Goal: Information Seeking & Learning: Find specific fact

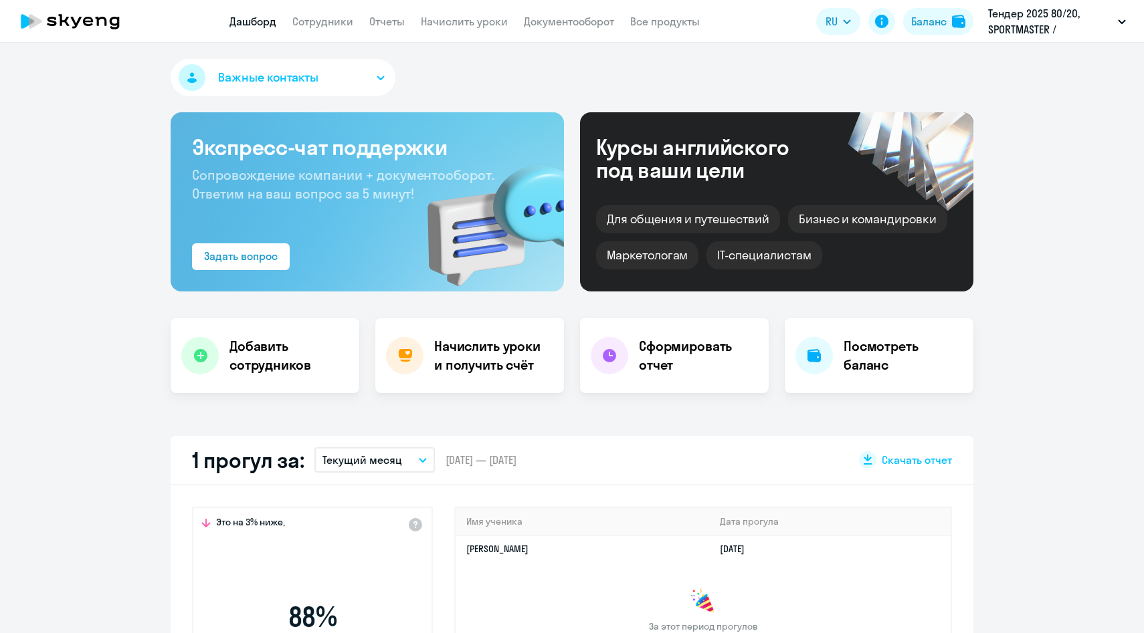
select select "30"
click at [321, 21] on link "Сотрудники" at bounding box center [322, 21] width 61 height 13
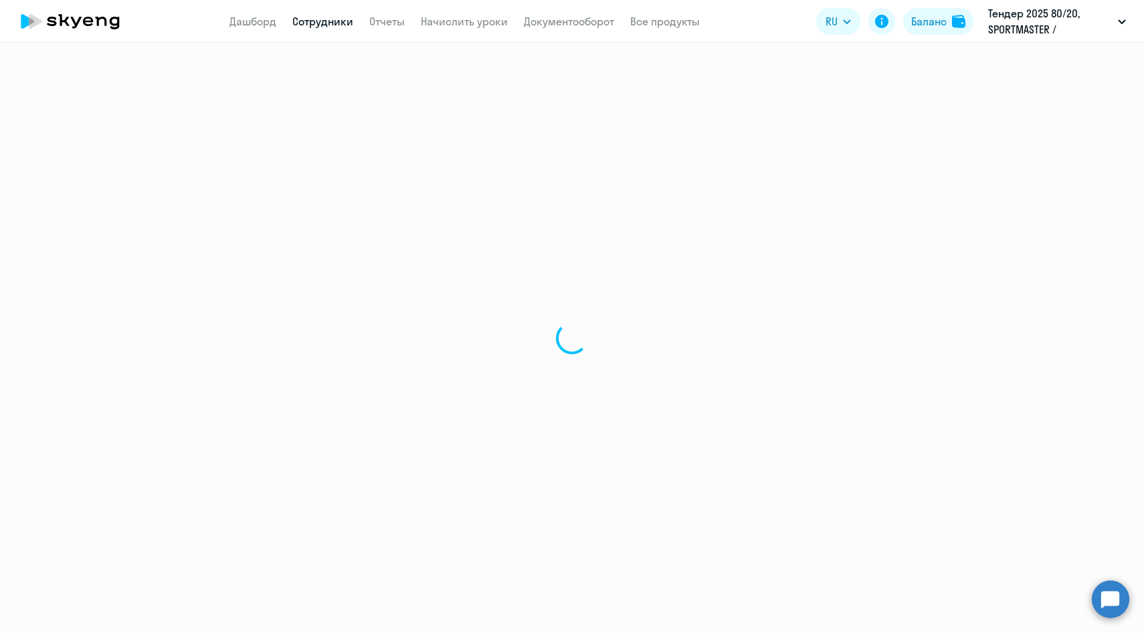
select select "30"
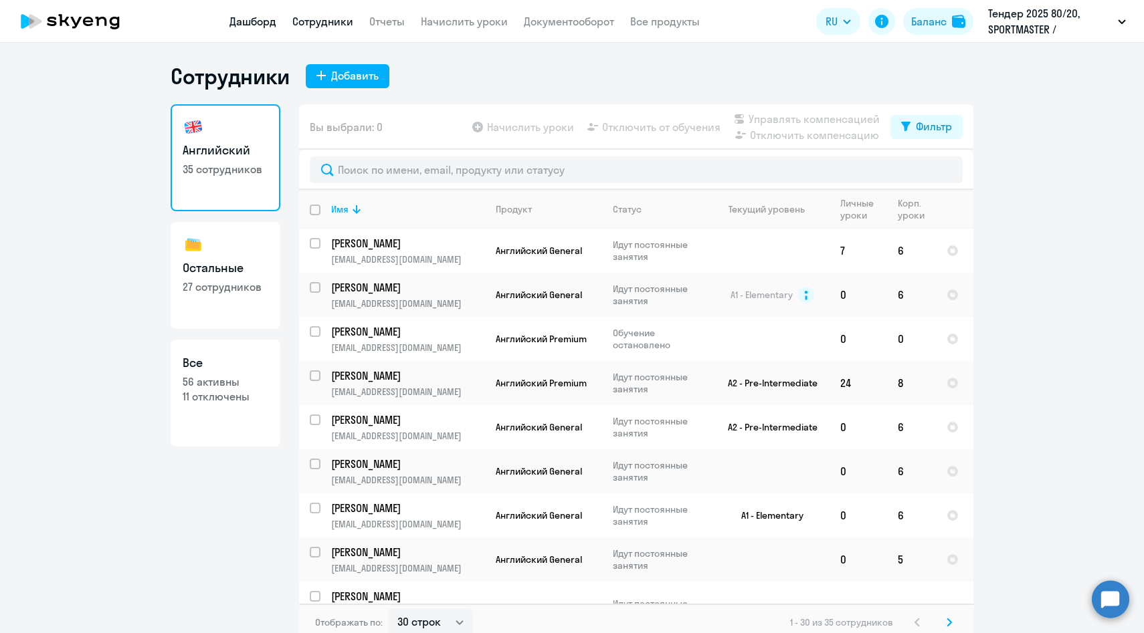
click at [248, 23] on link "Дашборд" at bounding box center [252, 21] width 47 height 13
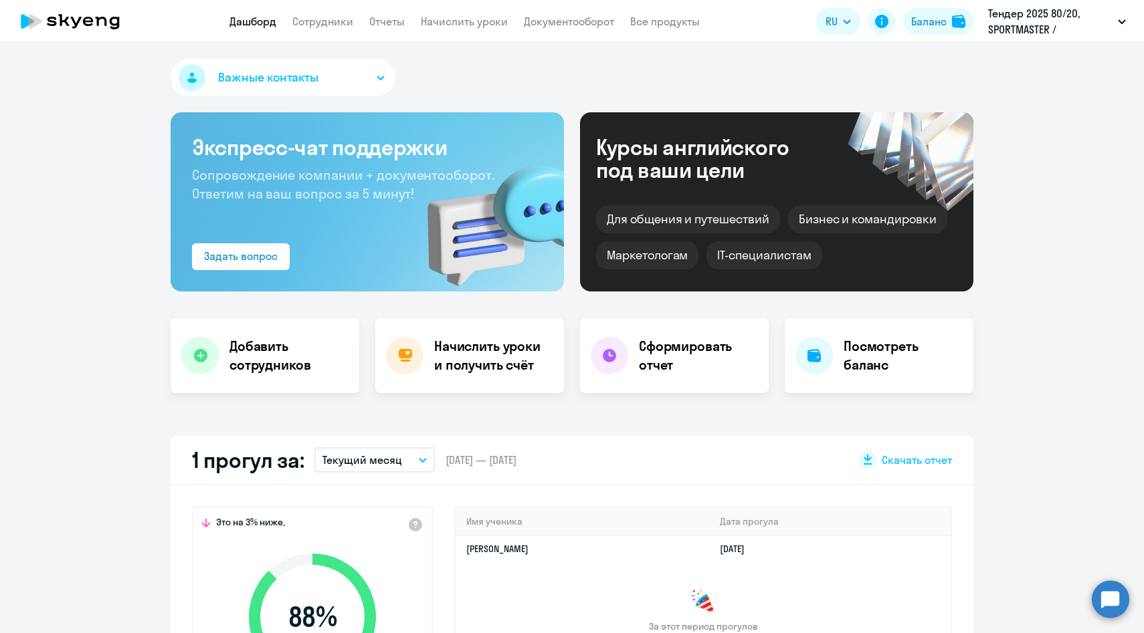
select select "30"
click at [563, 23] on link "Документооборот" at bounding box center [569, 21] width 90 height 13
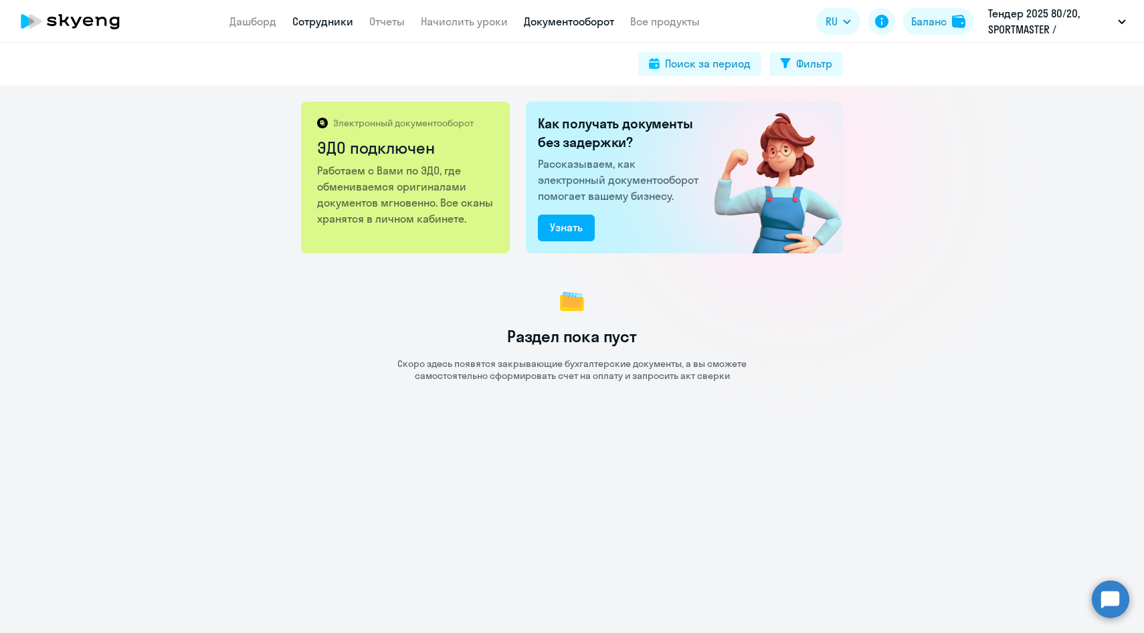
click at [340, 16] on link "Сотрудники" at bounding box center [322, 21] width 61 height 13
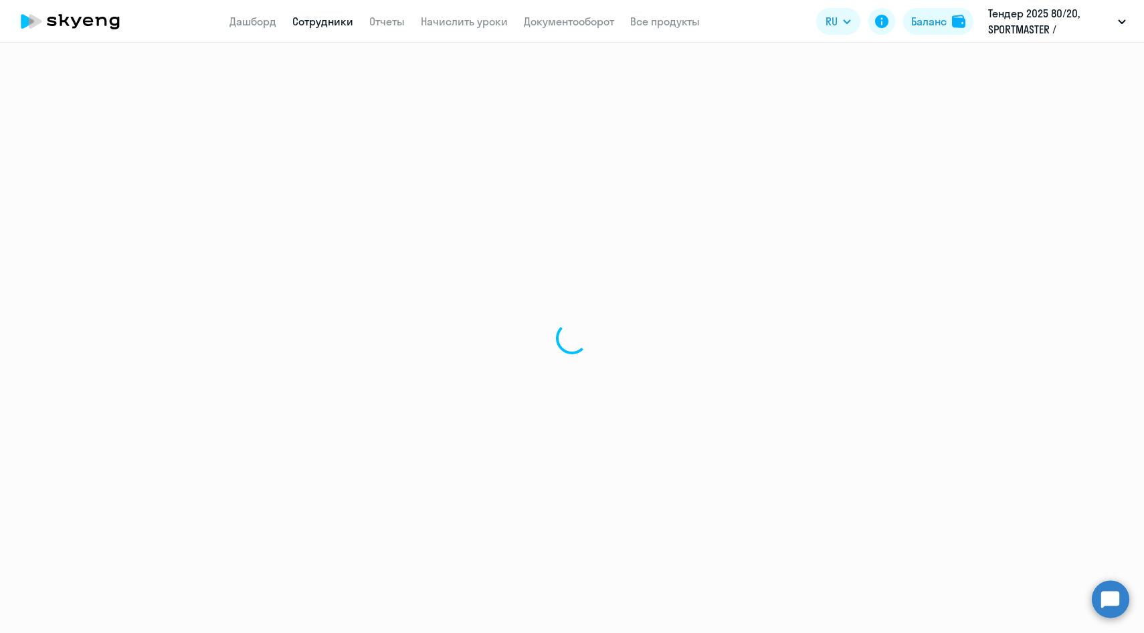
select select "30"
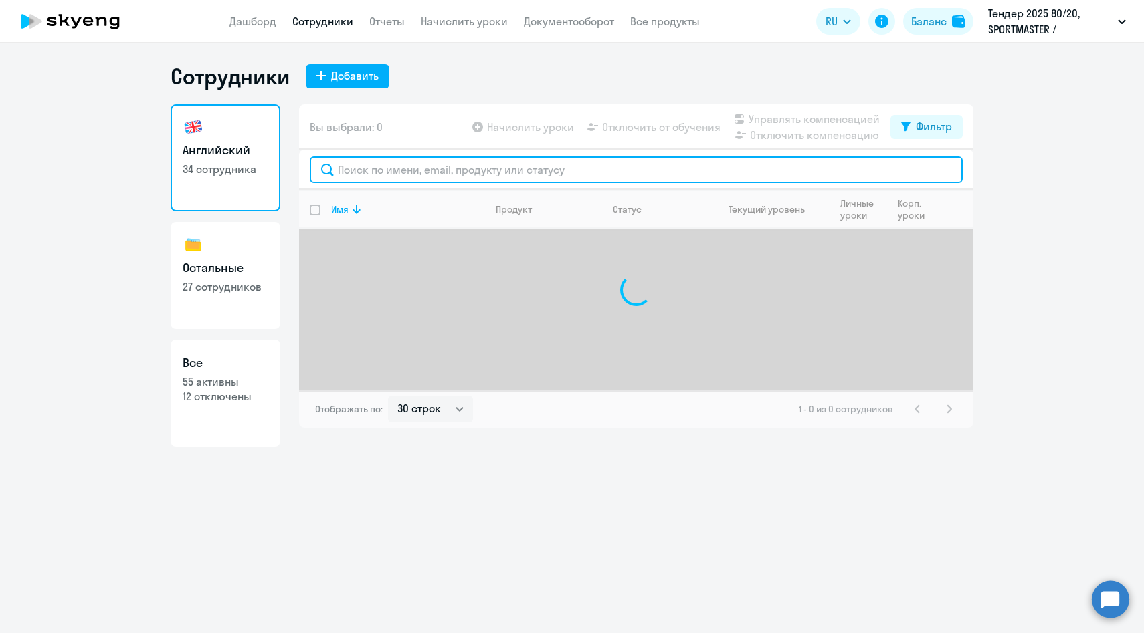
click at [402, 171] on input "text" at bounding box center [636, 170] width 653 height 27
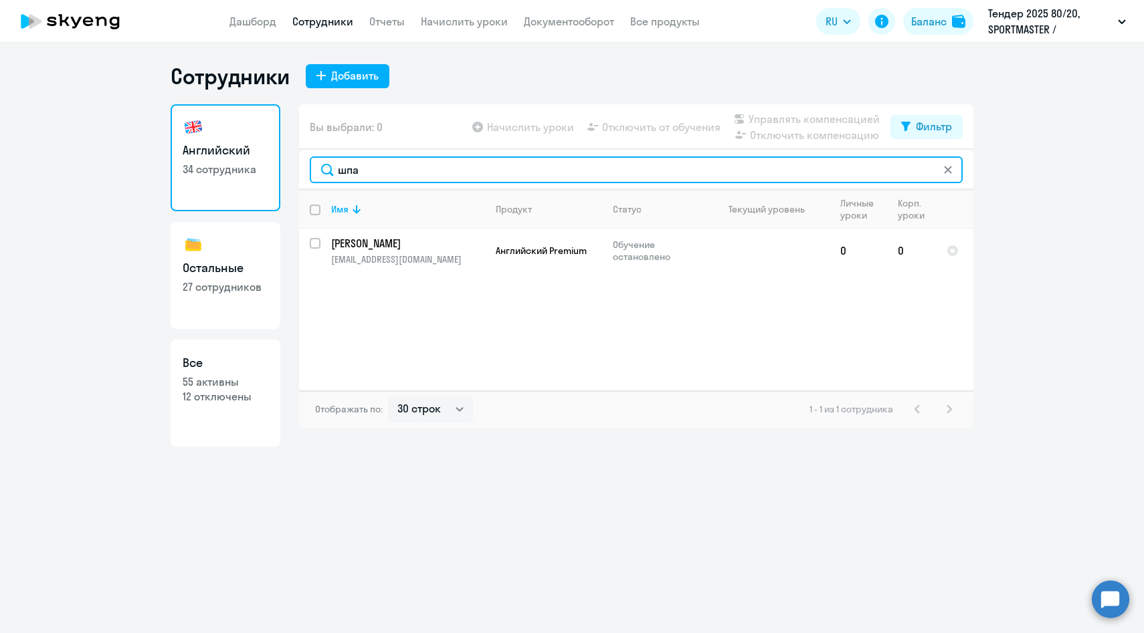
type input "шпа"
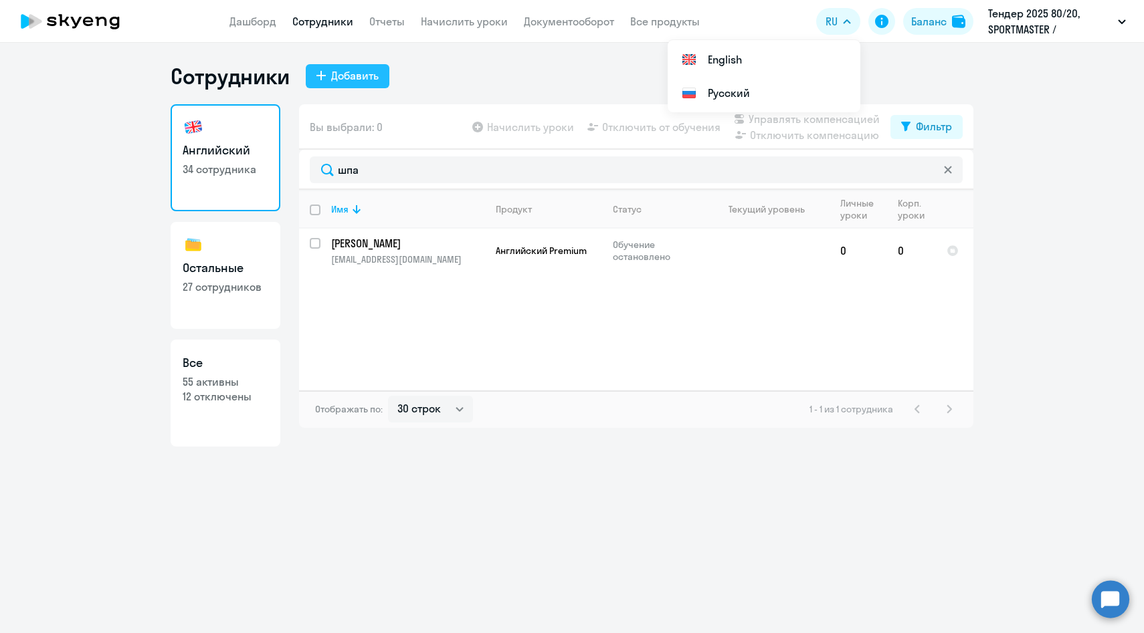
click at [370, 78] on div "Добавить" at bounding box center [354, 76] width 47 height 16
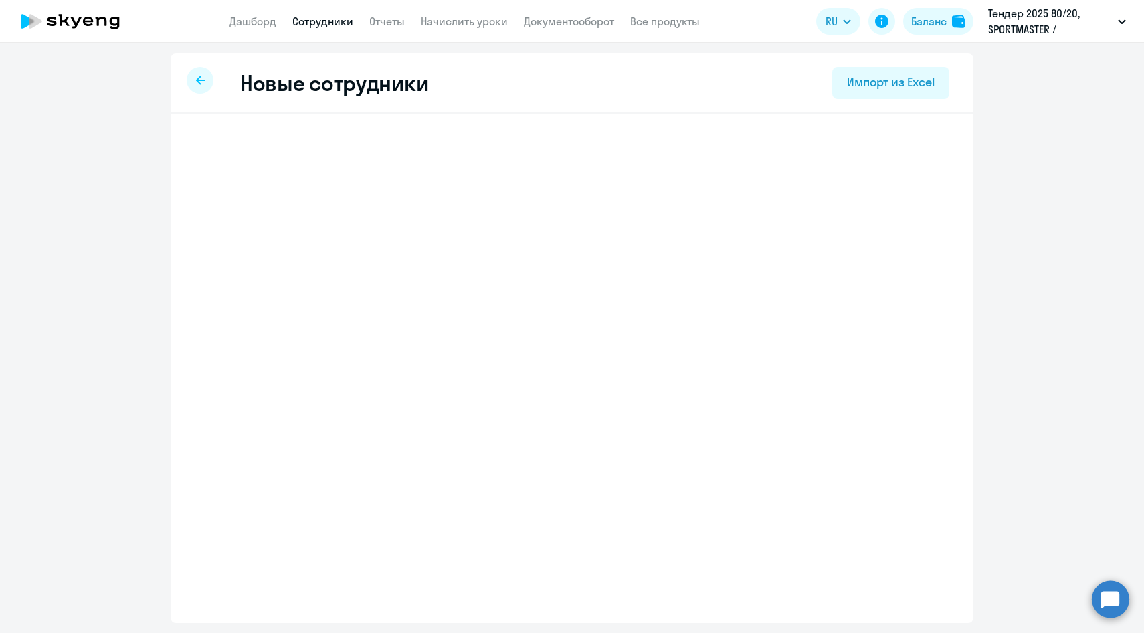
select select "english_adult_not_native_speaker"
select select "3"
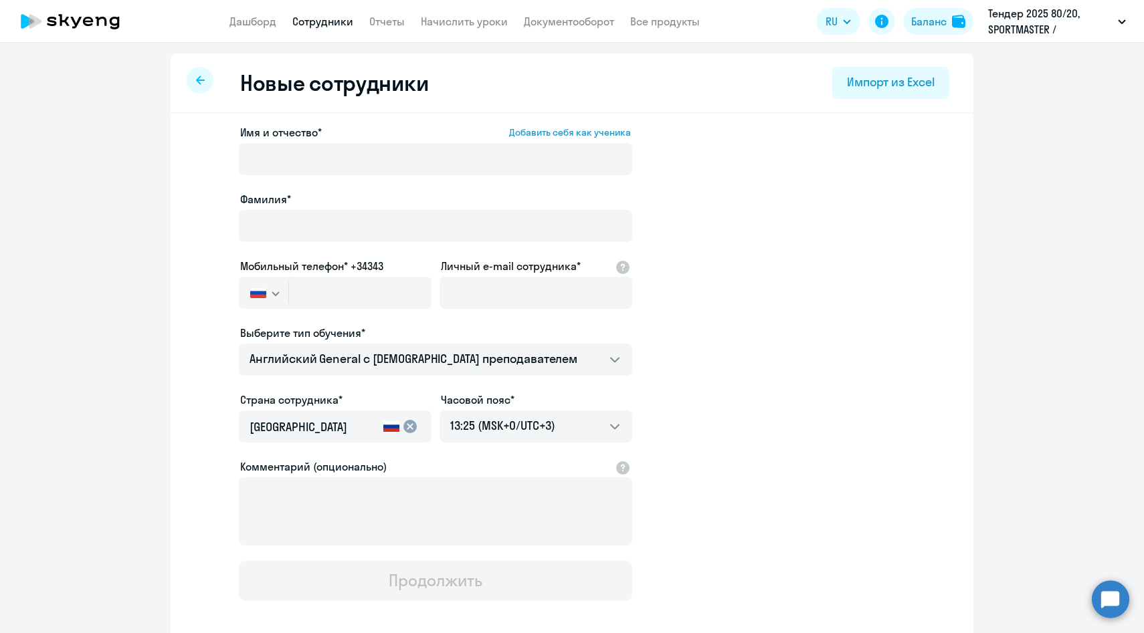
click at [205, 93] on div "Новые сотрудники Импорт из Excel" at bounding box center [572, 84] width 803 height 60
click at [201, 82] on icon at bounding box center [200, 80] width 9 height 9
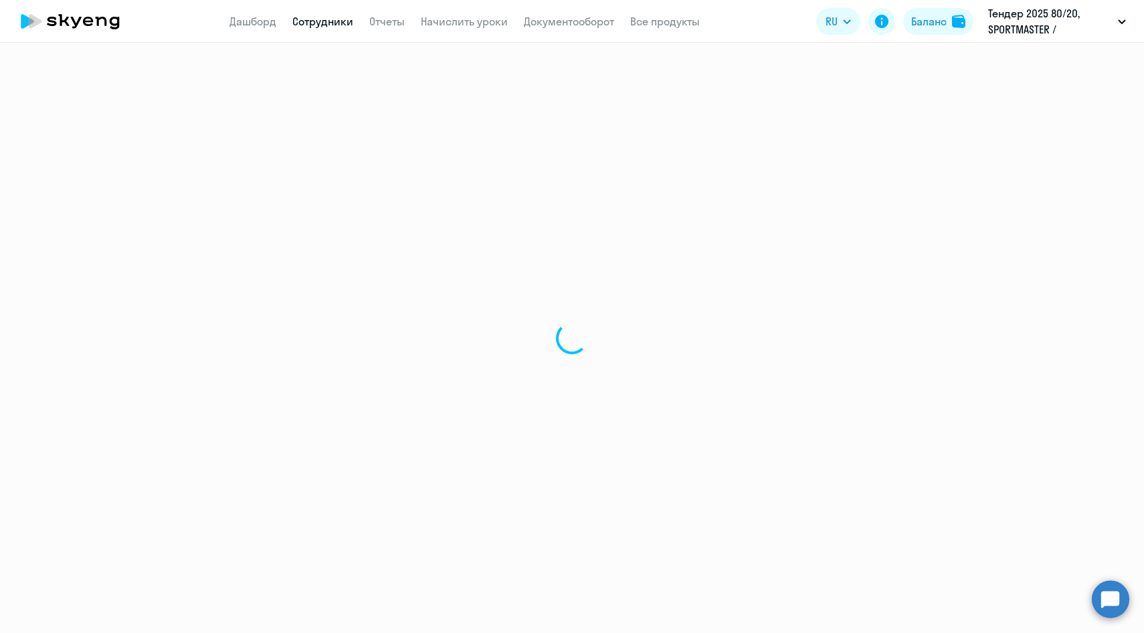
select select "30"
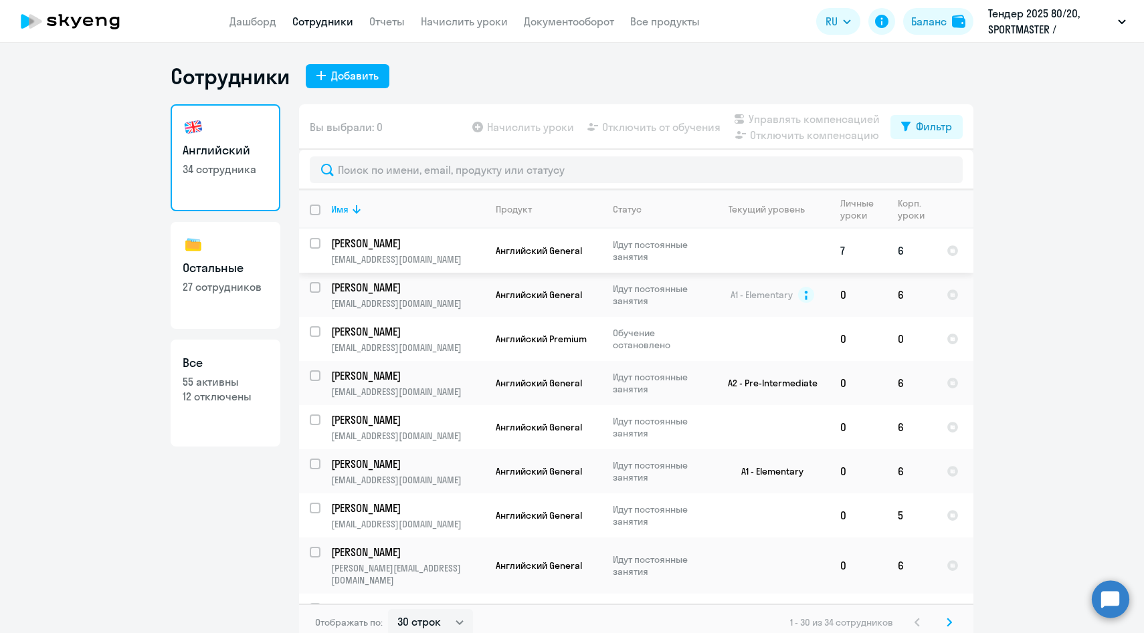
click at [317, 241] on input "select row 40098368" at bounding box center [323, 251] width 27 height 27
checkbox input "true"
click at [658, 130] on span "Отключить от обучения" at bounding box center [661, 127] width 118 height 16
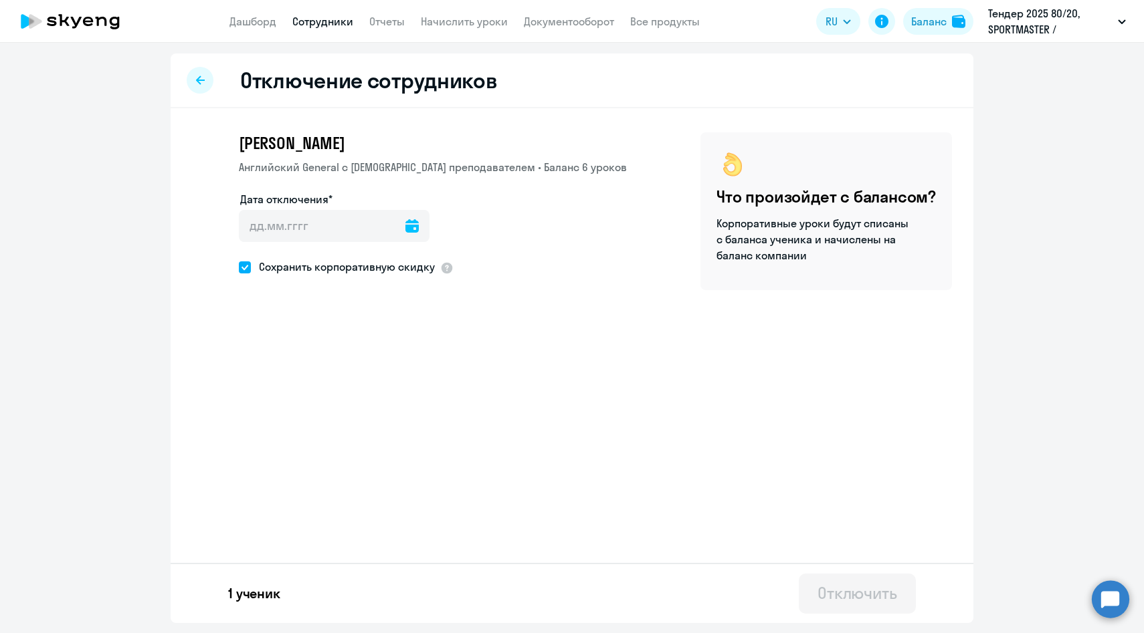
click at [405, 227] on icon at bounding box center [411, 225] width 13 height 13
click at [368, 351] on span "3" at bounding box center [365, 352] width 24 height 24
type input "03.10.2025"
type input "3.10.2025"
click at [202, 80] on icon at bounding box center [200, 80] width 9 height 9
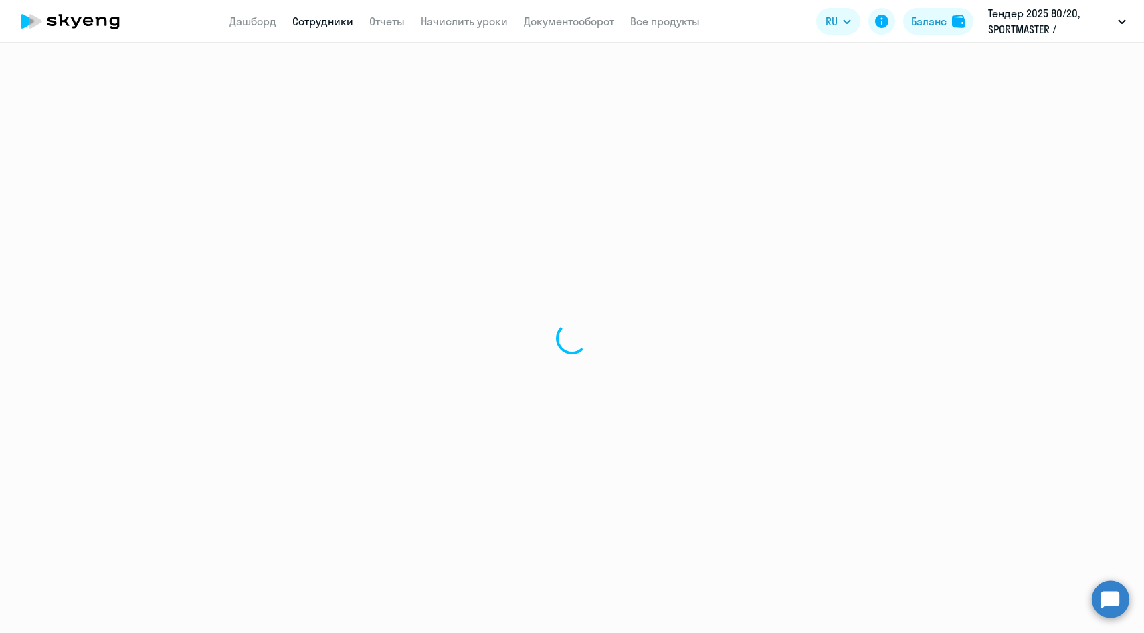
select select "30"
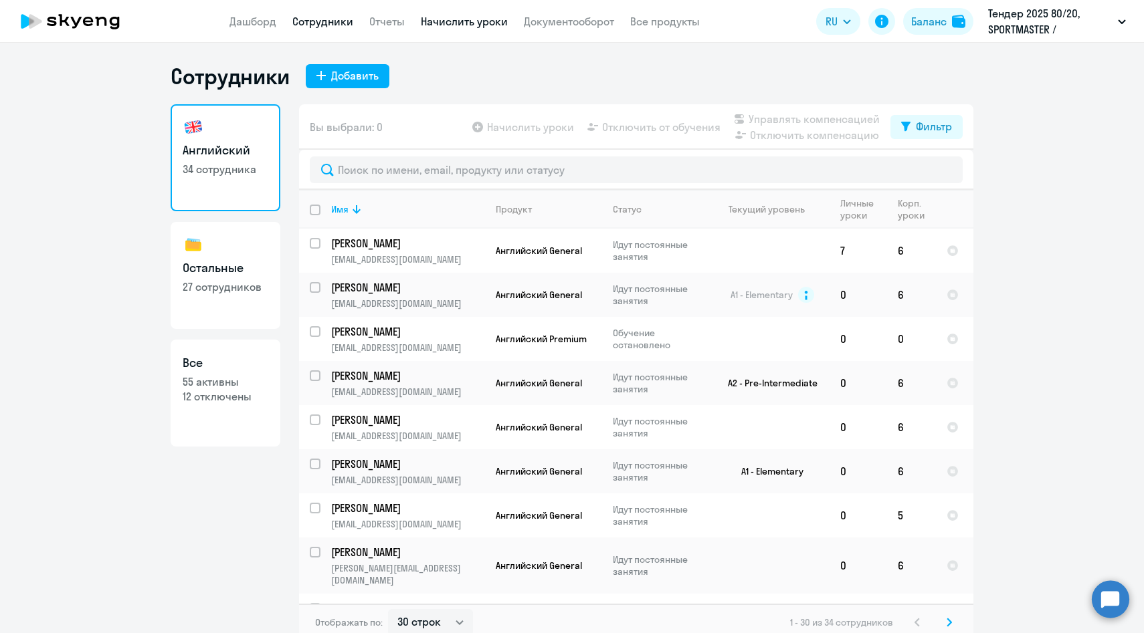
click at [457, 21] on link "Начислить уроки" at bounding box center [464, 21] width 87 height 13
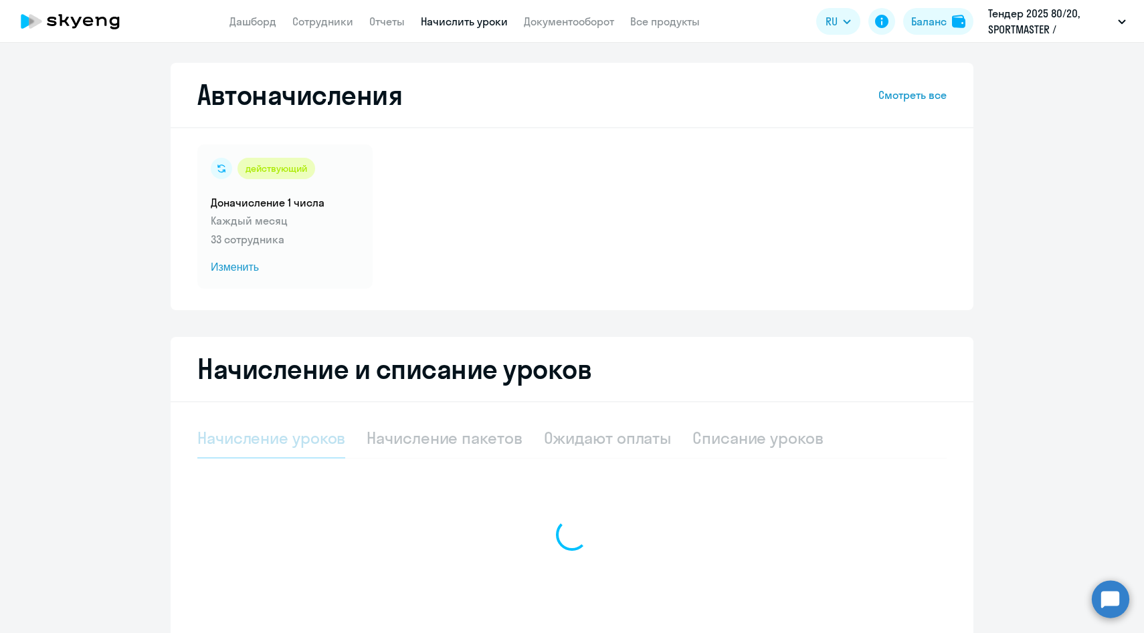
select select "10"
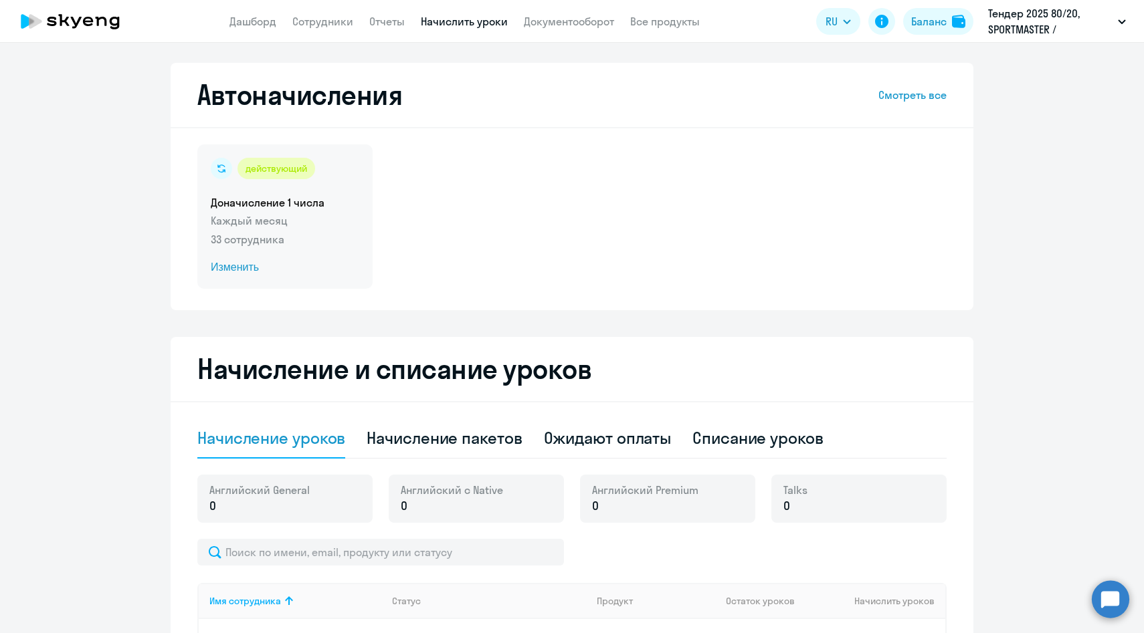
click at [264, 215] on p "Каждый месяц" at bounding box center [285, 221] width 149 height 16
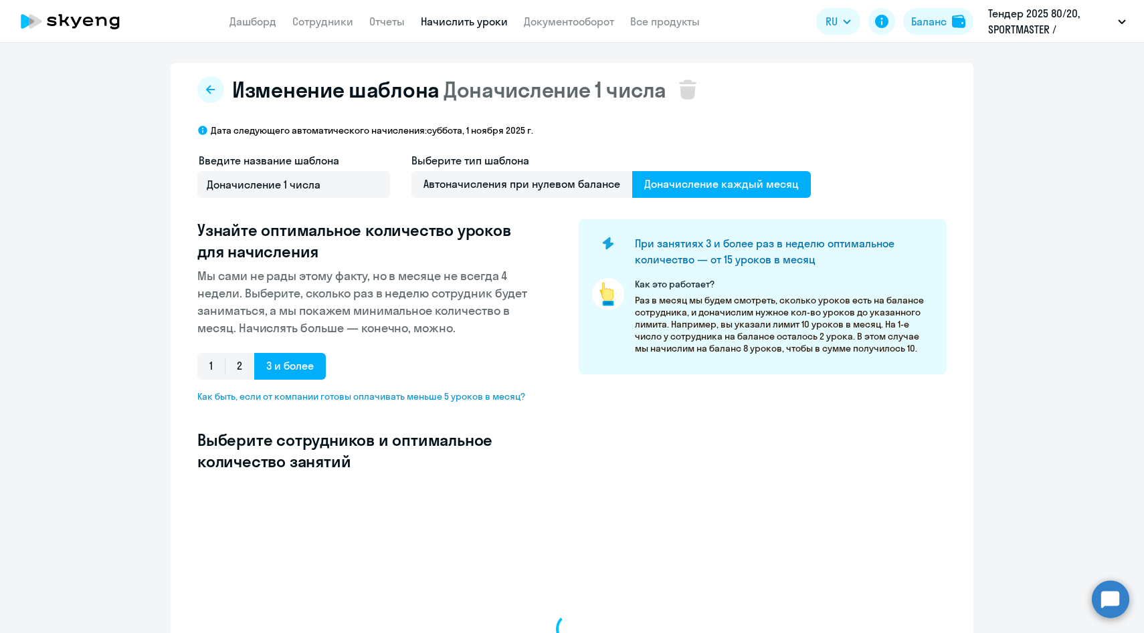
select select "10"
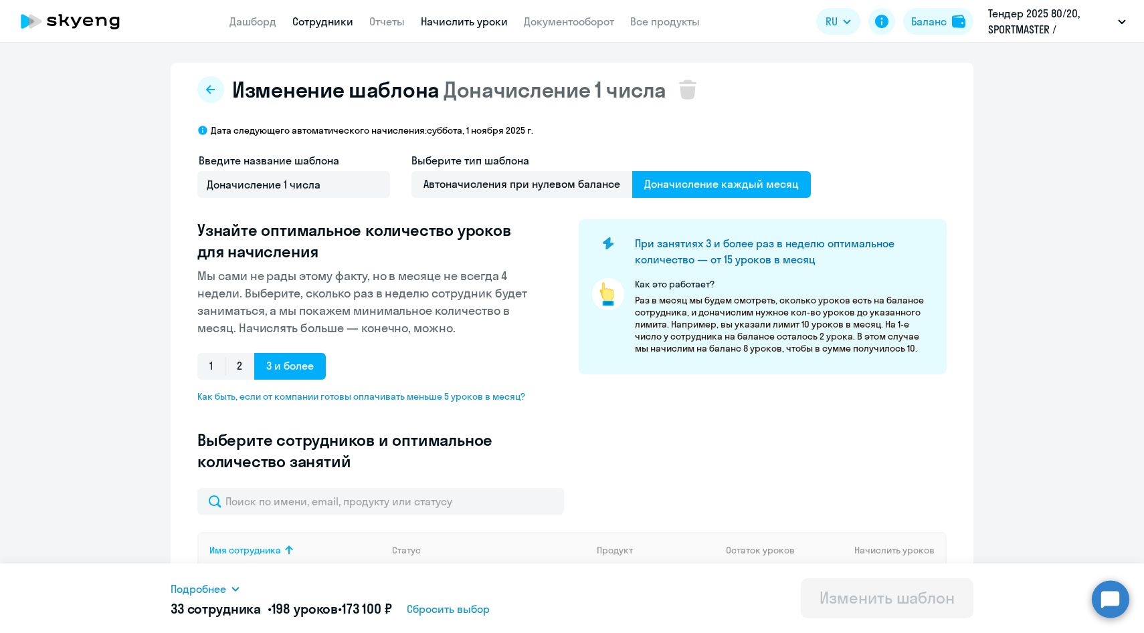
click at [324, 21] on link "Сотрудники" at bounding box center [322, 21] width 61 height 13
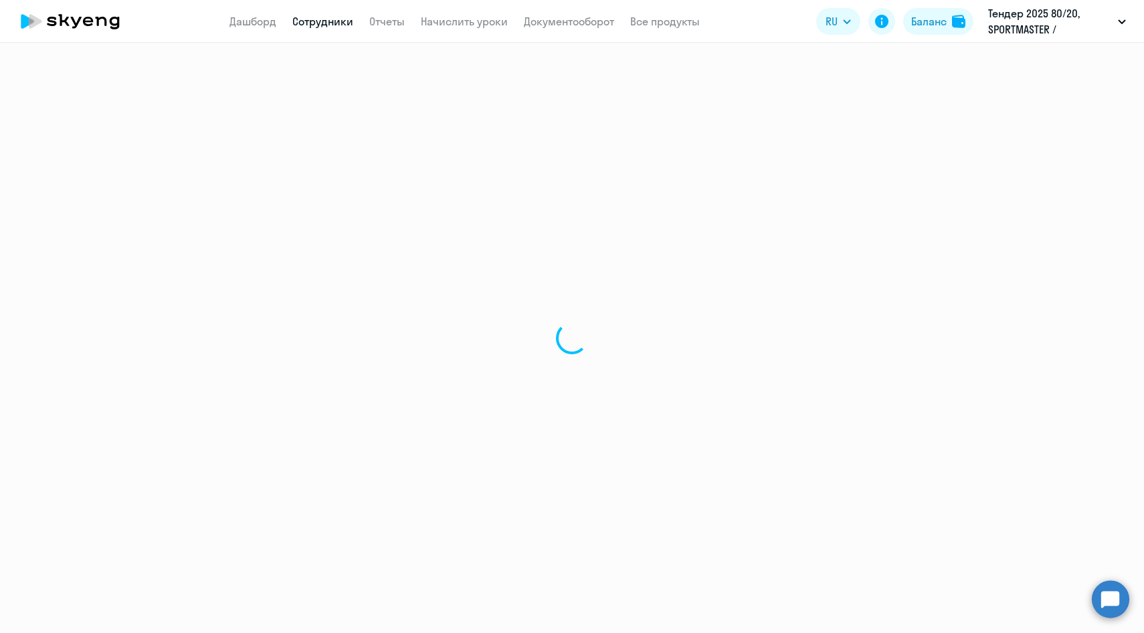
select select "30"
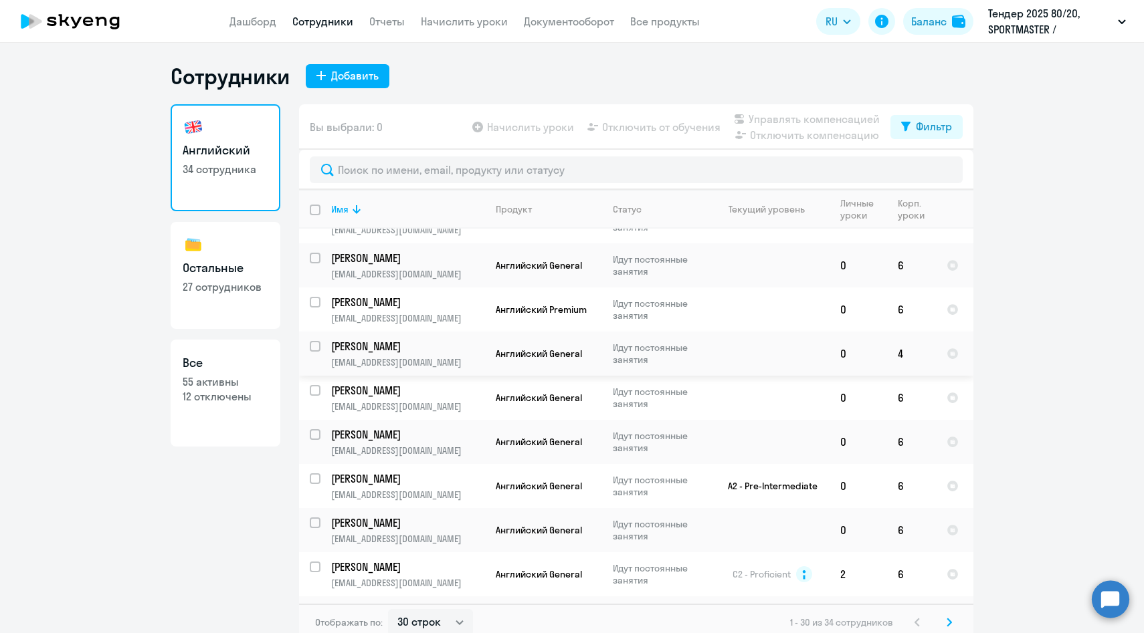
scroll to position [939, 0]
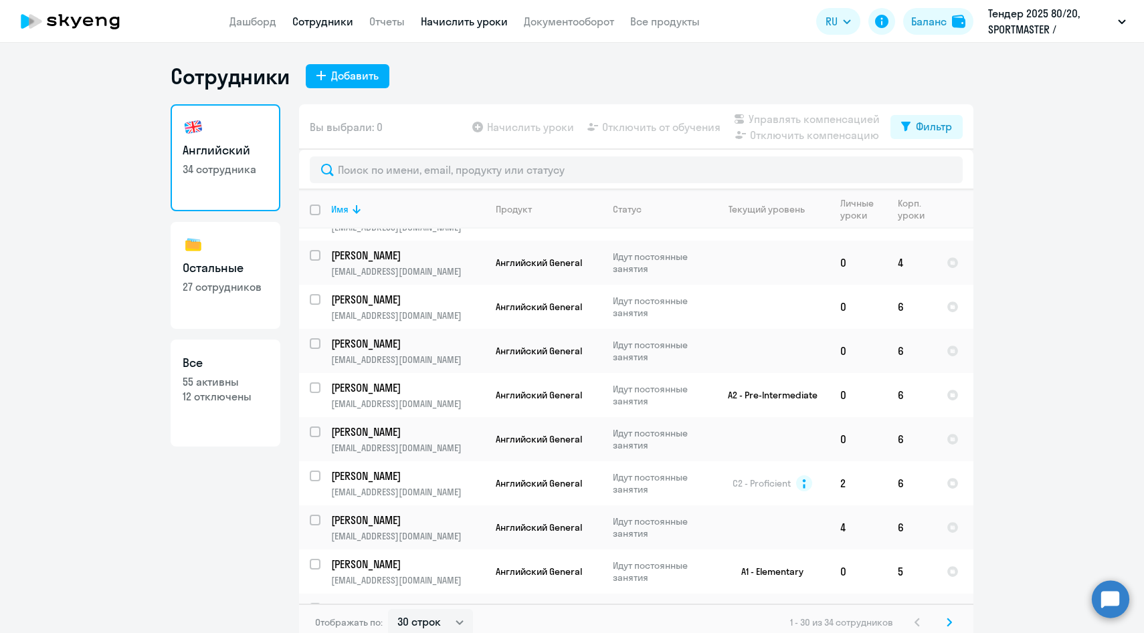
click at [437, 26] on link "Начислить уроки" at bounding box center [464, 21] width 87 height 13
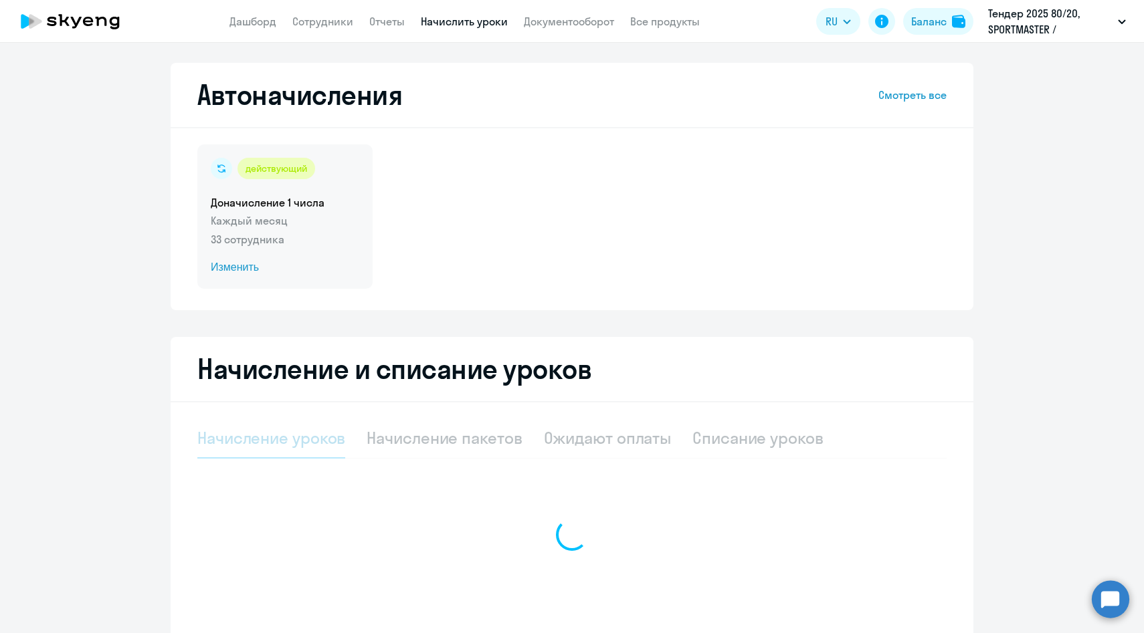
select select "10"
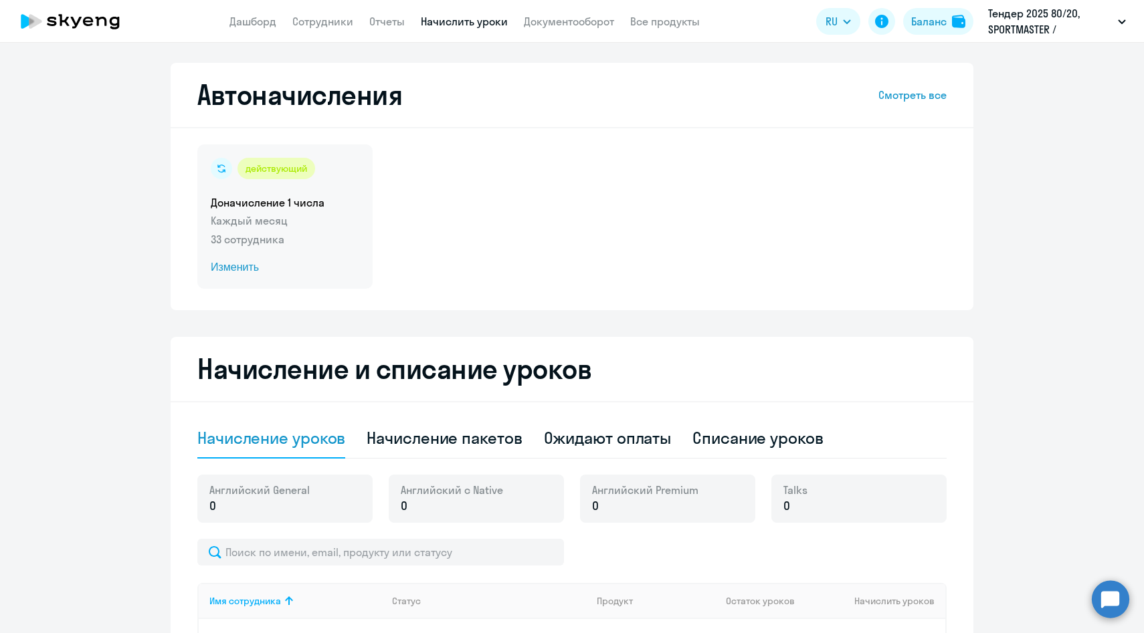
click at [320, 213] on p "Каждый месяц" at bounding box center [285, 221] width 149 height 16
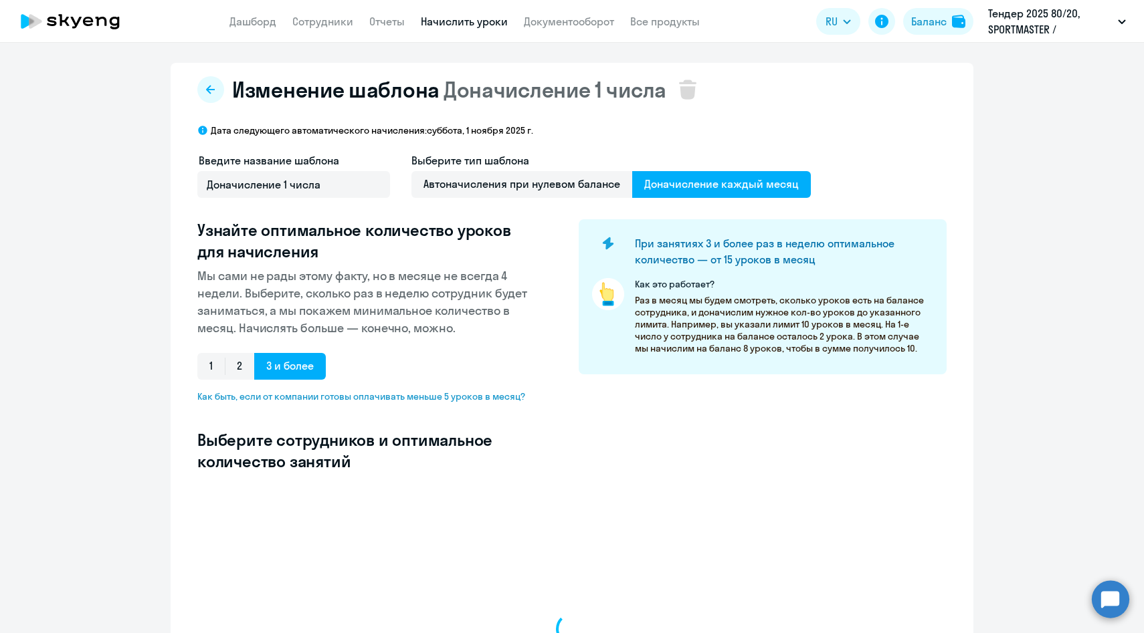
select select "10"
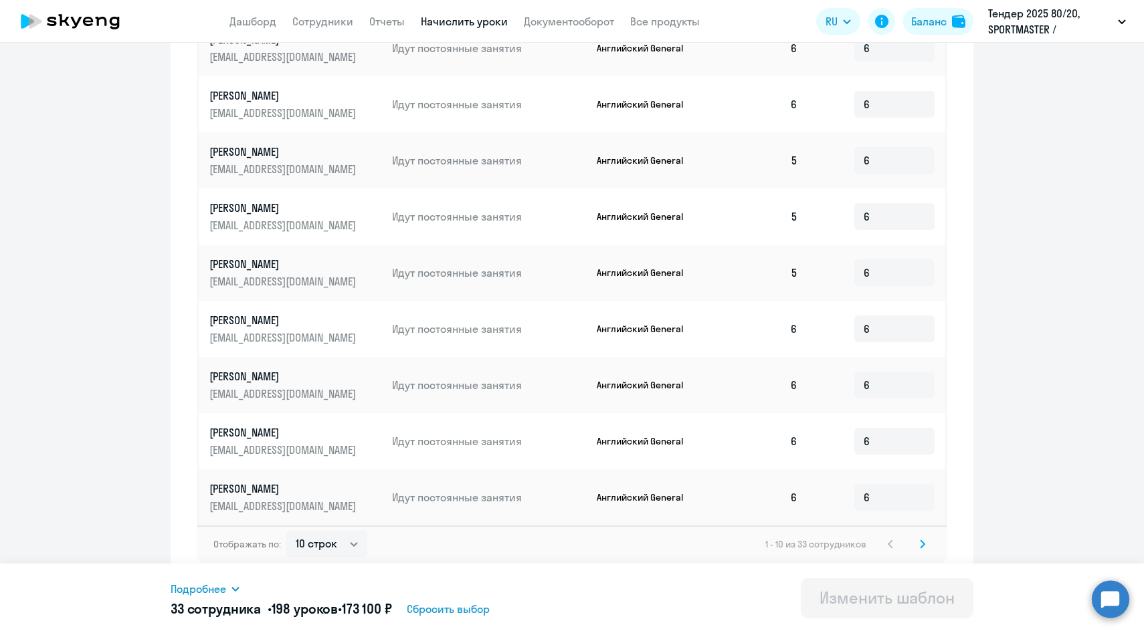
scroll to position [609, 0]
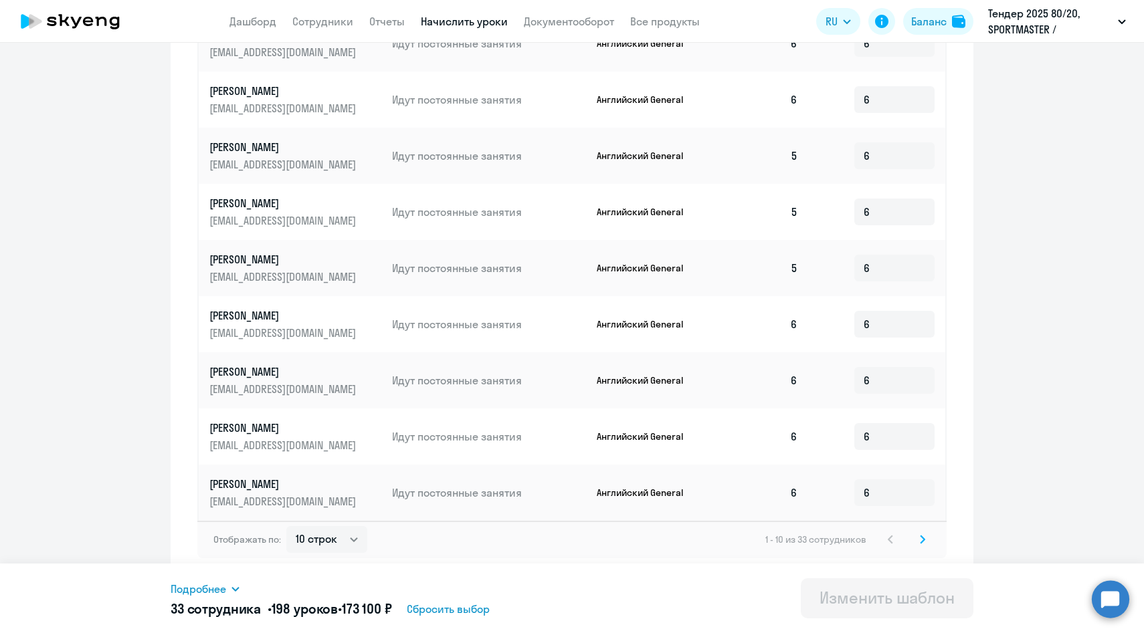
click at [920, 540] on icon at bounding box center [922, 539] width 5 height 9
click at [920, 538] on icon at bounding box center [922, 539] width 5 height 9
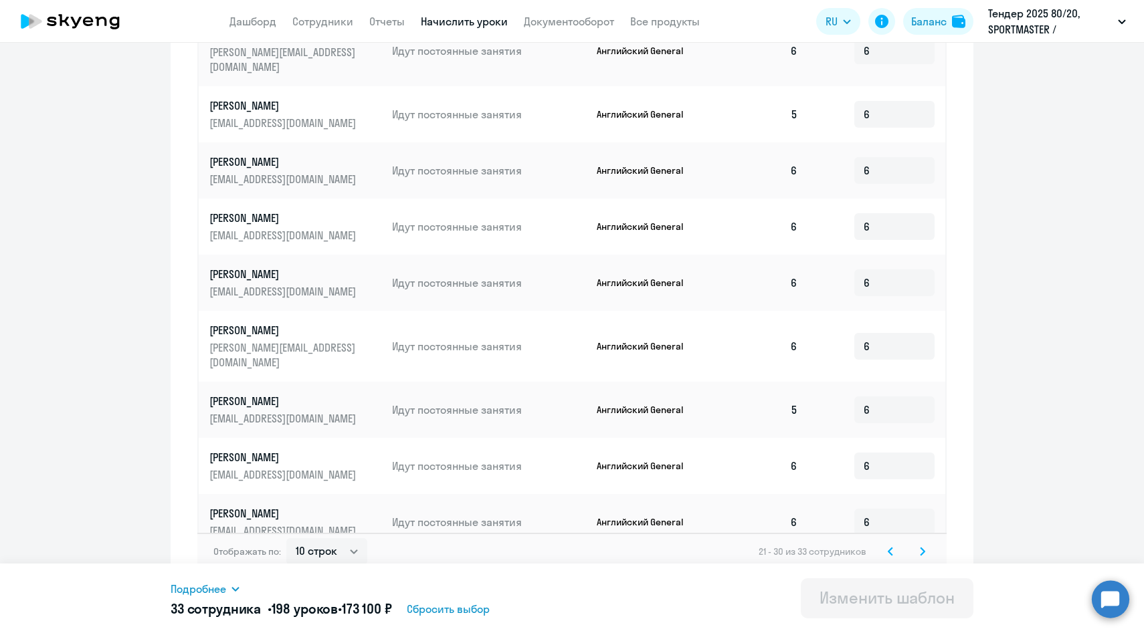
click at [922, 548] on icon at bounding box center [922, 551] width 4 height 7
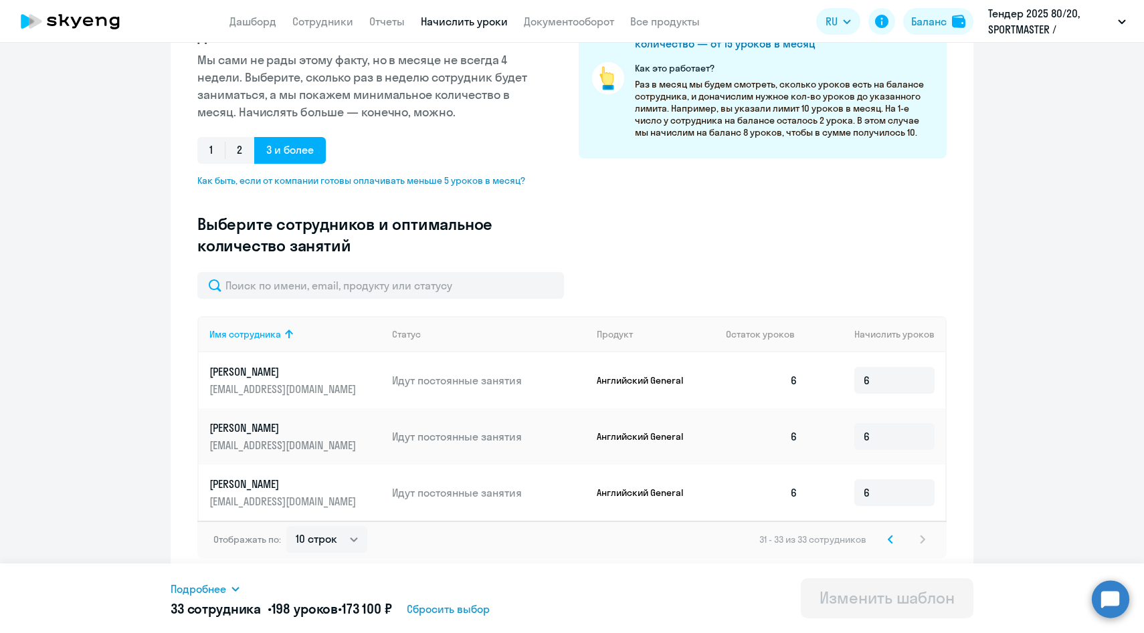
scroll to position [0, 0]
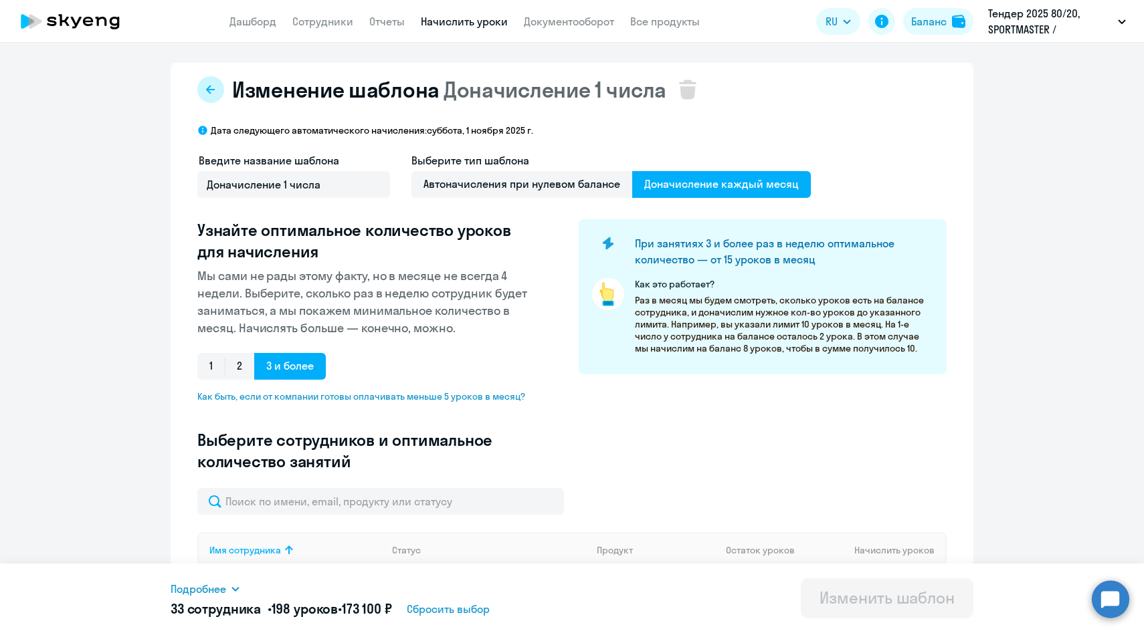
click at [205, 92] on icon at bounding box center [210, 89] width 11 height 11
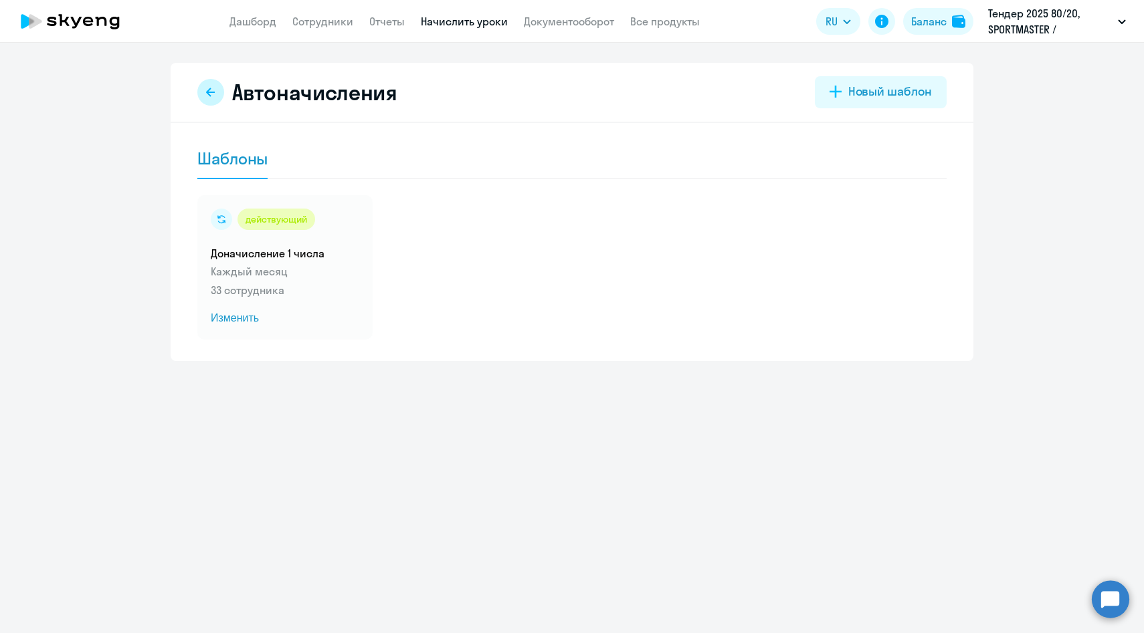
click at [207, 91] on icon at bounding box center [210, 92] width 9 height 9
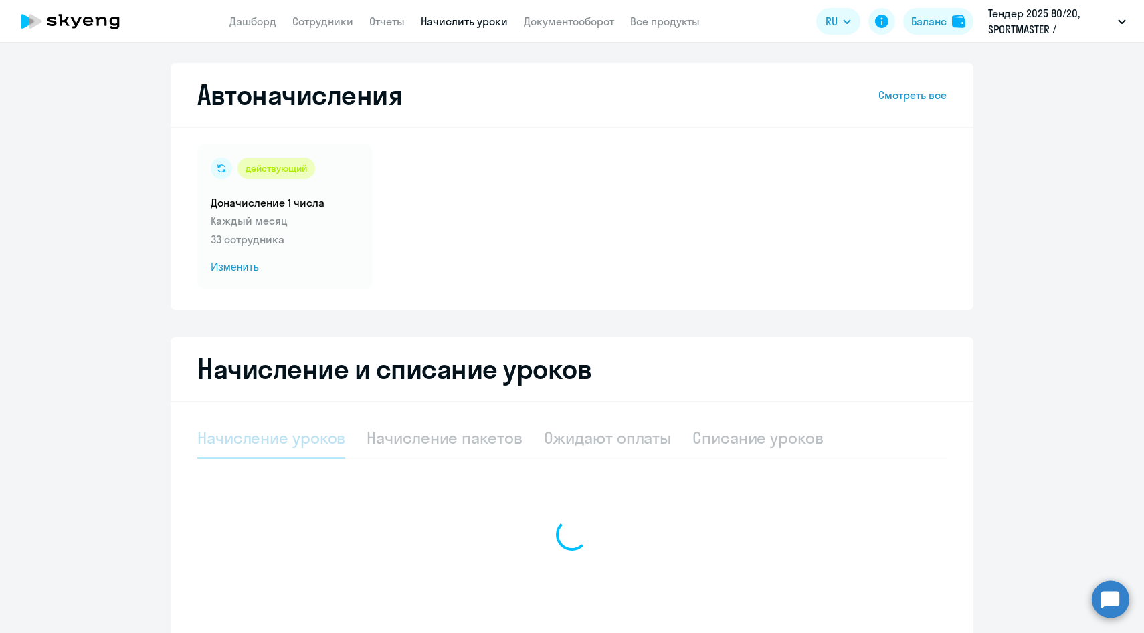
select select "10"
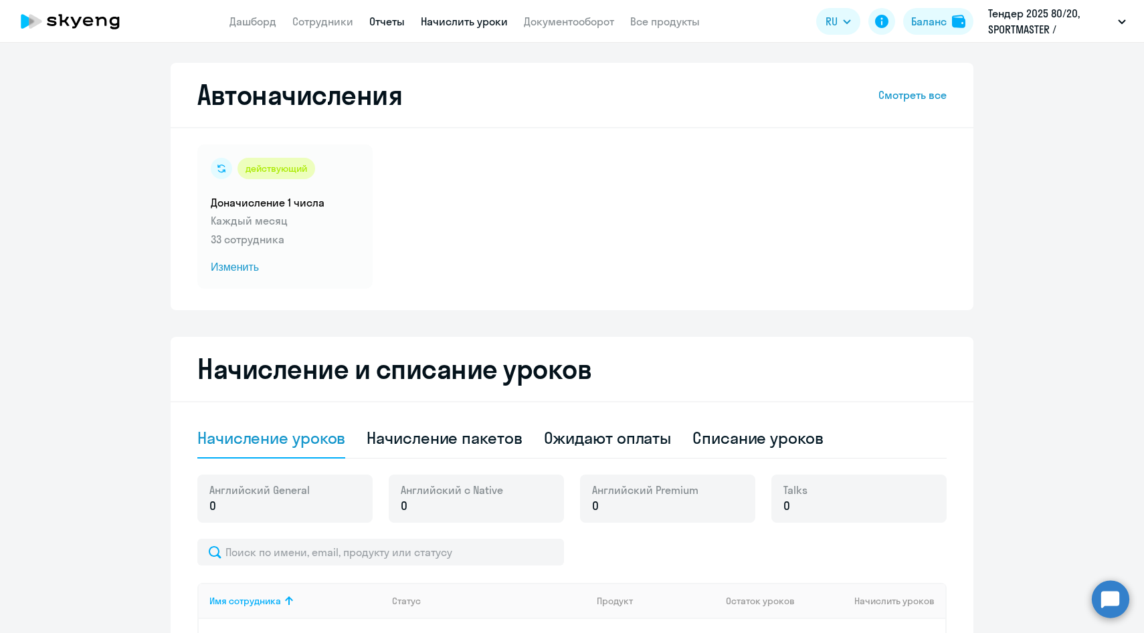
click at [391, 20] on link "Отчеты" at bounding box center [386, 21] width 35 height 13
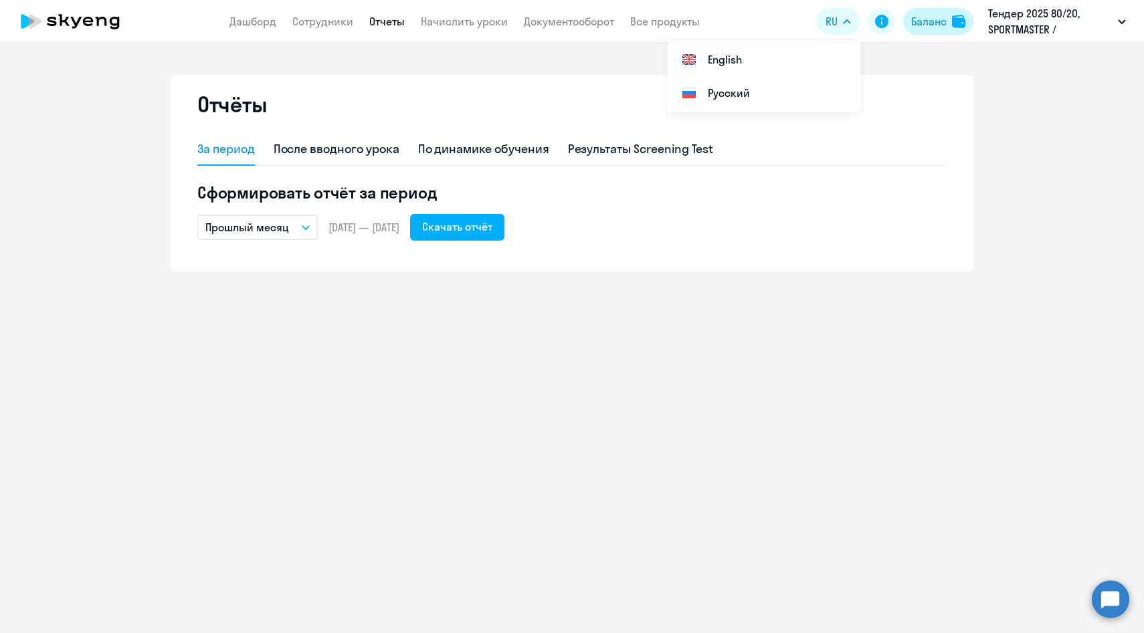
click at [916, 30] on button "Баланс" at bounding box center [938, 21] width 70 height 27
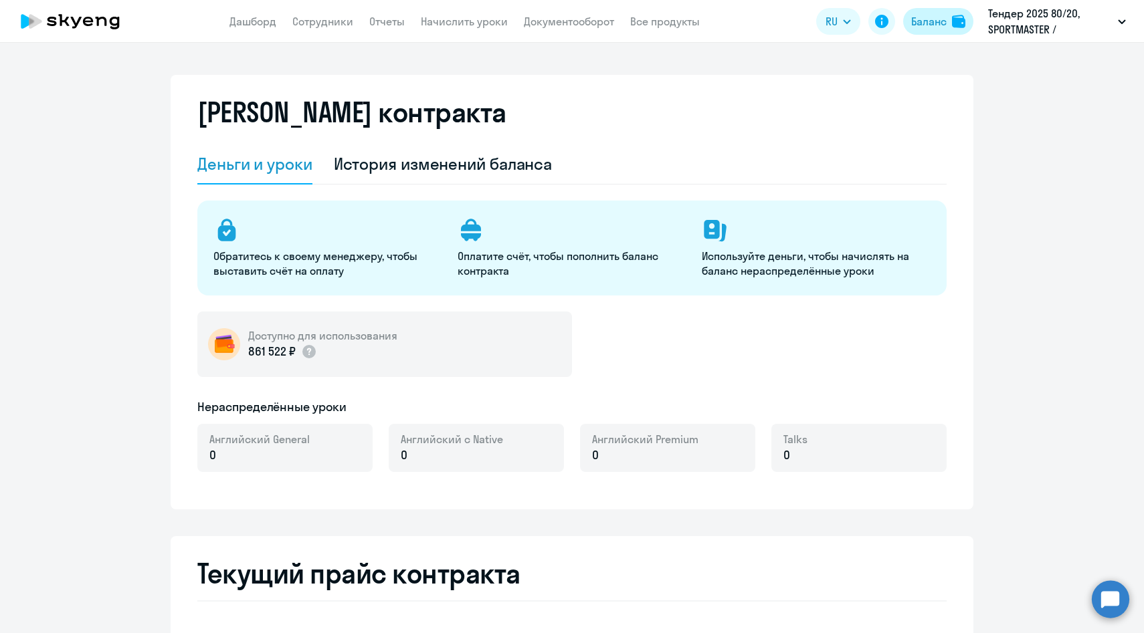
select select "english_adult_not_native_speaker"
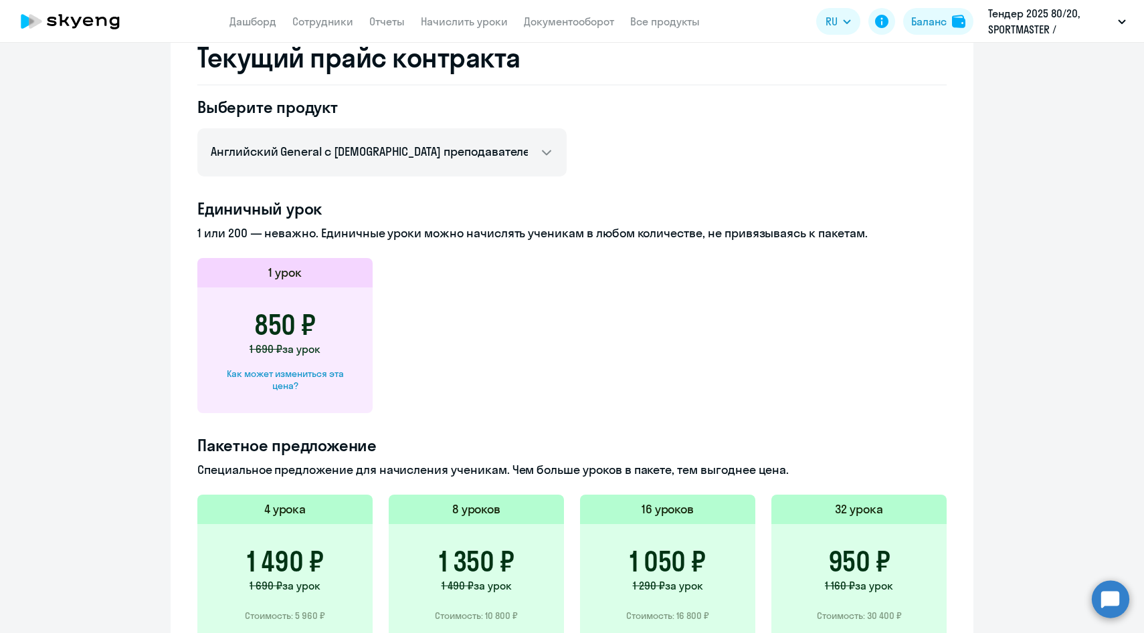
scroll to position [557, 0]
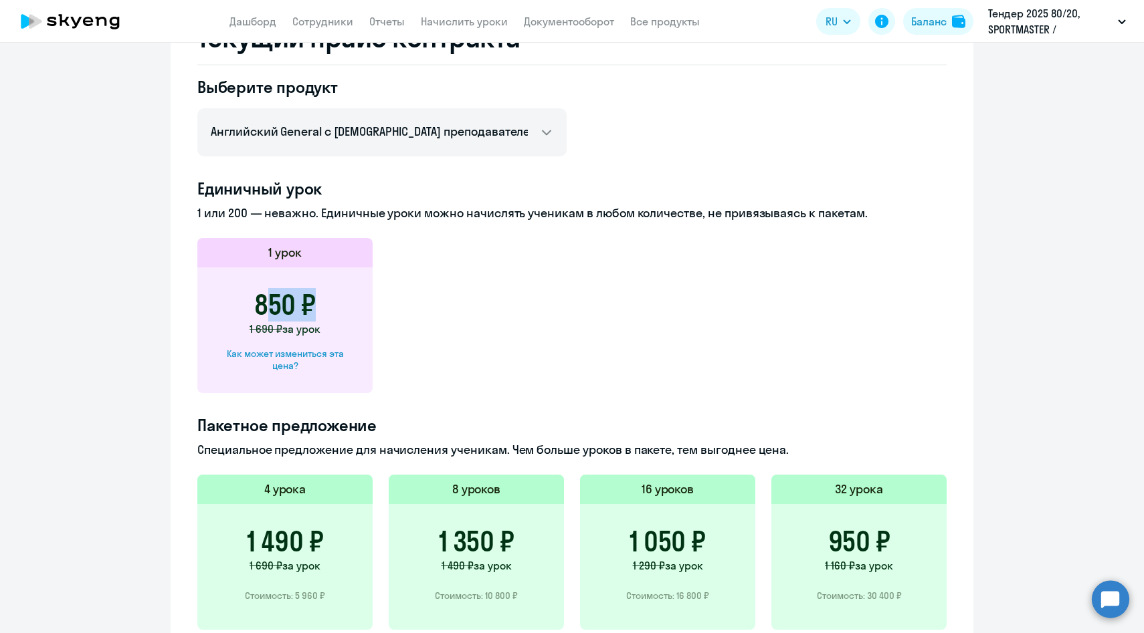
drag, startPoint x: 255, startPoint y: 305, endPoint x: 303, endPoint y: 305, distance: 48.2
click at [303, 305] on h3 "850 ₽" at bounding box center [285, 305] width 62 height 32
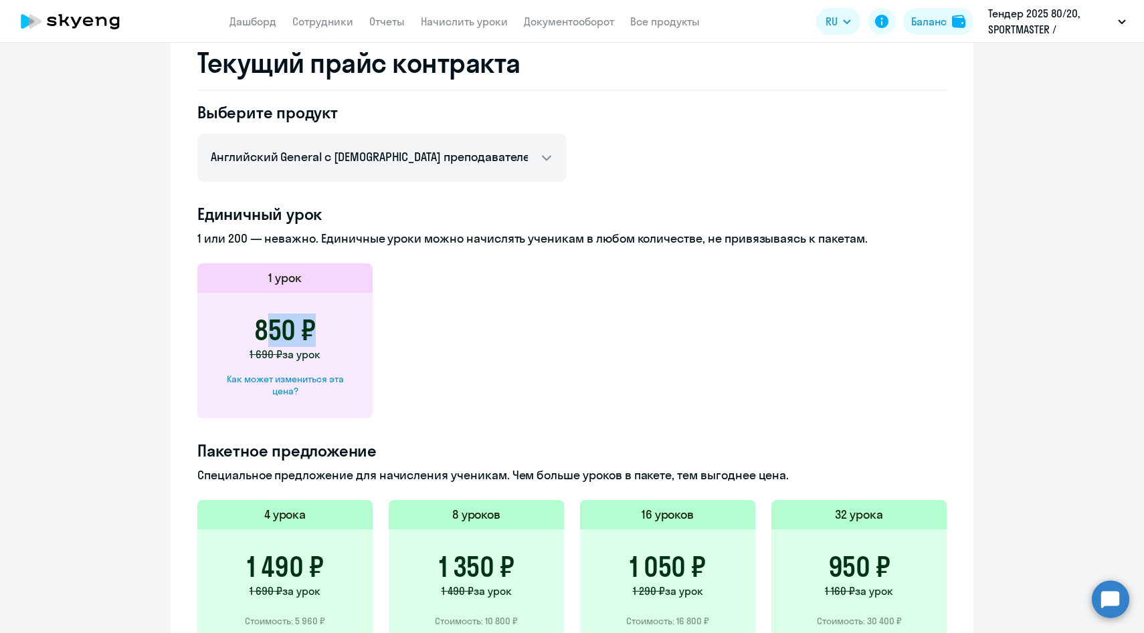
scroll to position [534, 0]
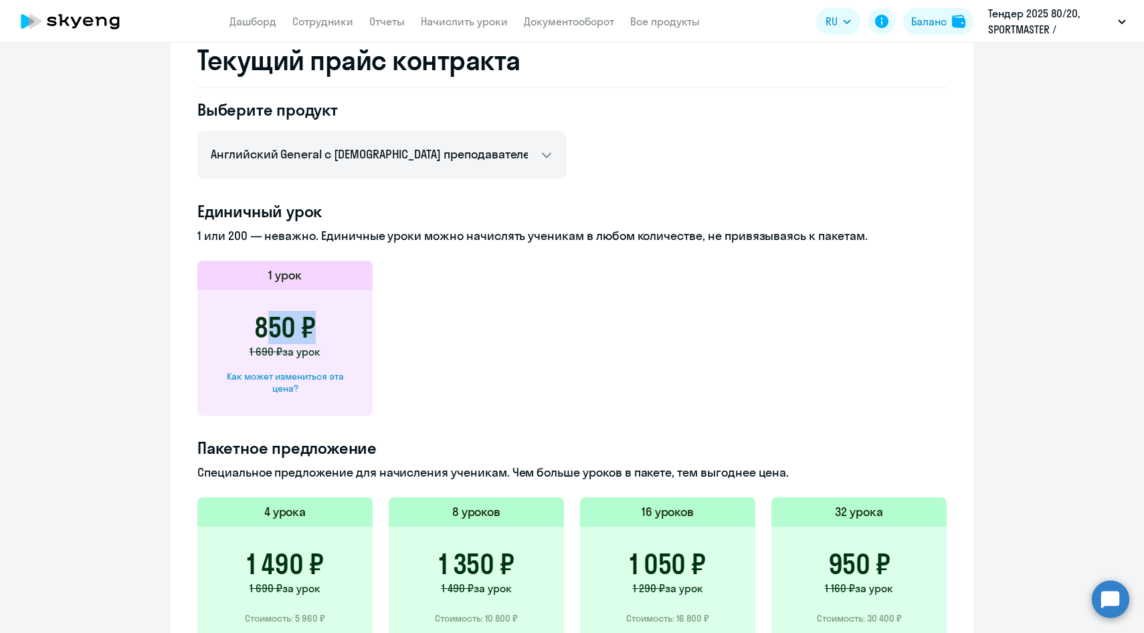
click at [293, 328] on h3 "850 ₽" at bounding box center [285, 328] width 62 height 32
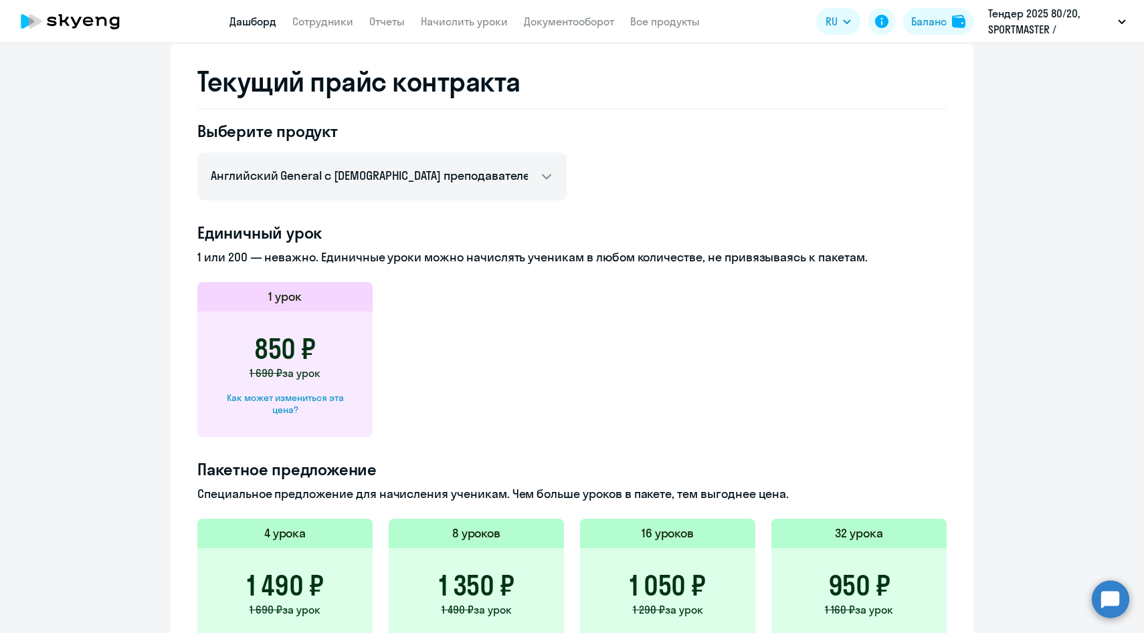
click at [256, 15] on link "Дашборд" at bounding box center [252, 21] width 47 height 13
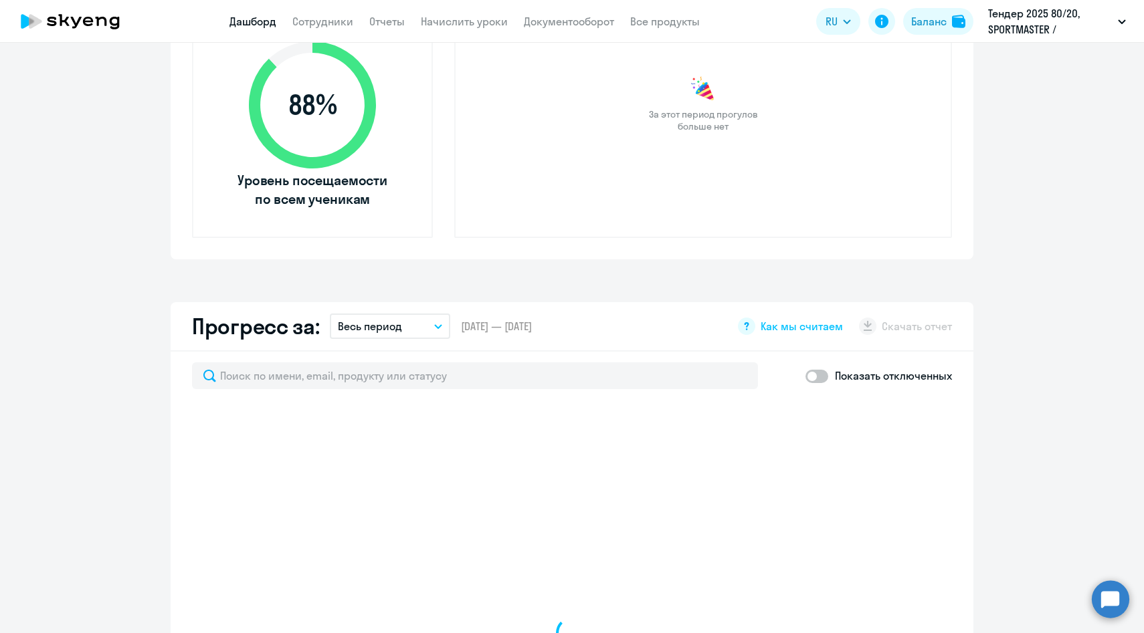
select select "30"
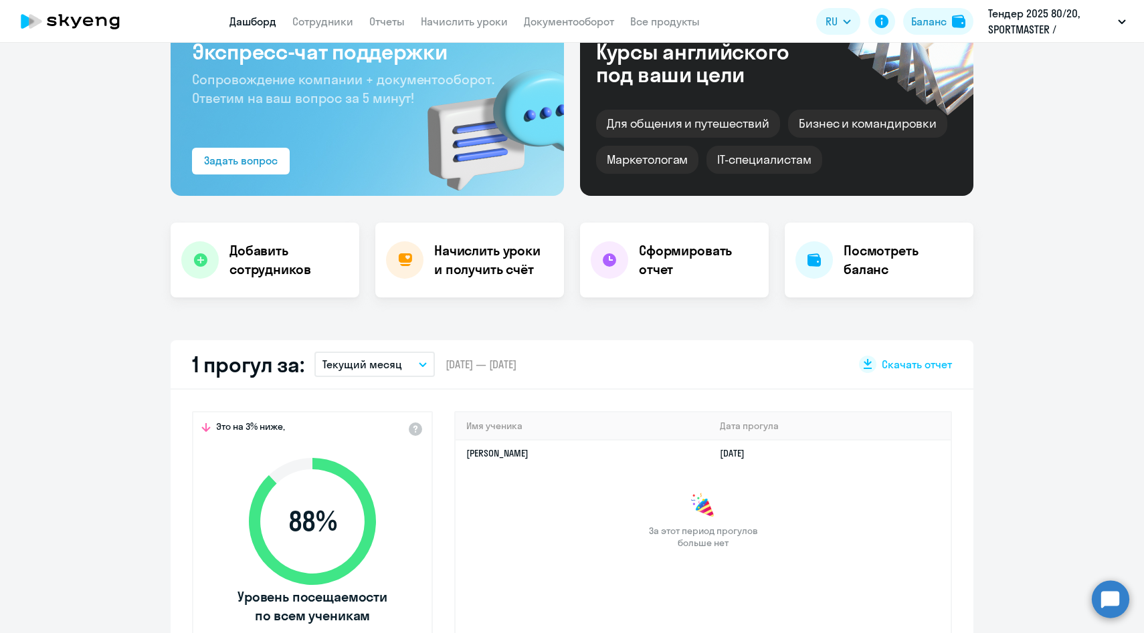
scroll to position [268, 0]
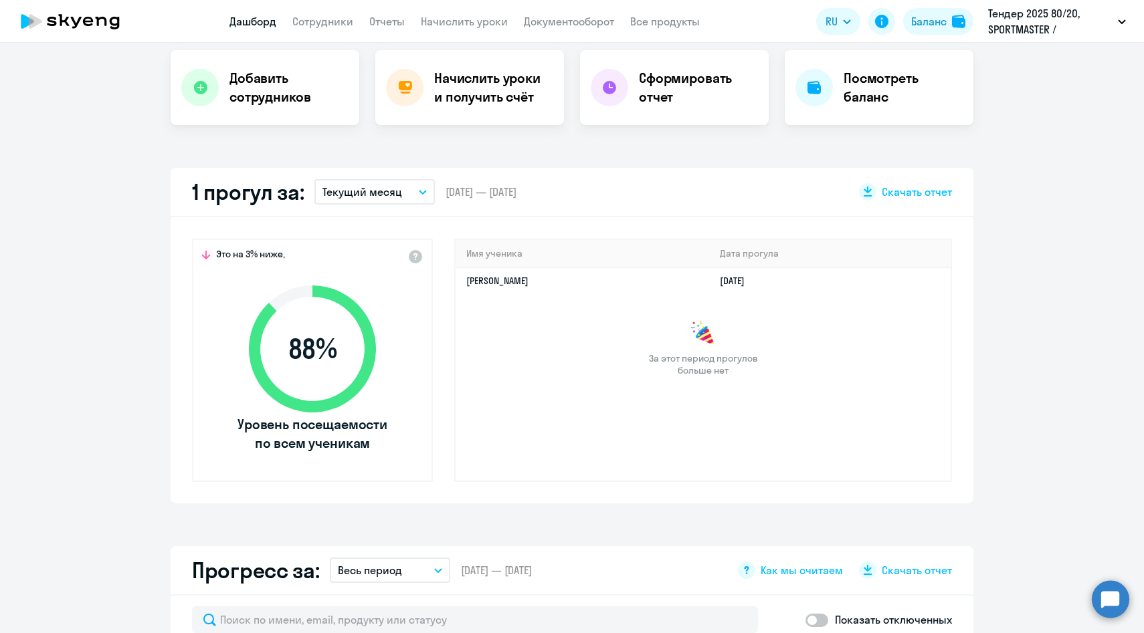
click at [400, 191] on button "Текущий месяц" at bounding box center [374, 191] width 120 height 25
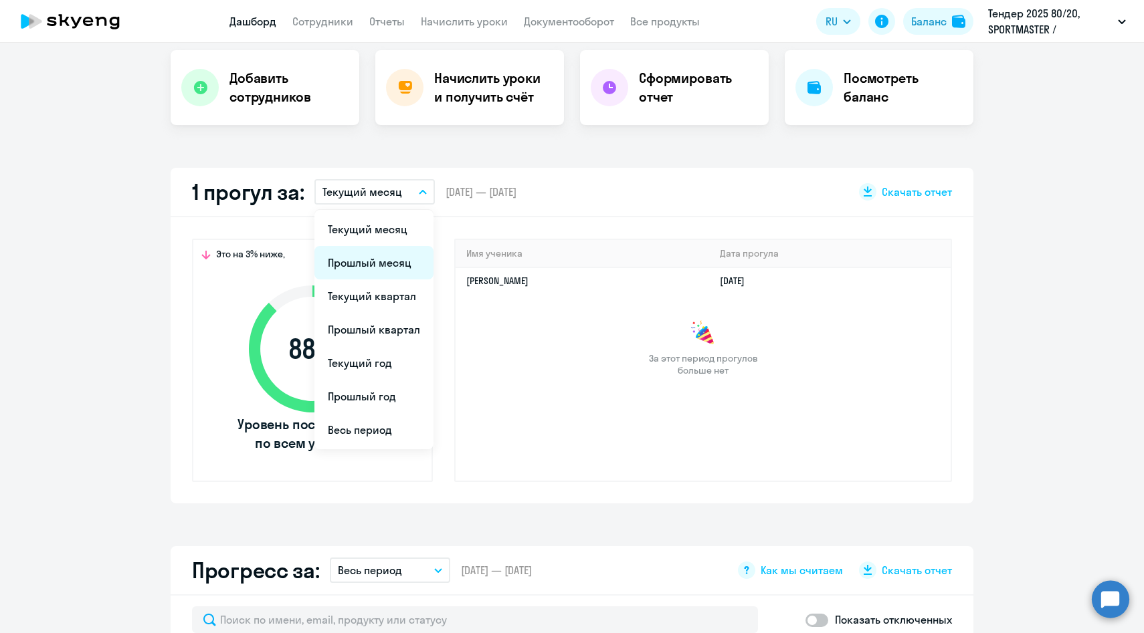
click at [374, 259] on li "Прошлый месяц" at bounding box center [373, 262] width 119 height 33
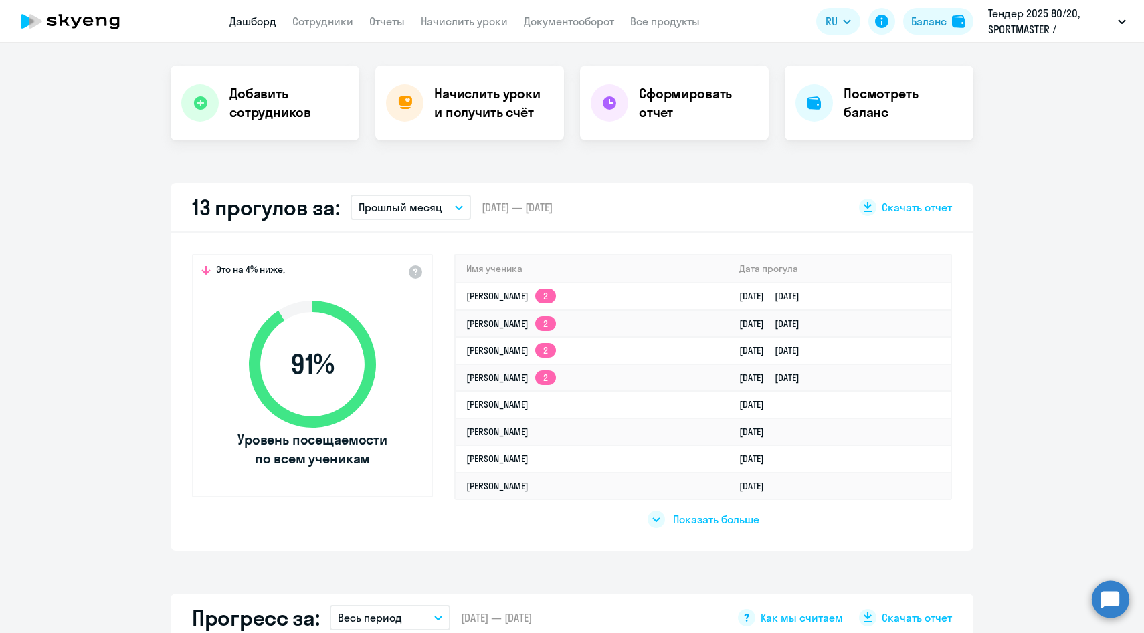
scroll to position [262, 0]
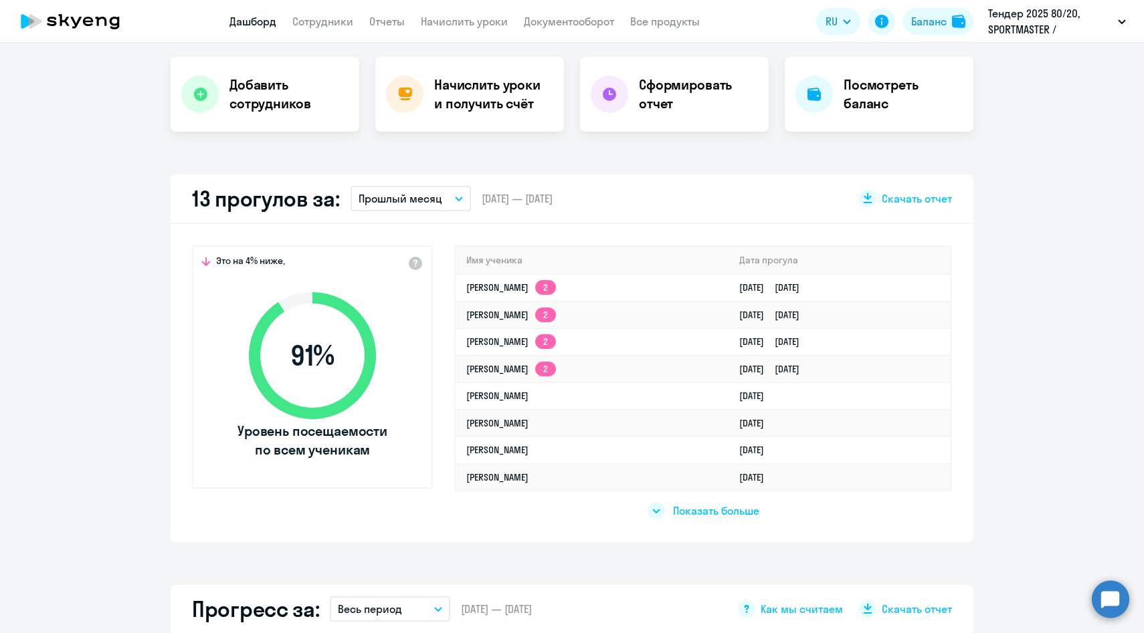
click at [697, 514] on span "Показать больше" at bounding box center [716, 511] width 86 height 15
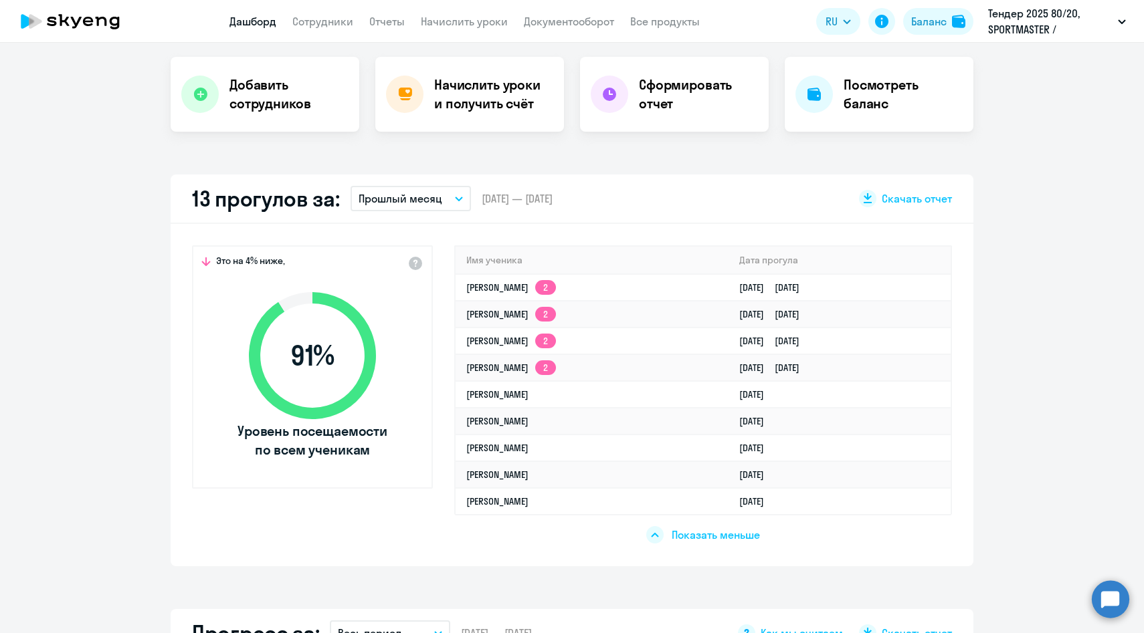
click at [429, 197] on p "Прошлый месяц" at bounding box center [401, 199] width 84 height 16
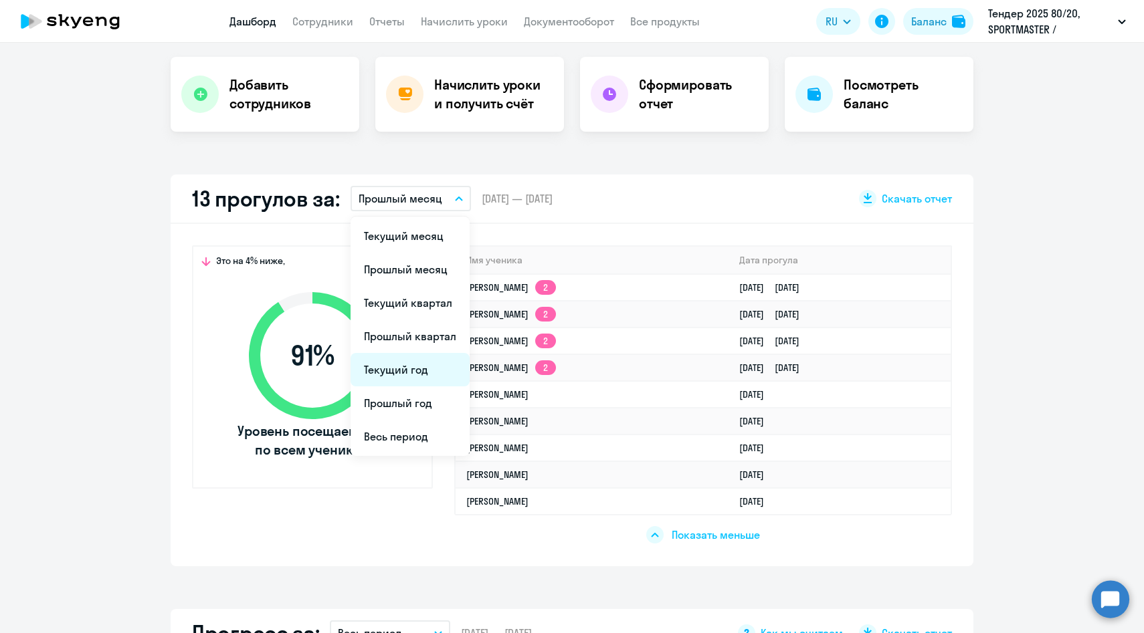
click at [407, 369] on li "Текущий год" at bounding box center [410, 369] width 119 height 33
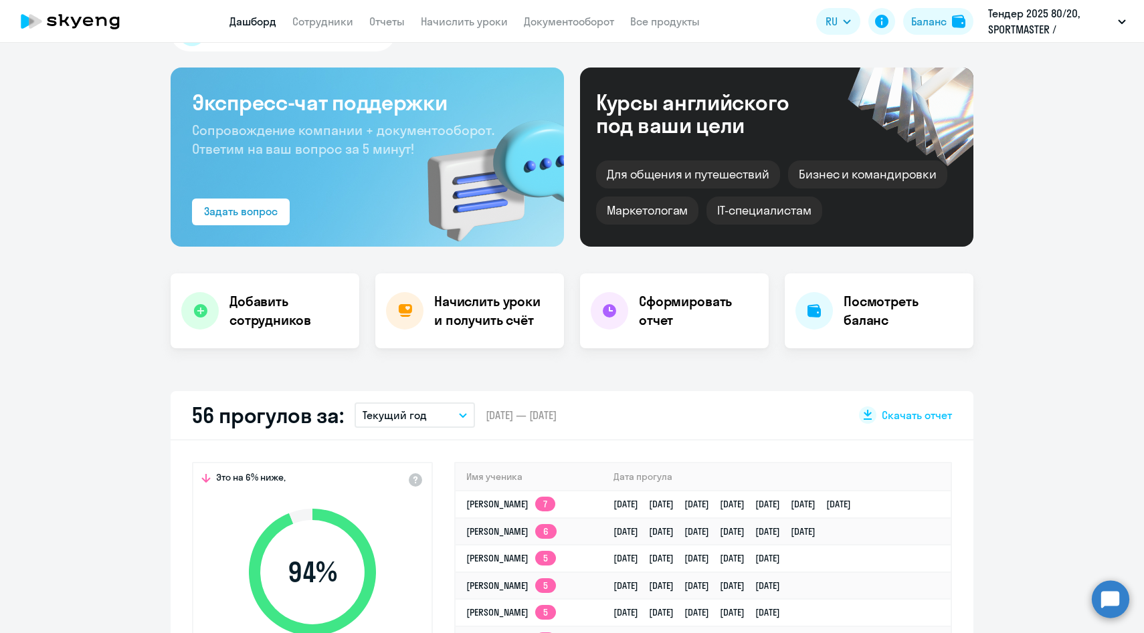
scroll to position [0, 0]
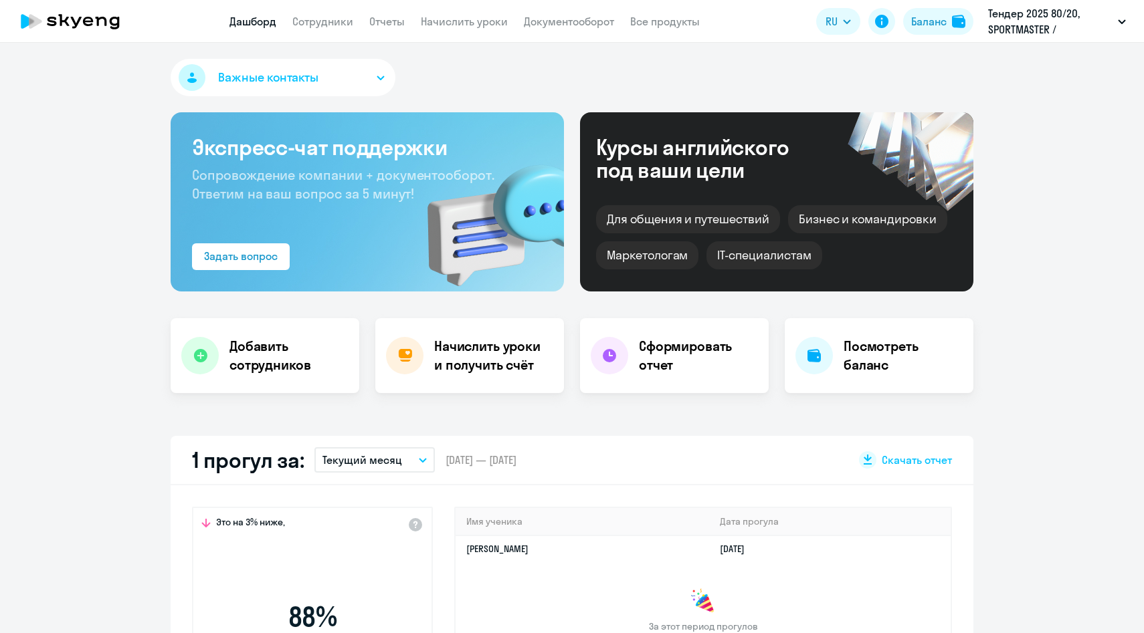
select select "30"
click at [551, 21] on link "Документооборот" at bounding box center [569, 21] width 90 height 13
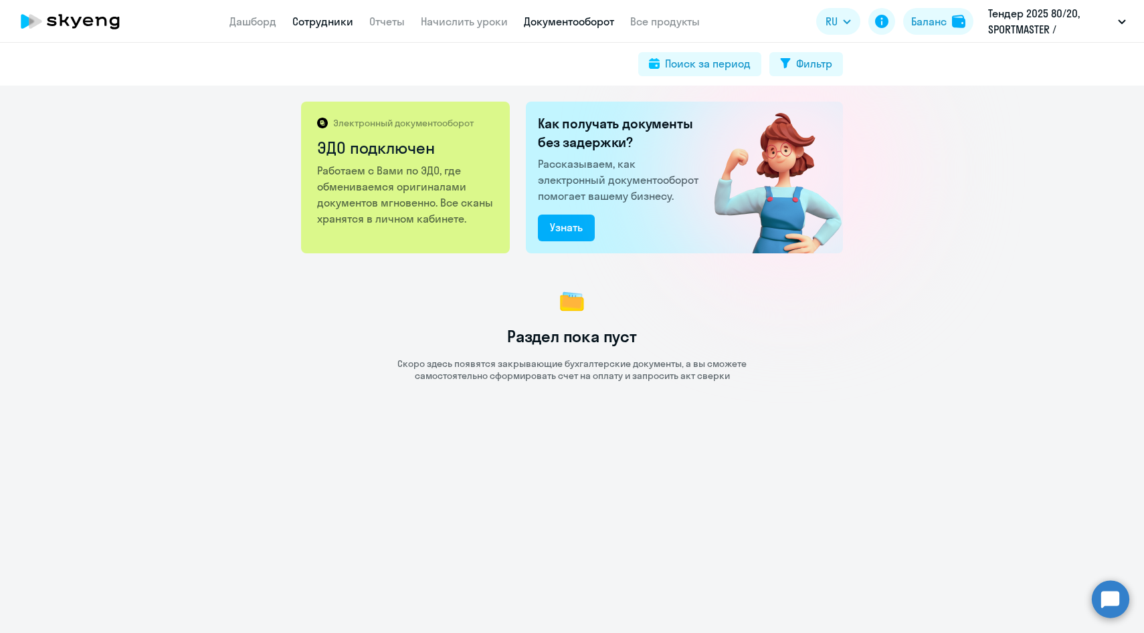
click at [303, 24] on link "Сотрудники" at bounding box center [322, 21] width 61 height 13
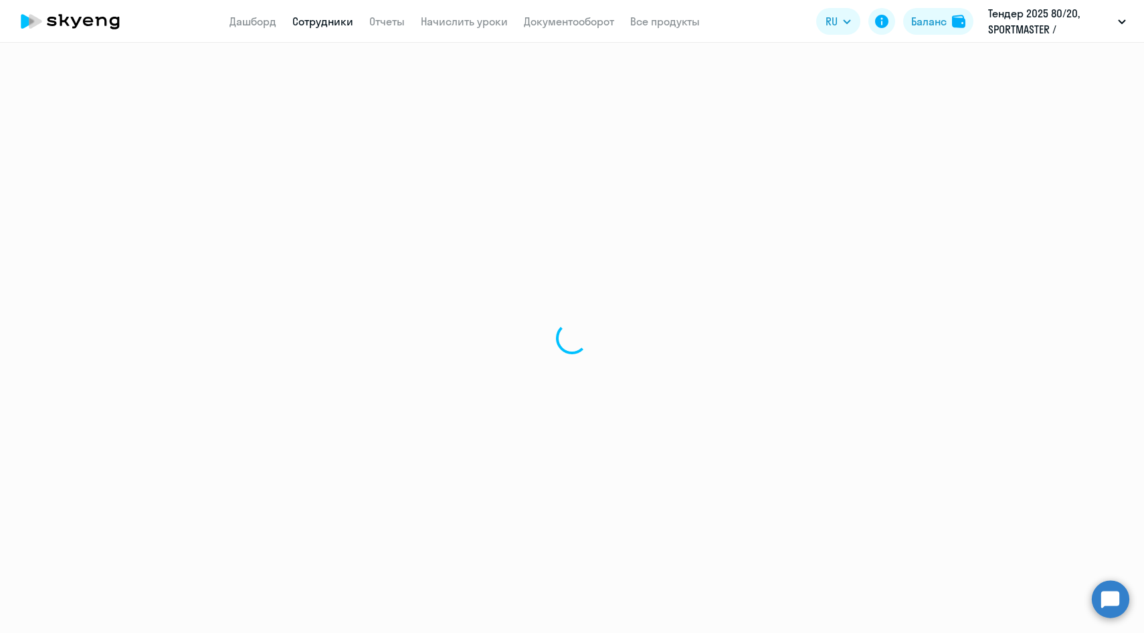
select select "30"
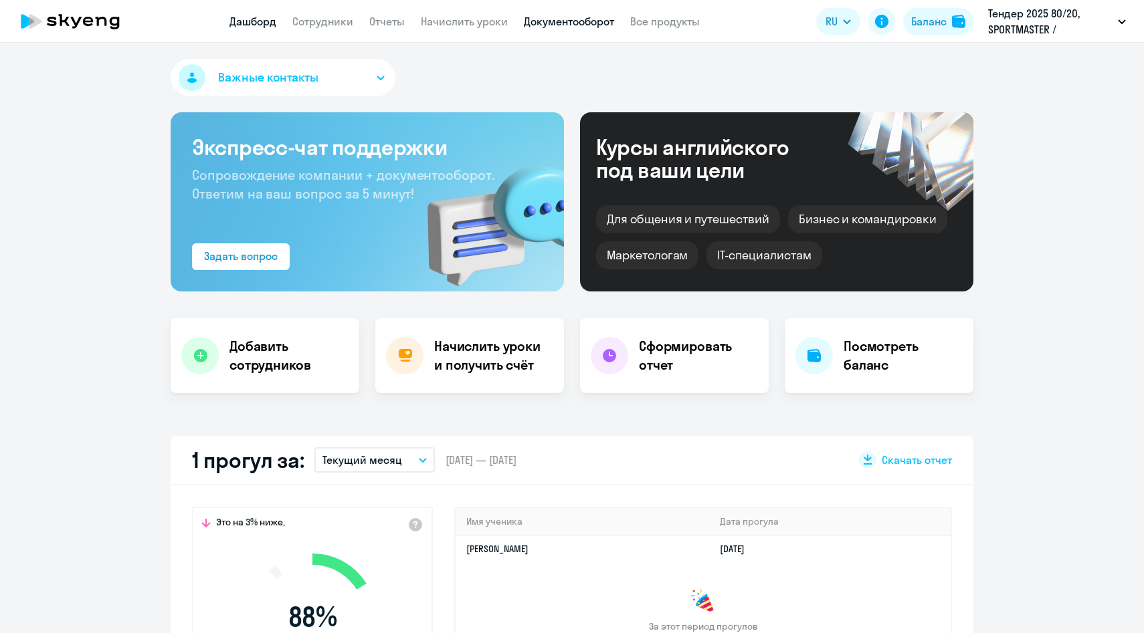
click at [573, 25] on link "Документооборот" at bounding box center [569, 21] width 90 height 13
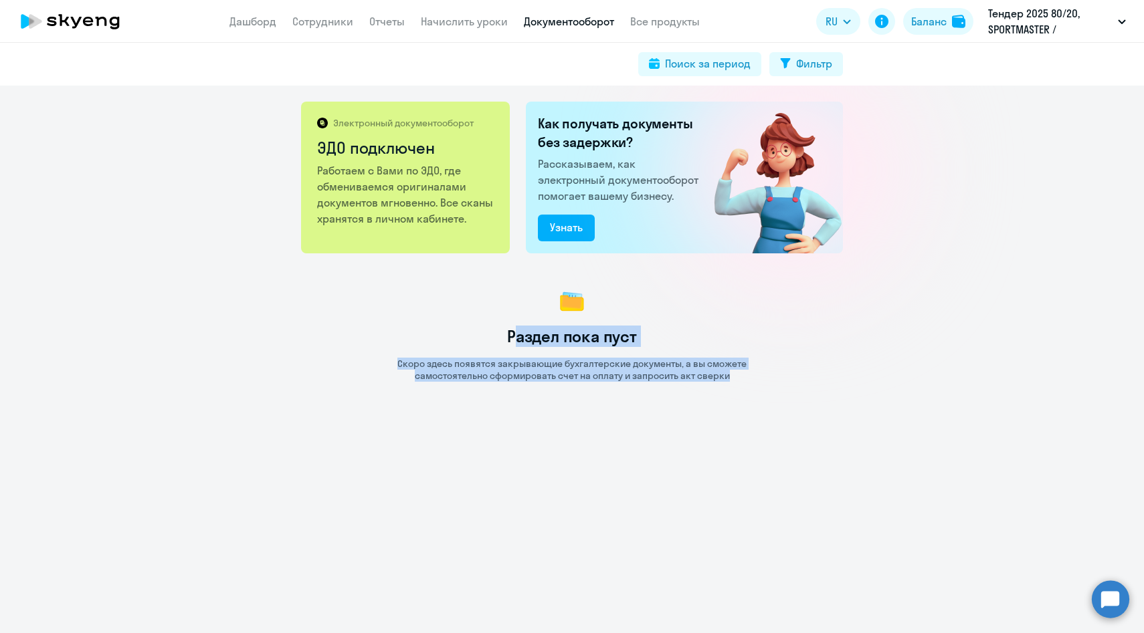
drag, startPoint x: 515, startPoint y: 332, endPoint x: 645, endPoint y: 381, distance: 138.7
click at [648, 385] on div "Электронный документооборот ЭДО подключен Работаем с Вами по ЭДО, где обменивае…" at bounding box center [572, 360] width 1144 height 548
click at [671, 61] on div "Поиск за период" at bounding box center [708, 64] width 86 height 16
select select "all"
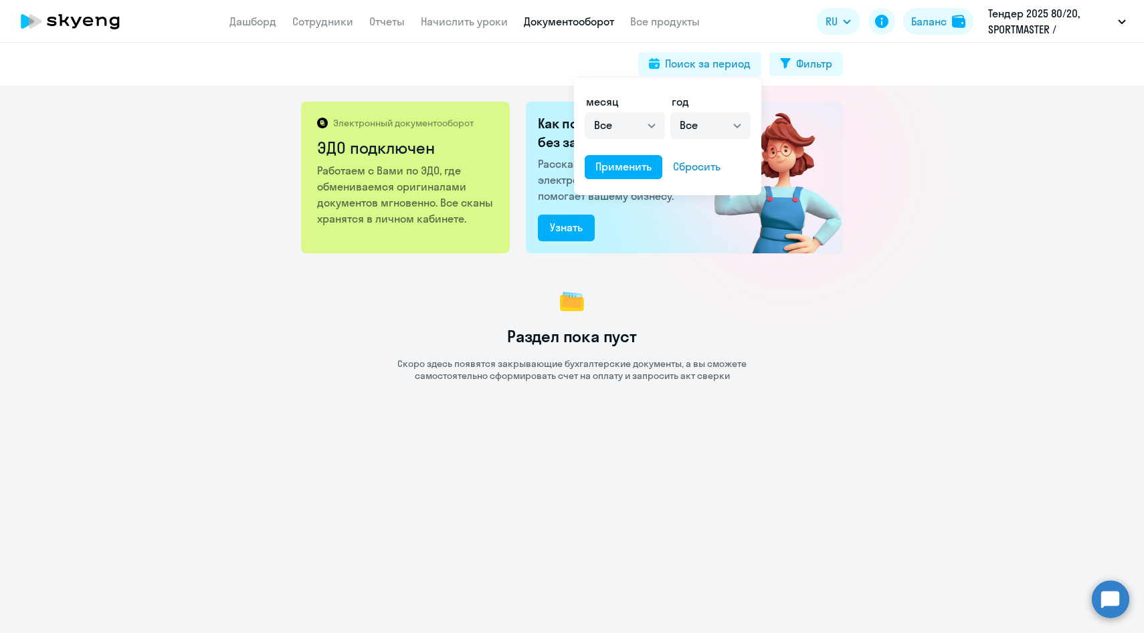
click at [515, 74] on div at bounding box center [572, 316] width 1144 height 633
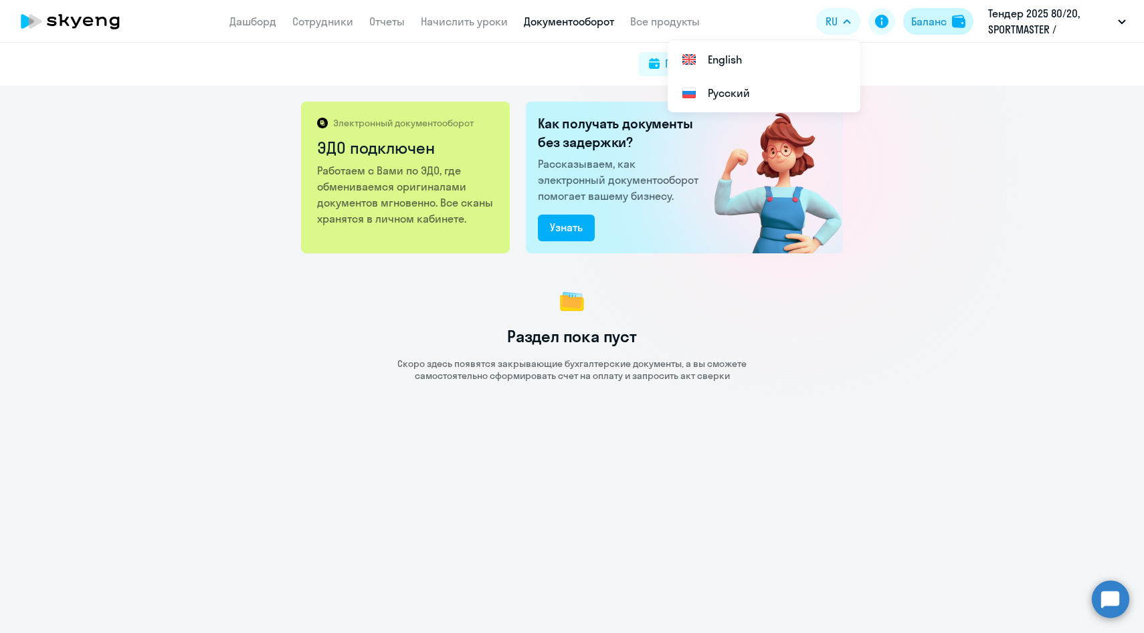
click at [927, 19] on div "Баланс" at bounding box center [928, 21] width 35 height 16
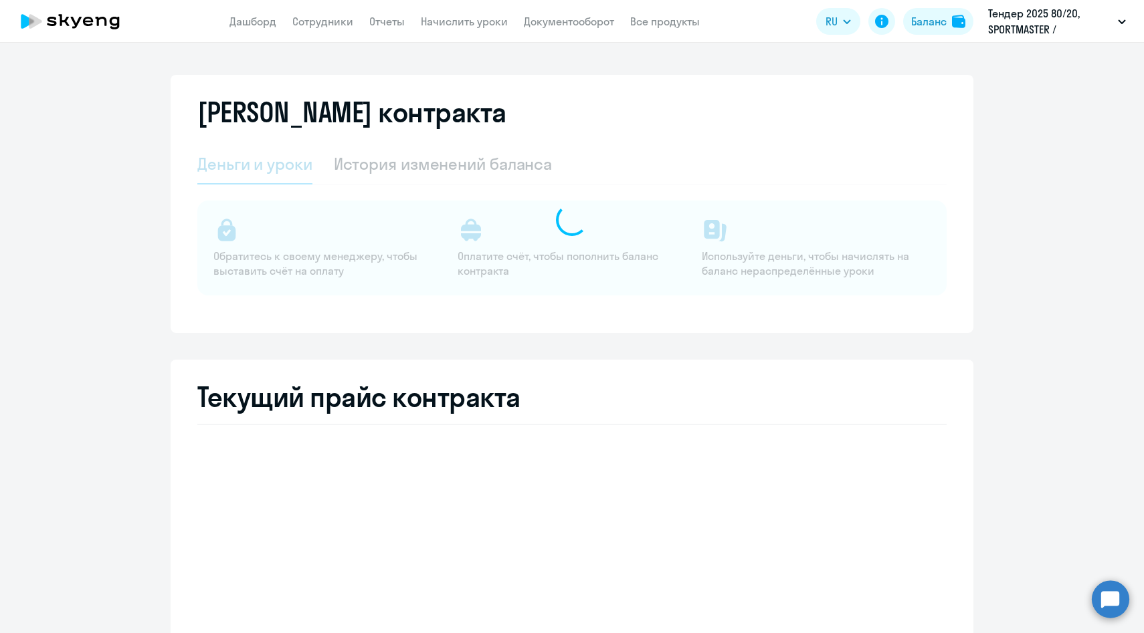
select select "english_adult_not_native_speaker"
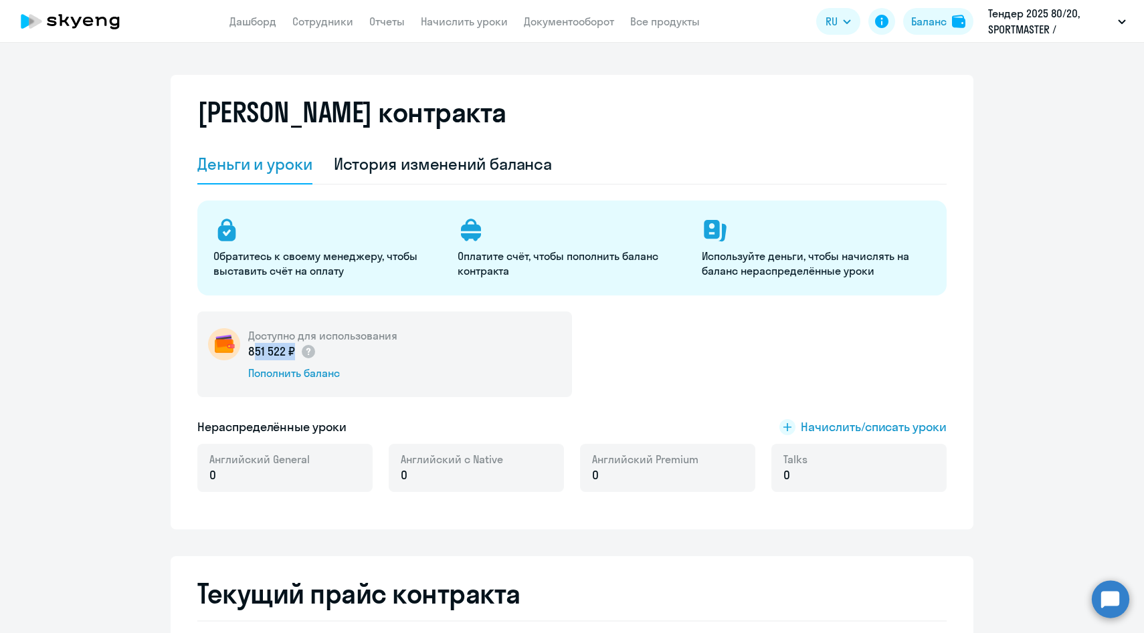
drag, startPoint x: 249, startPoint y: 353, endPoint x: 286, endPoint y: 351, distance: 36.8
click at [286, 352] on p "851 522 ₽" at bounding box center [282, 351] width 68 height 17
click at [291, 354] on p "851 522 ₽" at bounding box center [282, 351] width 68 height 17
drag, startPoint x: 293, startPoint y: 352, endPoint x: 247, endPoint y: 352, distance: 46.2
click at [246, 352] on div "Доступно для использования 851 522 ₽ Пополнить баланс" at bounding box center [384, 355] width 375 height 86
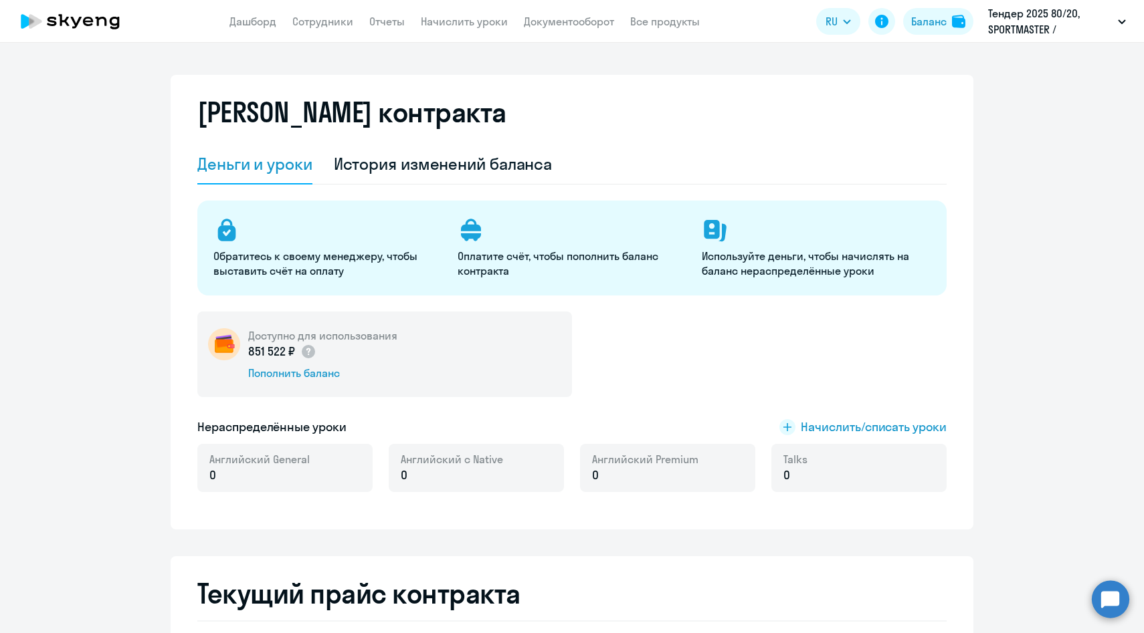
click at [253, 352] on p "851 522 ₽" at bounding box center [282, 351] width 68 height 17
click at [463, 25] on link "Начислить уроки" at bounding box center [464, 21] width 87 height 13
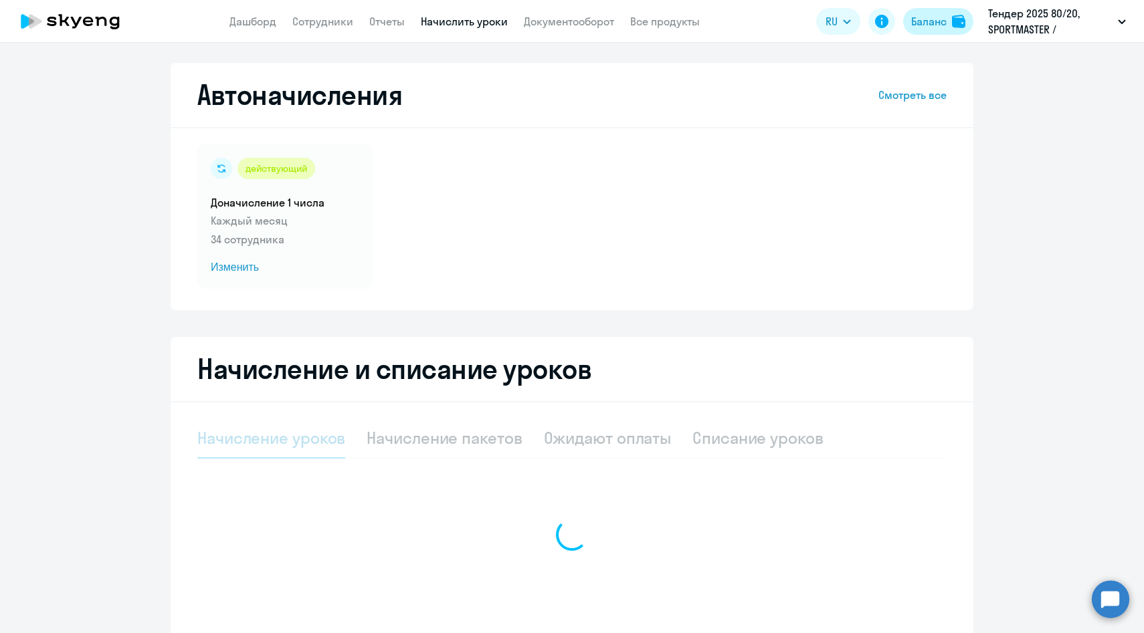
select select "10"
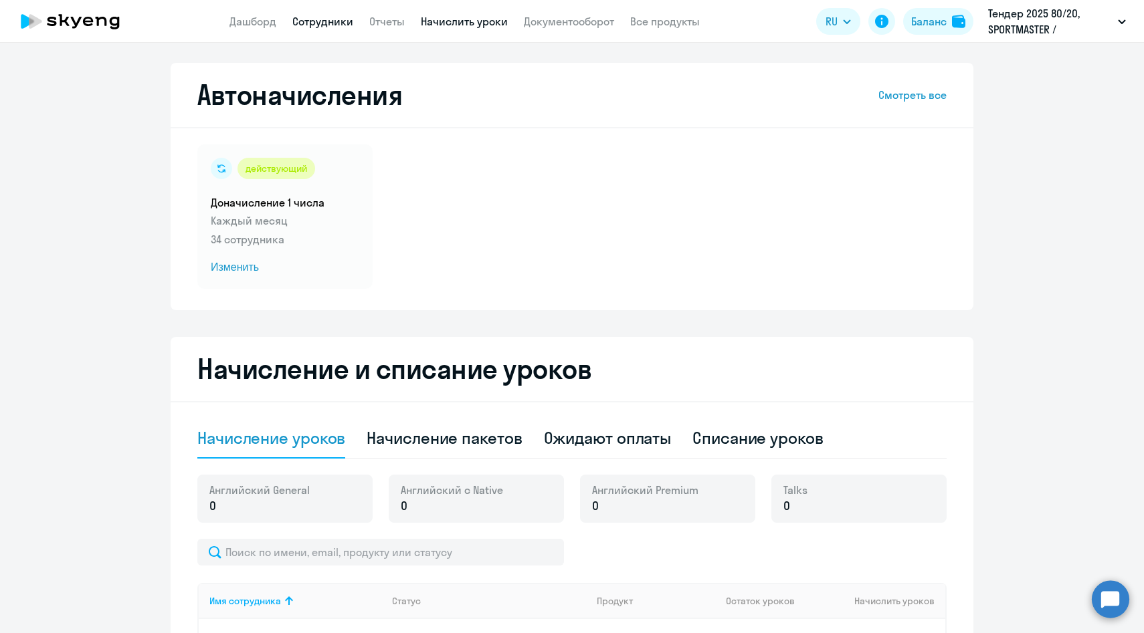
click at [330, 22] on link "Сотрудники" at bounding box center [322, 21] width 61 height 13
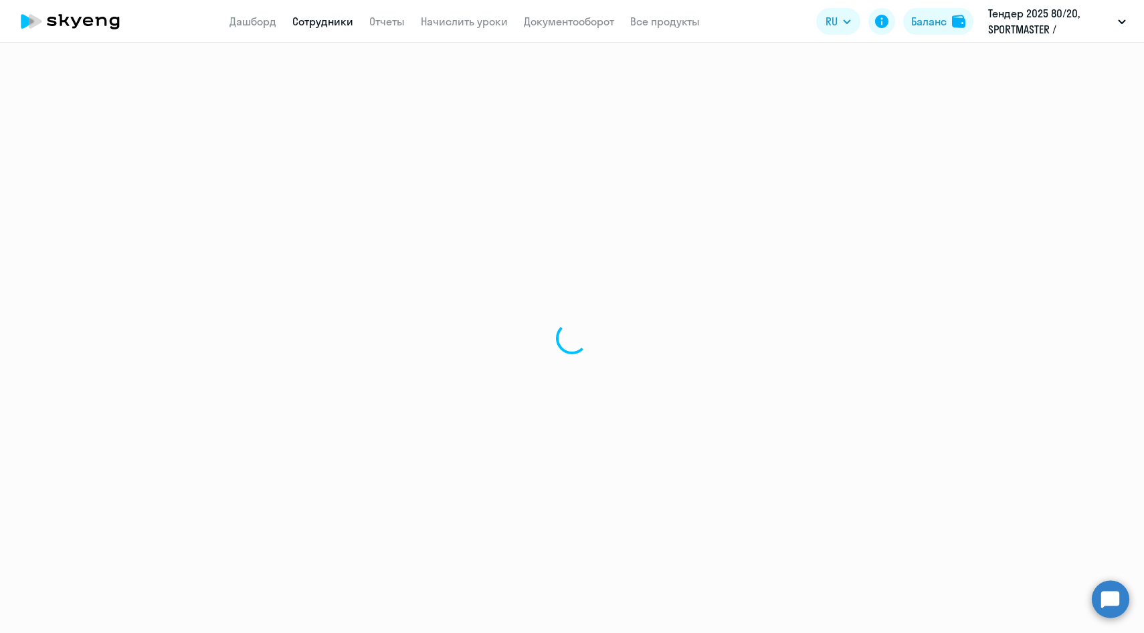
select select "30"
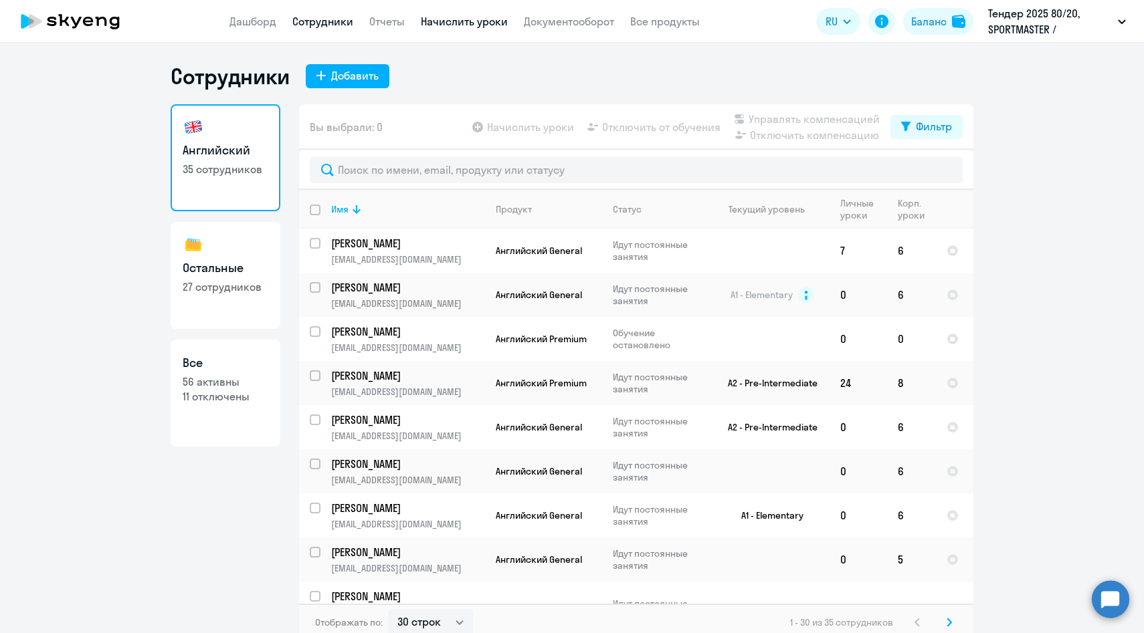
click at [430, 27] on link "Начислить уроки" at bounding box center [464, 21] width 87 height 13
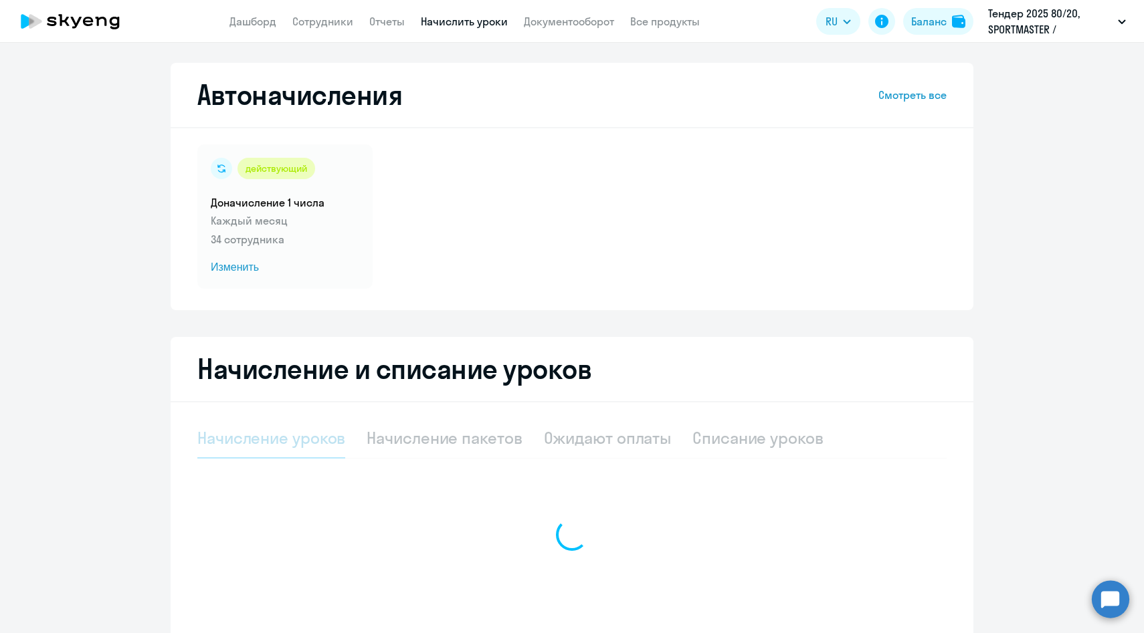
select select "10"
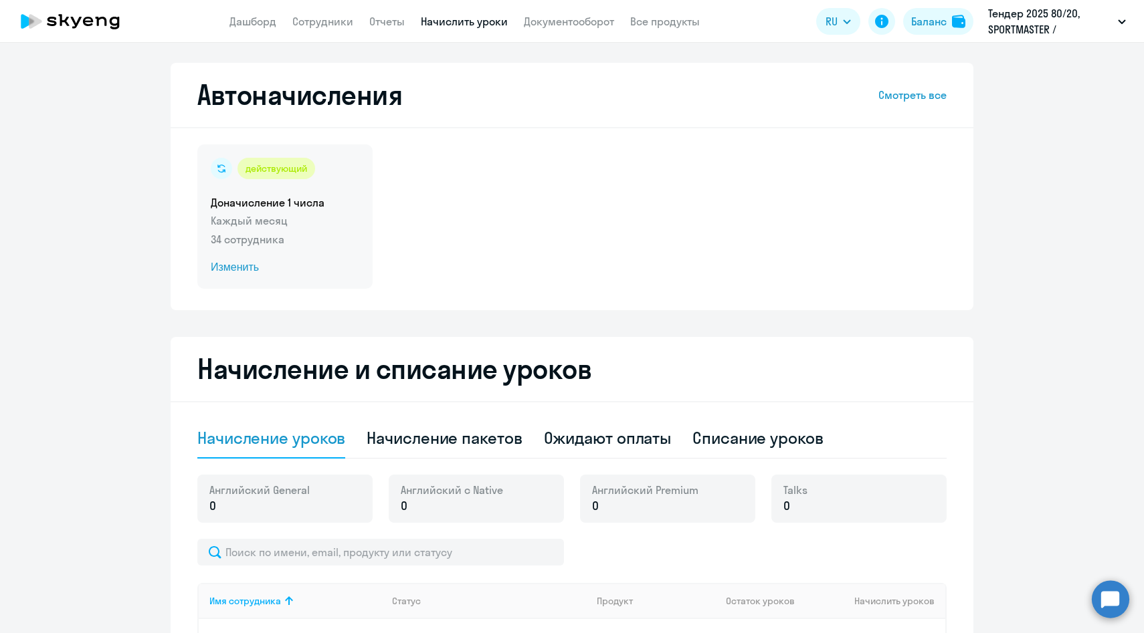
click at [285, 228] on p "Каждый месяц" at bounding box center [285, 221] width 149 height 16
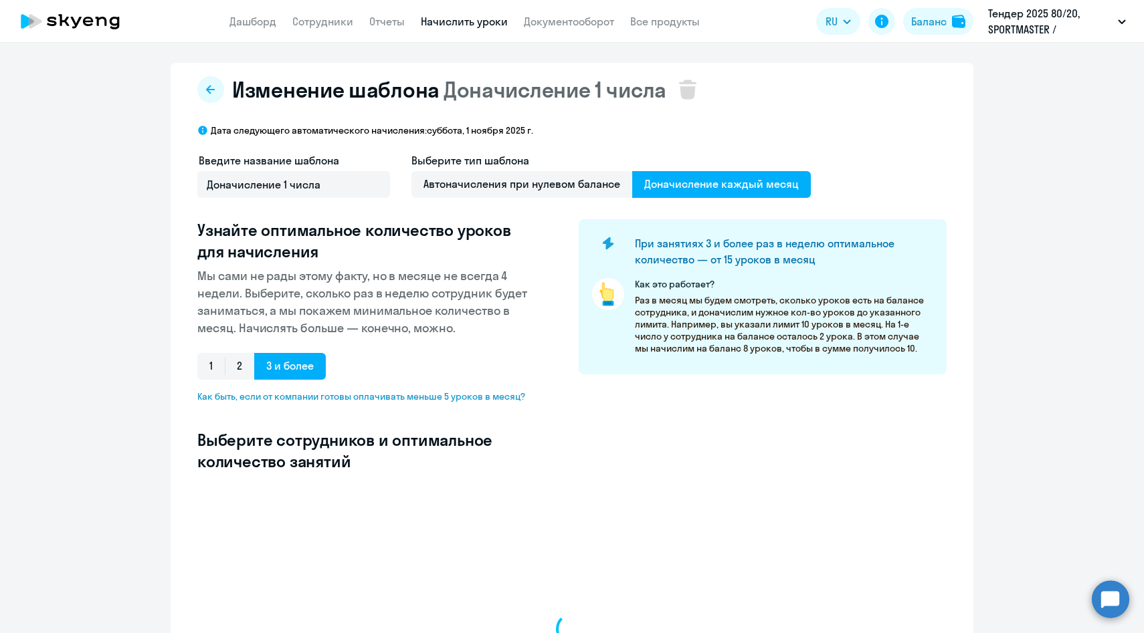
select select "10"
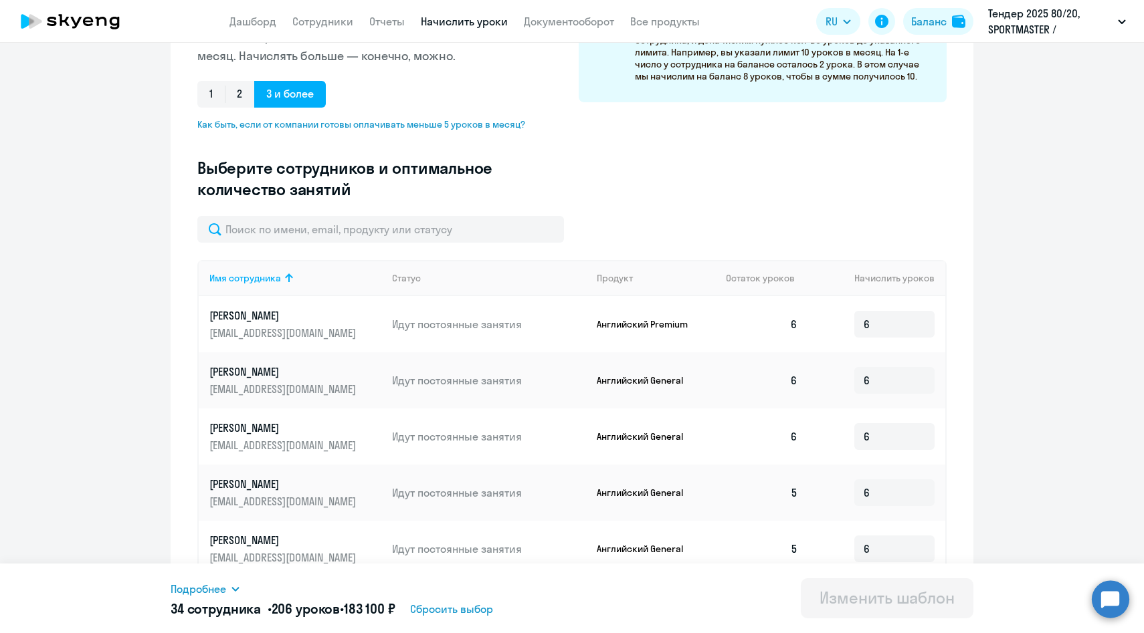
scroll to position [273, 0]
click at [901, 326] on input "6" at bounding box center [894, 323] width 80 height 27
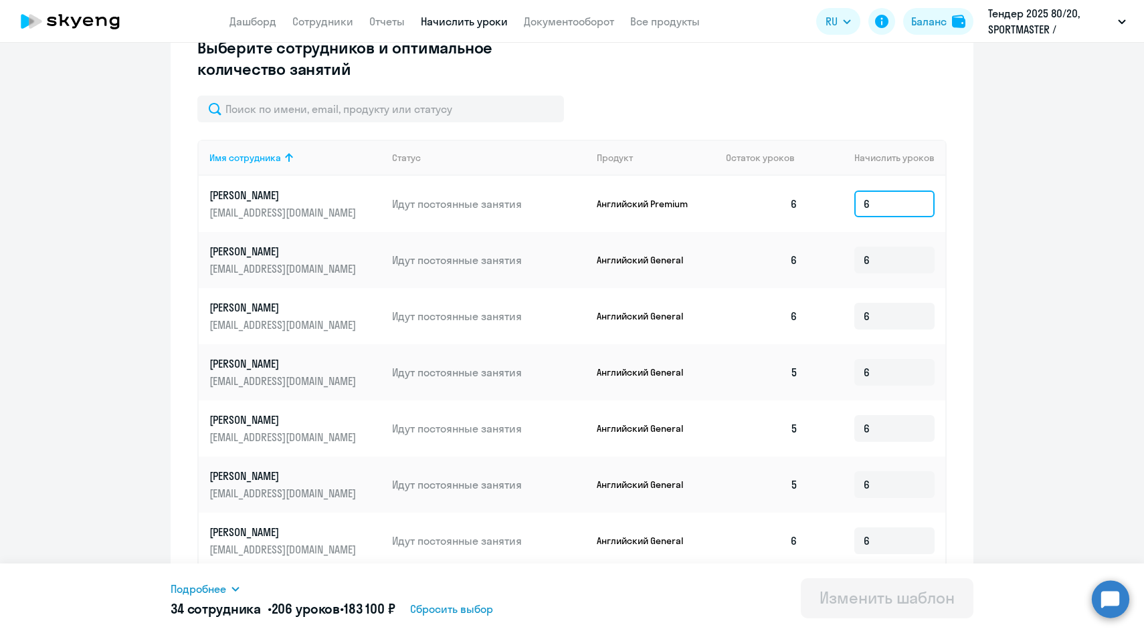
scroll to position [397, 0]
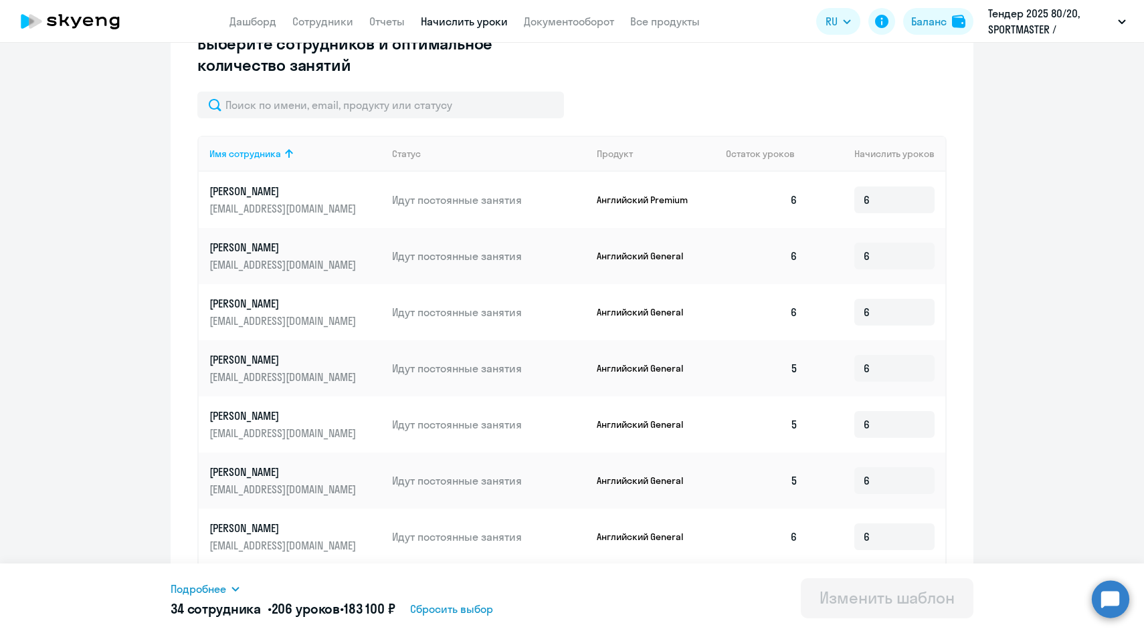
drag, startPoint x: 803, startPoint y: 480, endPoint x: 790, endPoint y: 480, distance: 13.4
click at [790, 480] on td "5" at bounding box center [762, 481] width 94 height 56
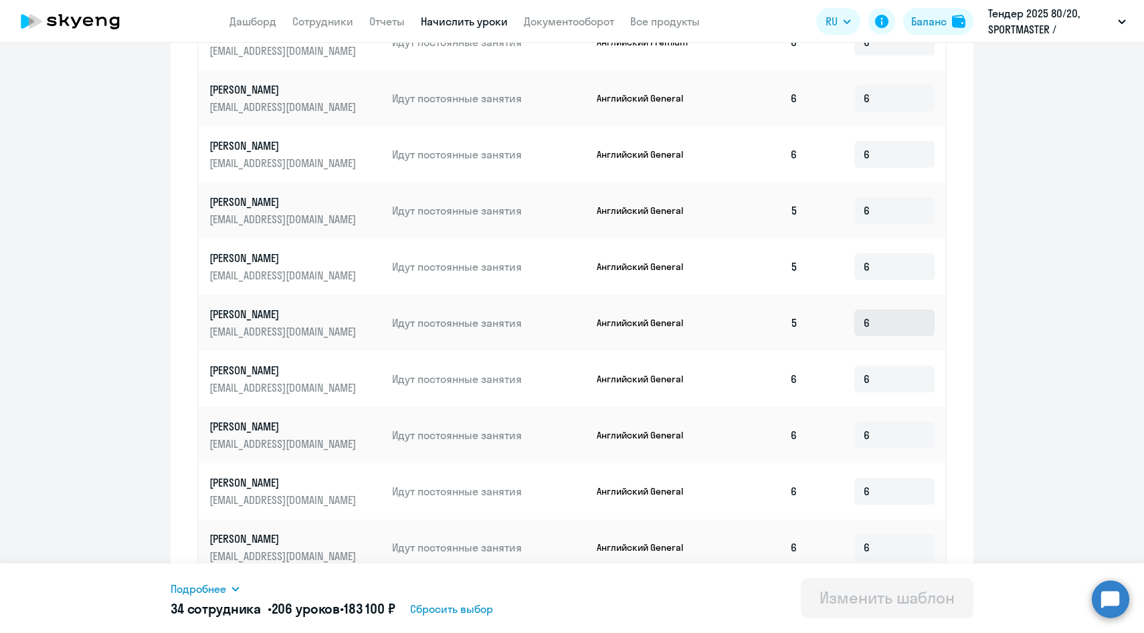
scroll to position [609, 0]
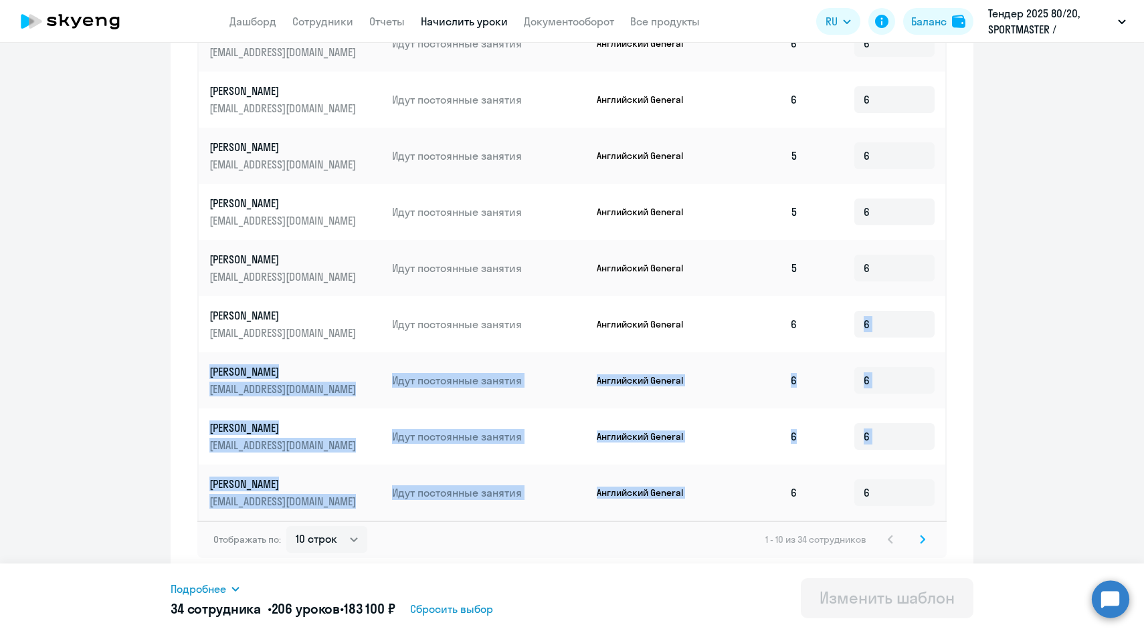
drag, startPoint x: 787, startPoint y: 324, endPoint x: 801, endPoint y: 485, distance: 161.8
click at [801, 485] on tbody "Абакаров Наби Ильмирзаевич abakarov_ni@grandtrade.world Идут постоянные занятия…" at bounding box center [572, 240] width 747 height 562
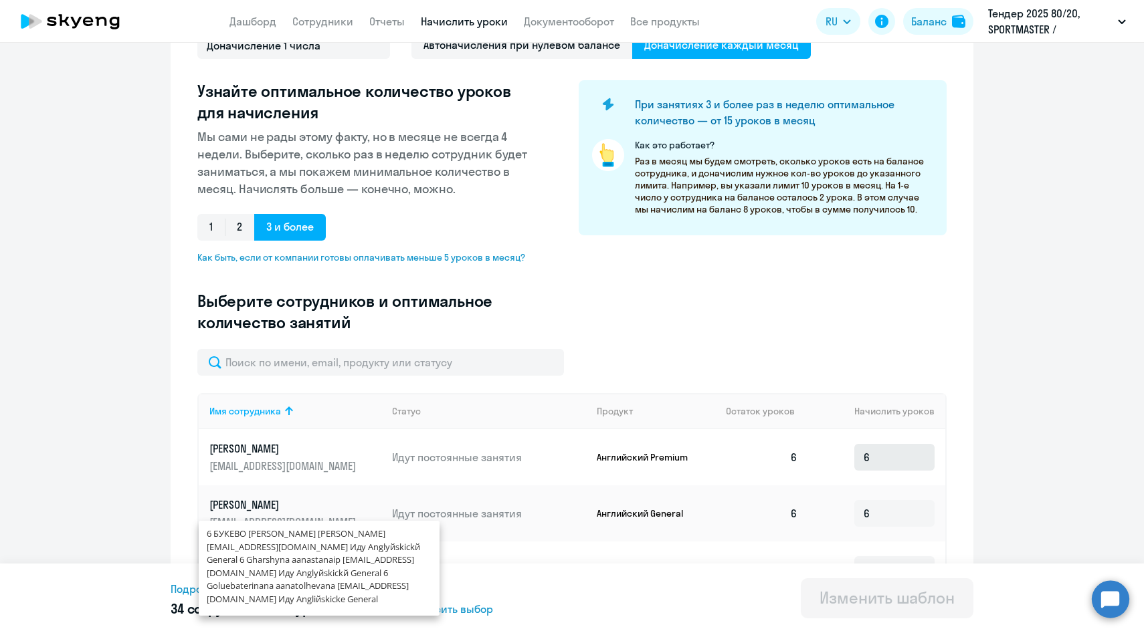
scroll to position [0, 0]
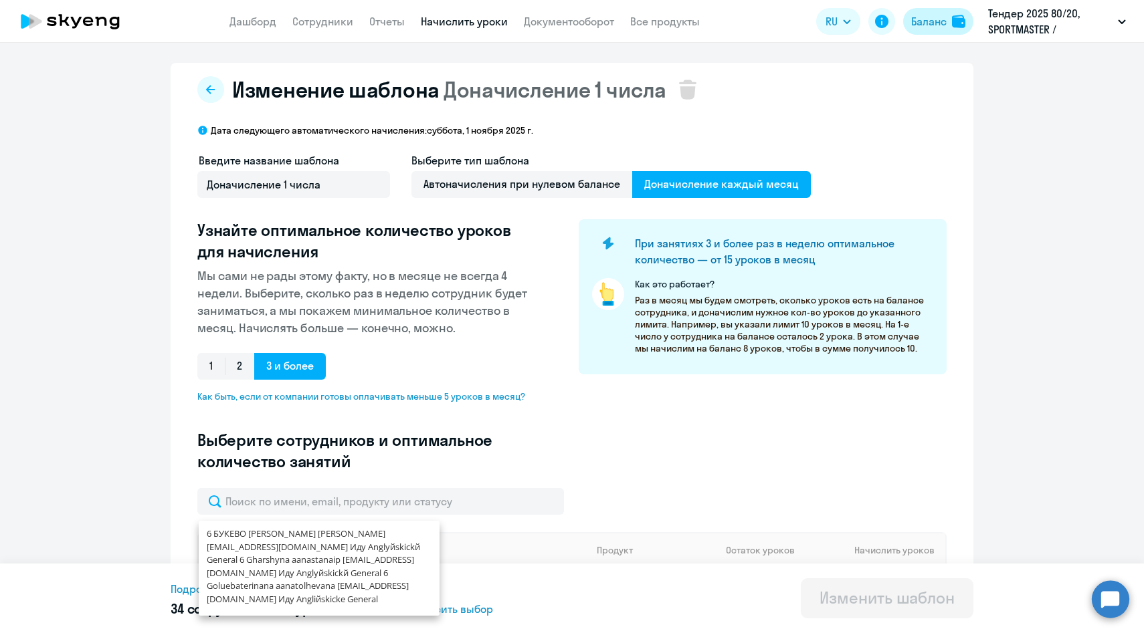
click at [937, 28] on div "Баланс" at bounding box center [928, 21] width 35 height 16
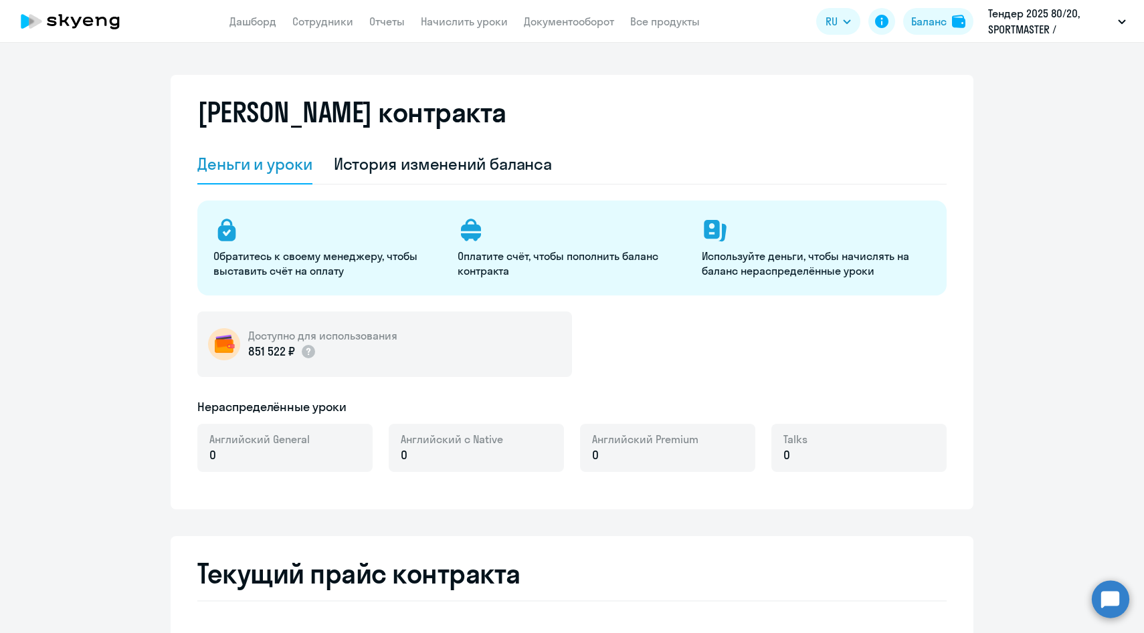
select select "english_adult_not_native_speaker"
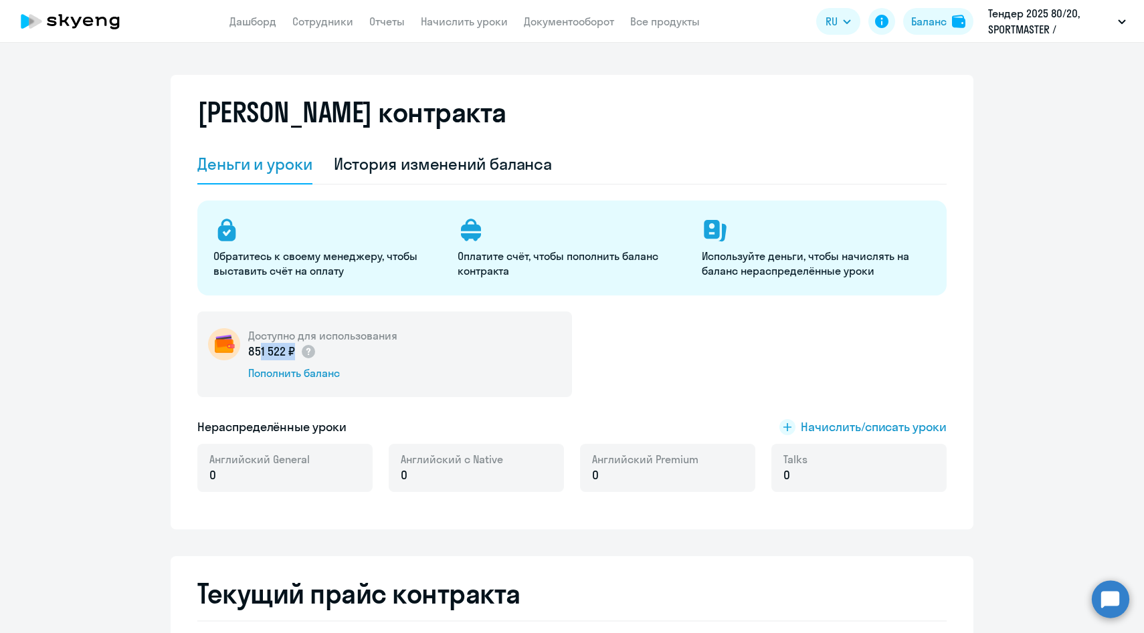
drag, startPoint x: 252, startPoint y: 351, endPoint x: 286, endPoint y: 351, distance: 34.8
click at [286, 351] on p "851 522 ₽" at bounding box center [282, 351] width 68 height 17
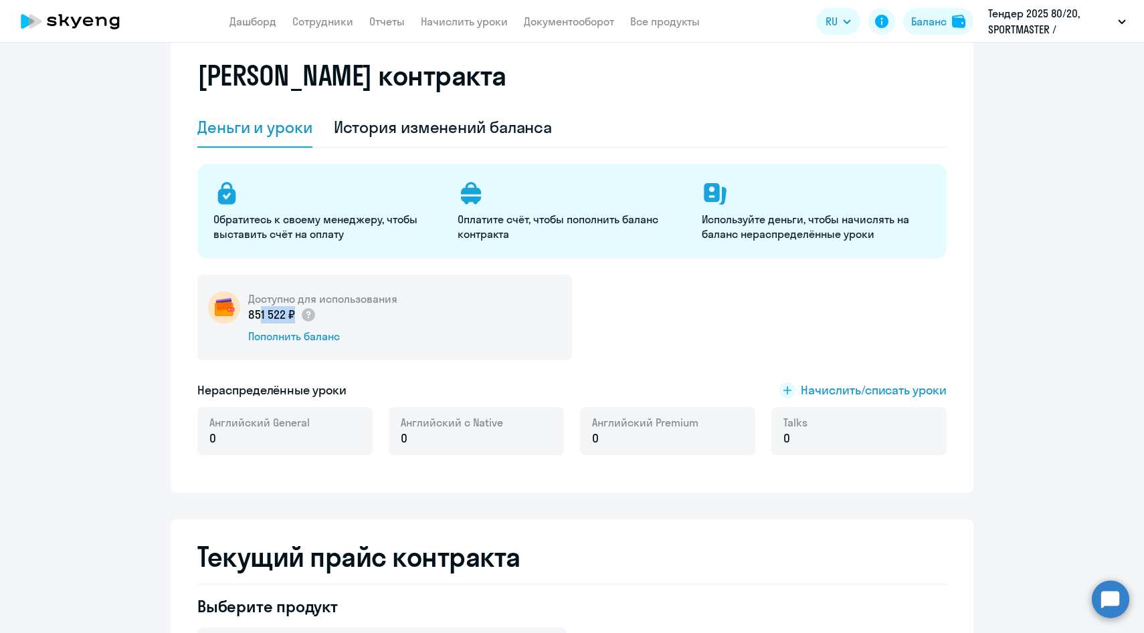
scroll to position [50, 0]
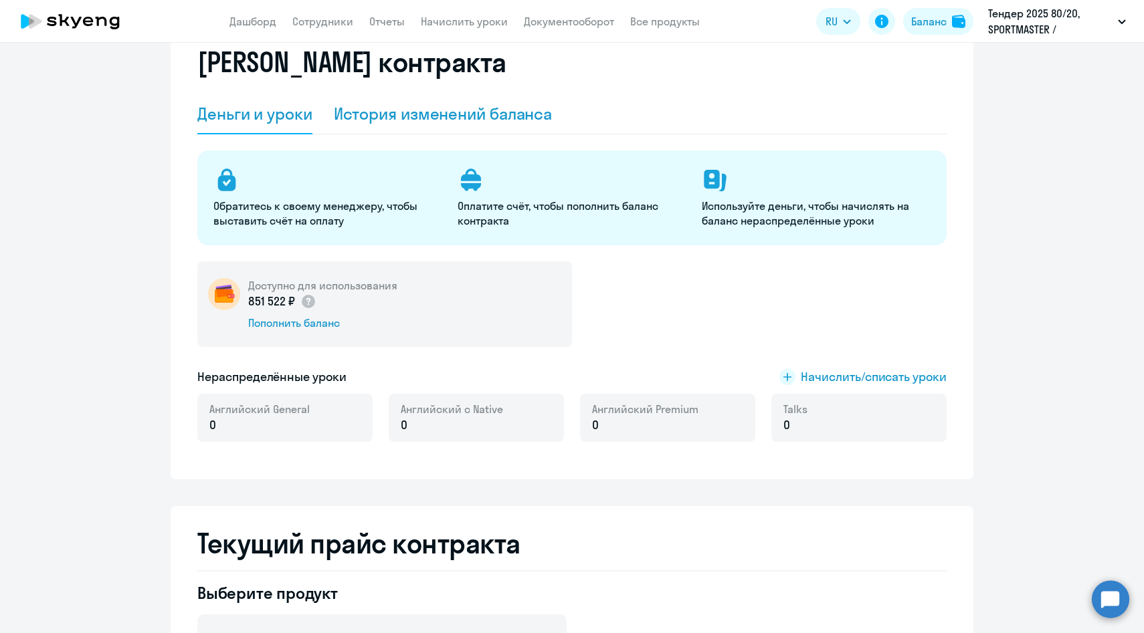
click at [431, 114] on div "История изменений баланса" at bounding box center [443, 113] width 219 height 21
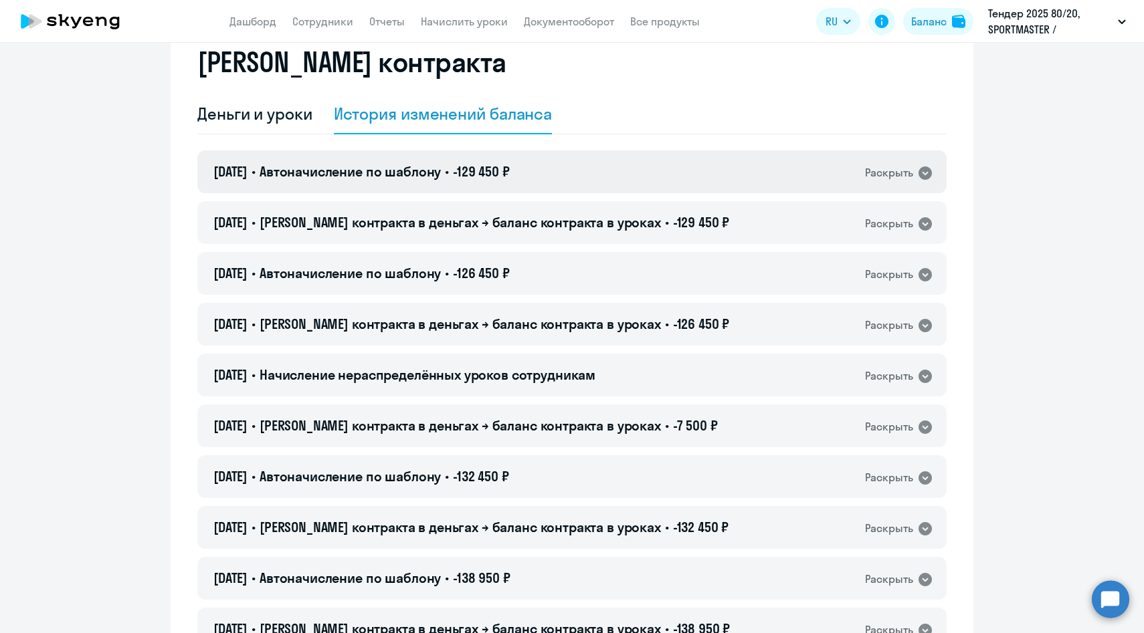
click at [399, 175] on span "Автоначисление по шаблону" at bounding box center [350, 171] width 181 height 17
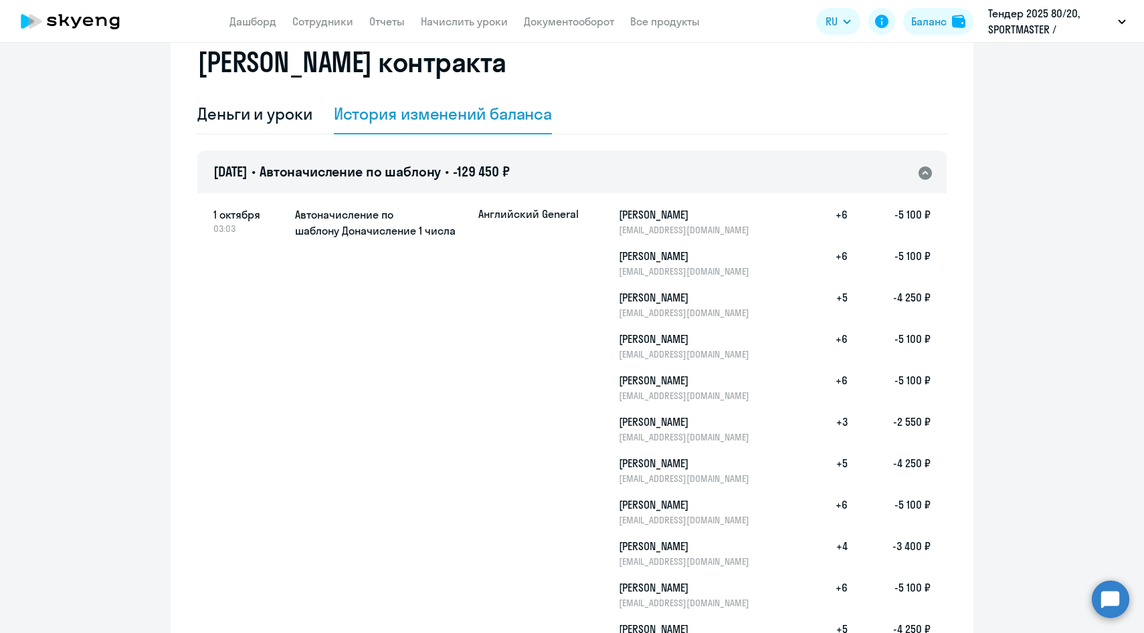
drag, startPoint x: 846, startPoint y: 427, endPoint x: 838, endPoint y: 427, distance: 7.4
click at [838, 427] on h5 "+3" at bounding box center [826, 428] width 43 height 29
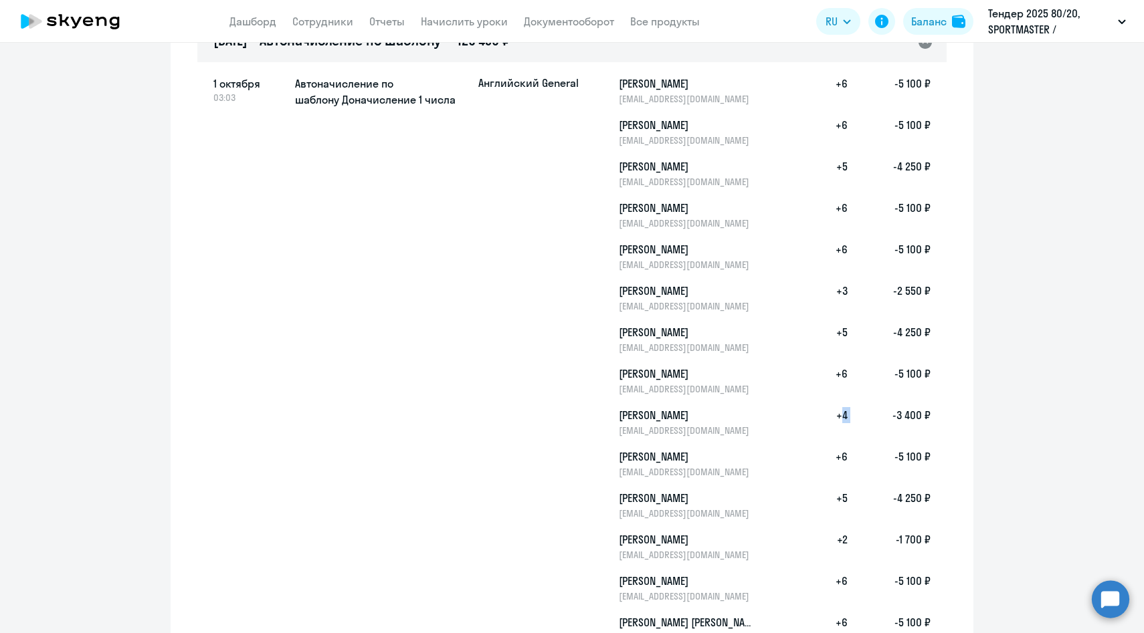
drag, startPoint x: 854, startPoint y: 419, endPoint x: 825, endPoint y: 419, distance: 29.4
click at [825, 419] on div "Городецкая Надежда Бахрамовна gorodetskaya_nb@grandtrade.world +4 -3 400 ₽" at bounding box center [704, 421] width 452 height 29
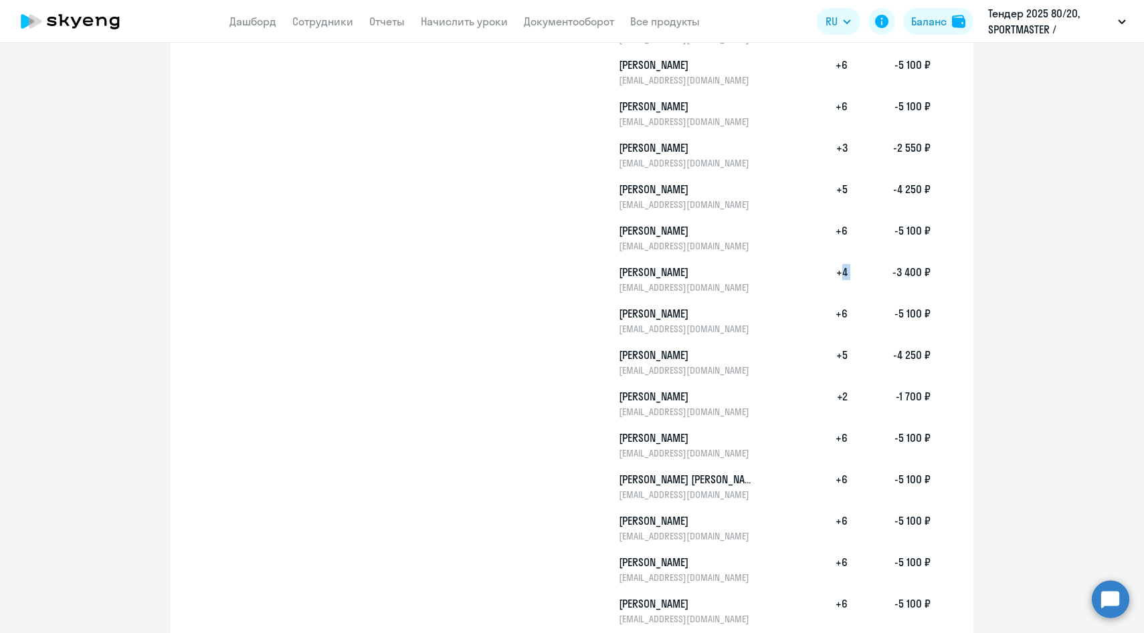
scroll to position [340, 0]
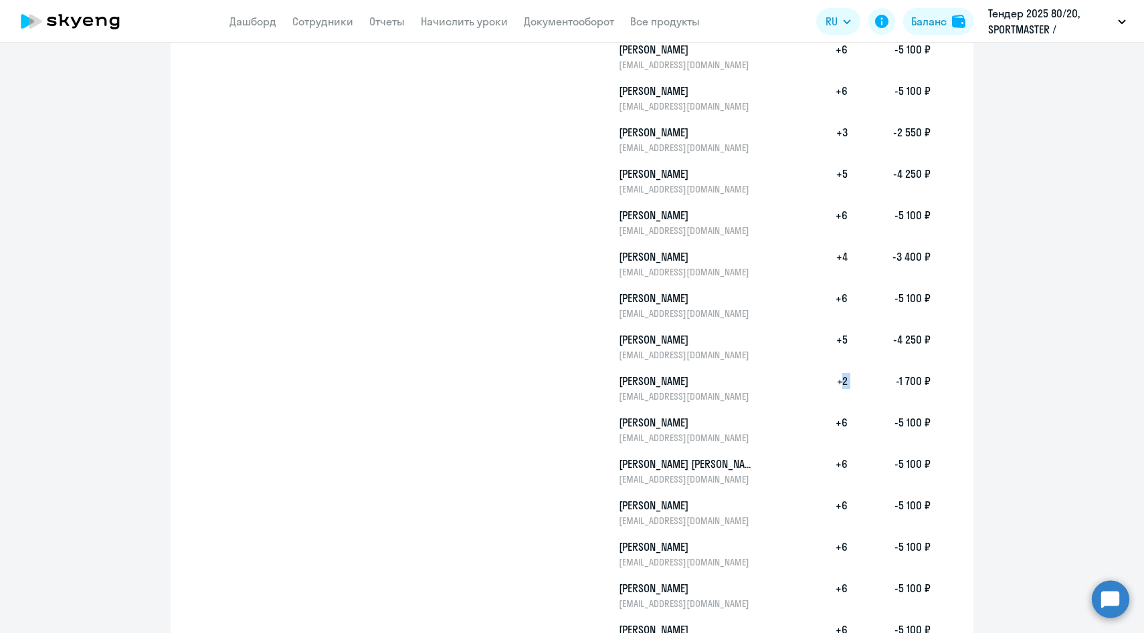
drag, startPoint x: 854, startPoint y: 380, endPoint x: 835, endPoint y: 380, distance: 19.4
click at [835, 380] on div "Кривоносов Дмитрий Борисович krivonosov_db@grandtrade.world +2 -1 700 ₽" at bounding box center [704, 387] width 452 height 29
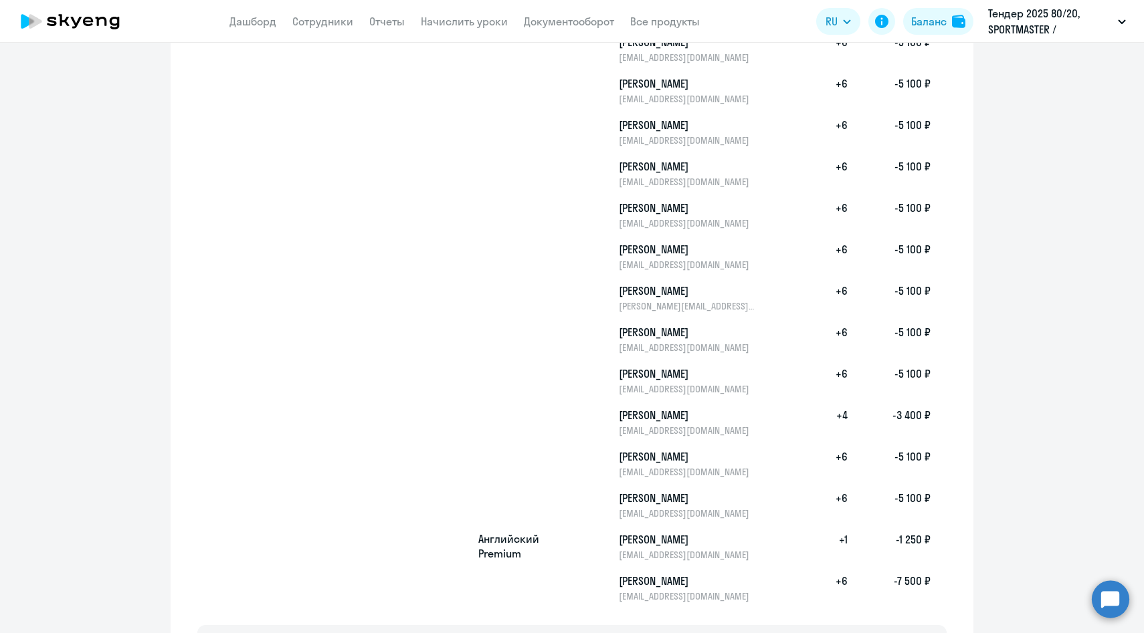
scroll to position [811, 0]
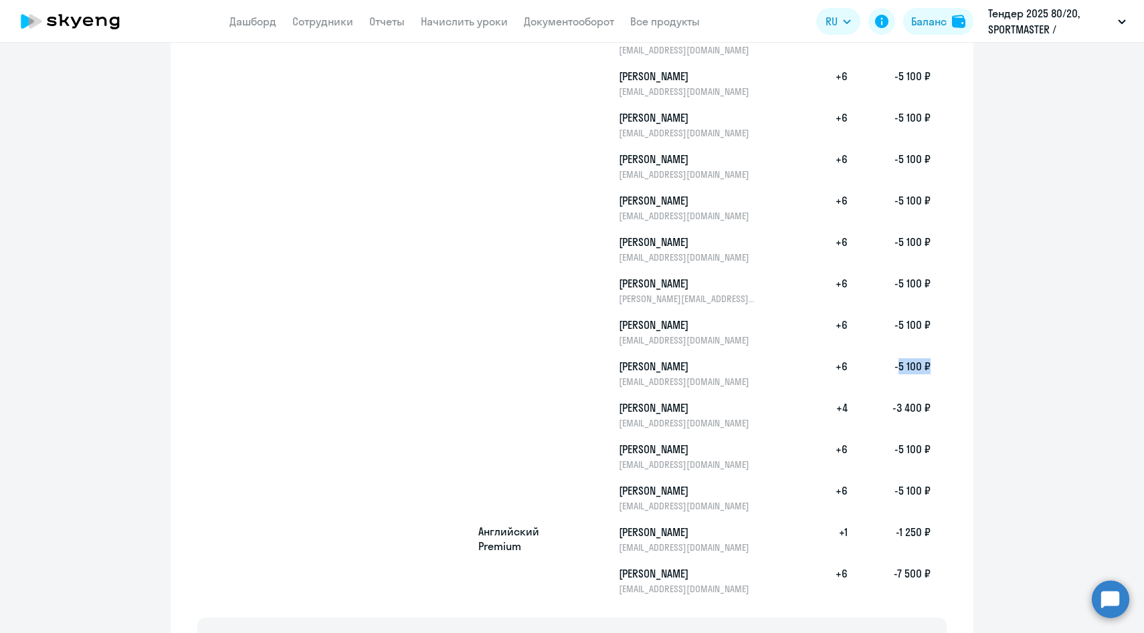
drag, startPoint x: 894, startPoint y: 366, endPoint x: 928, endPoint y: 365, distance: 34.1
click at [928, 365] on h5 "-5 100 ₽" at bounding box center [889, 373] width 83 height 29
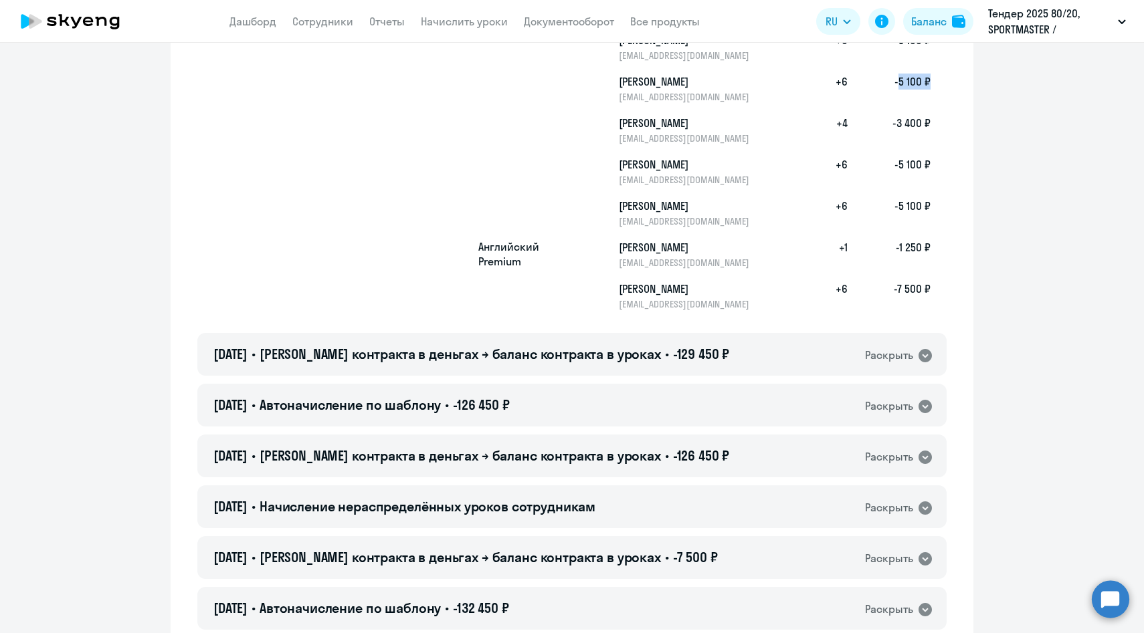
scroll to position [1100, 0]
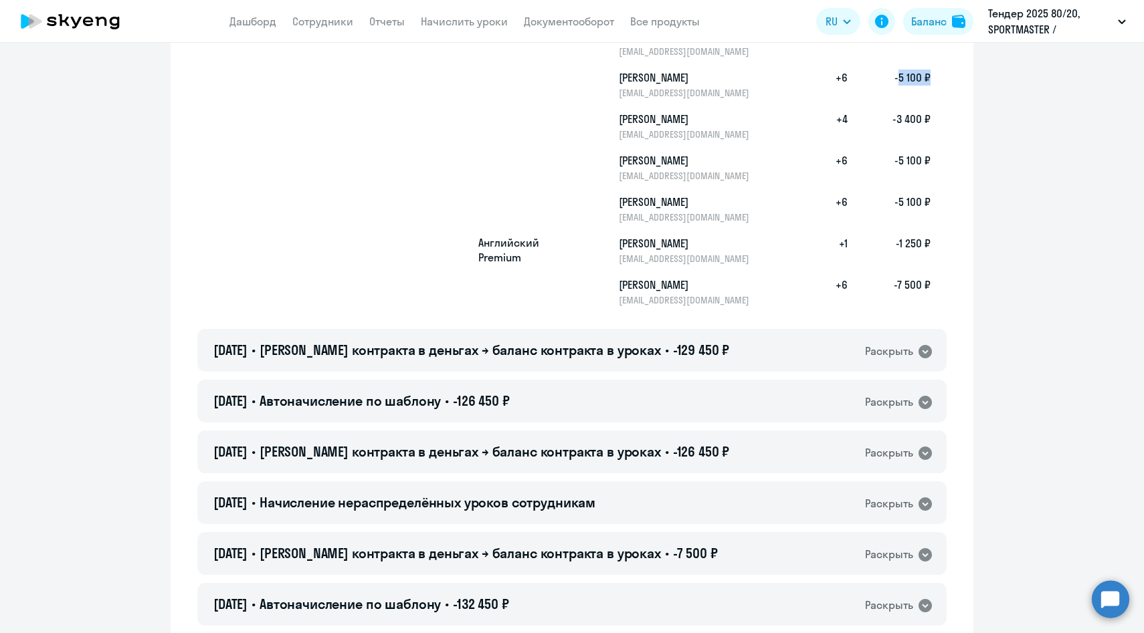
drag, startPoint x: 706, startPoint y: 243, endPoint x: 618, endPoint y: 243, distance: 87.6
click at [619, 243] on h5 "[PERSON_NAME]" at bounding box center [688, 243] width 138 height 16
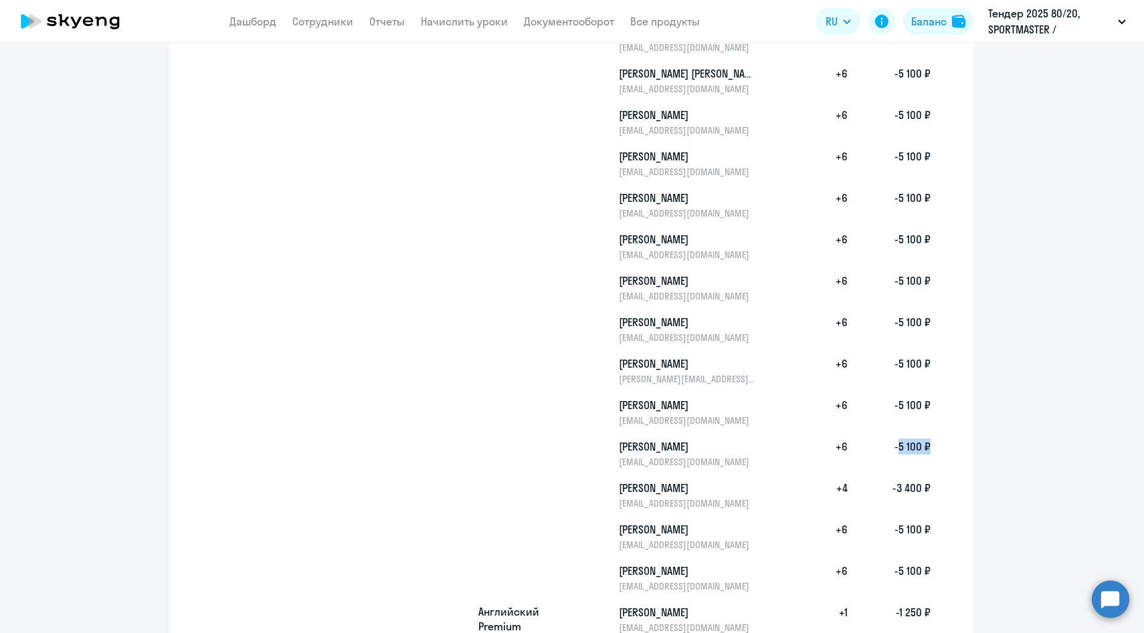
scroll to position [0, 0]
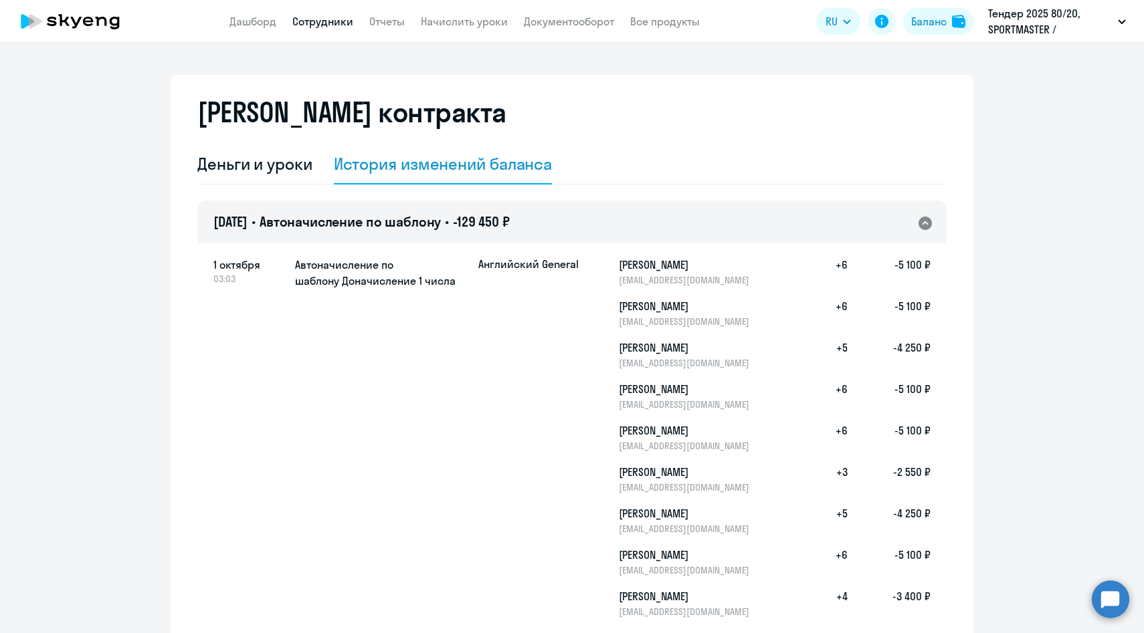
click at [329, 19] on link "Сотрудники" at bounding box center [322, 21] width 61 height 13
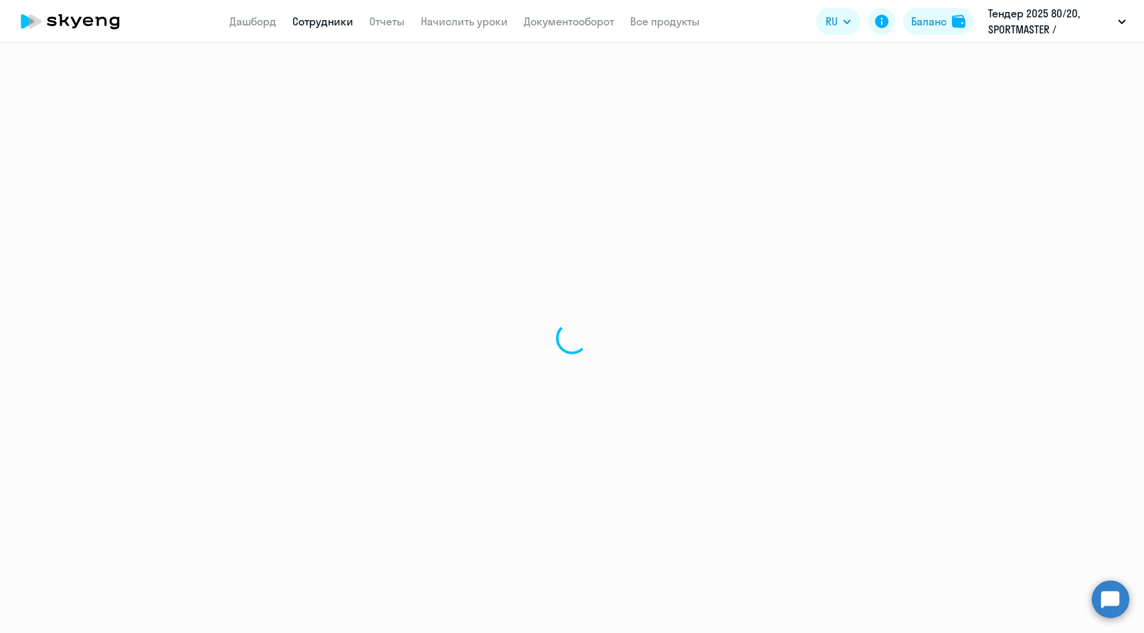
select select "30"
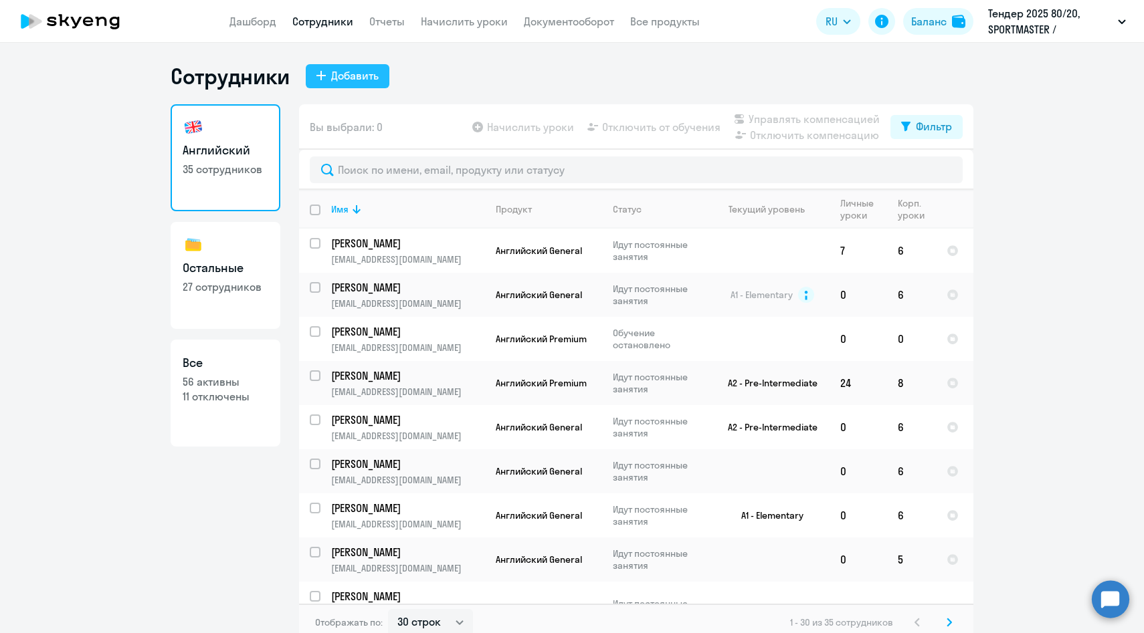
click at [358, 74] on div "Добавить" at bounding box center [354, 76] width 47 height 16
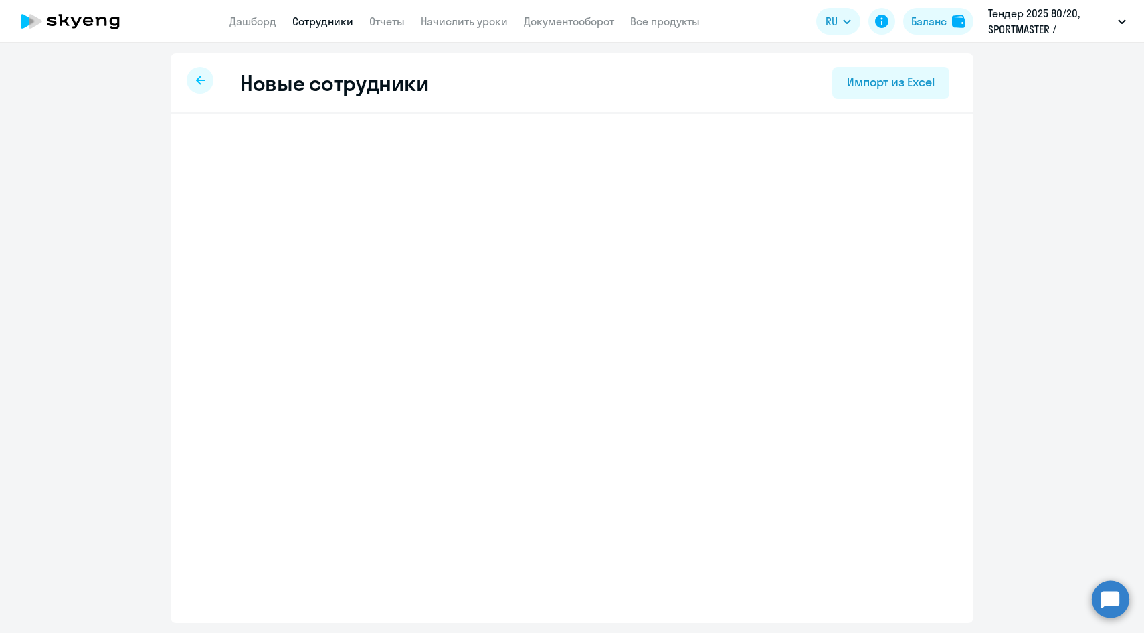
select select "english_adult_not_native_speaker"
select select "3"
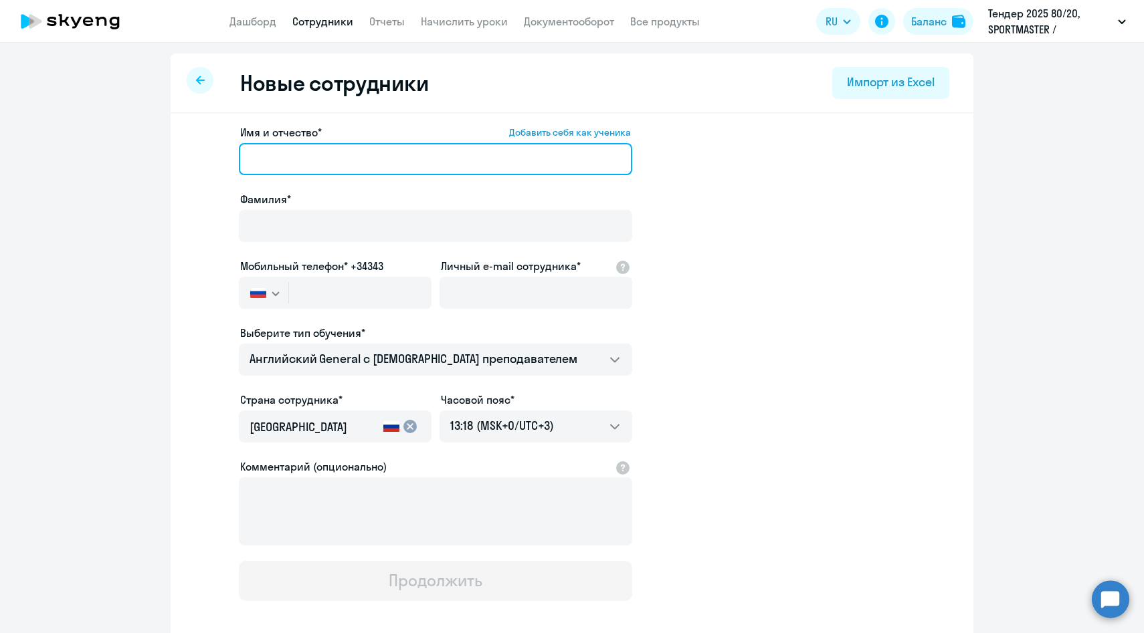
click at [348, 152] on input "Имя и отчество* Добавить себя как ученика" at bounding box center [435, 159] width 393 height 32
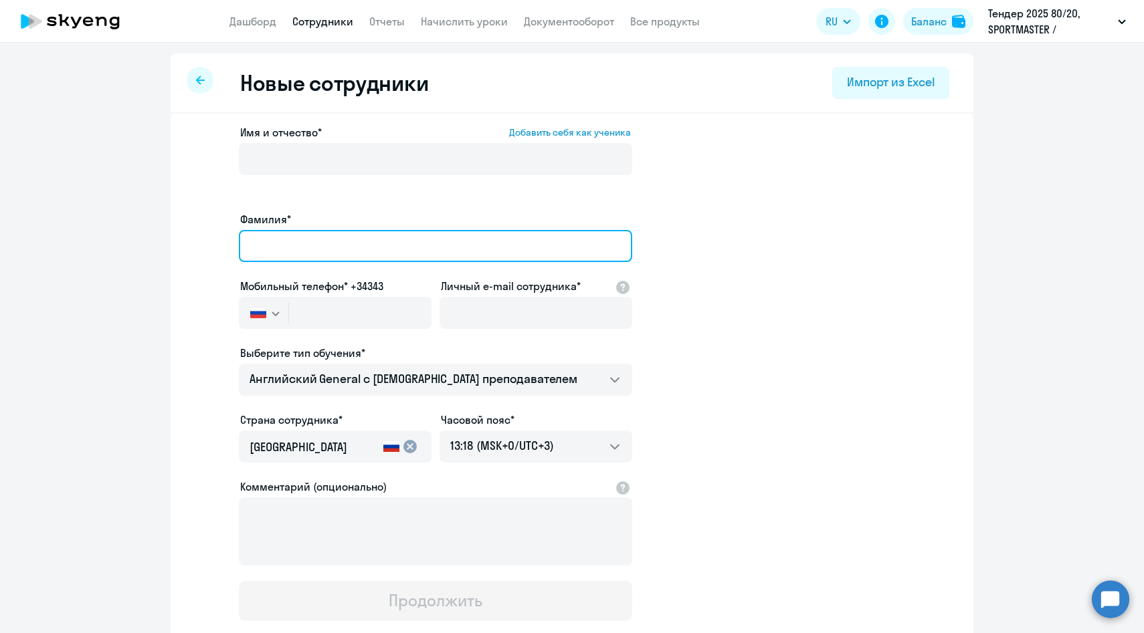
click at [474, 230] on input "Фамилия*" at bounding box center [435, 246] width 393 height 32
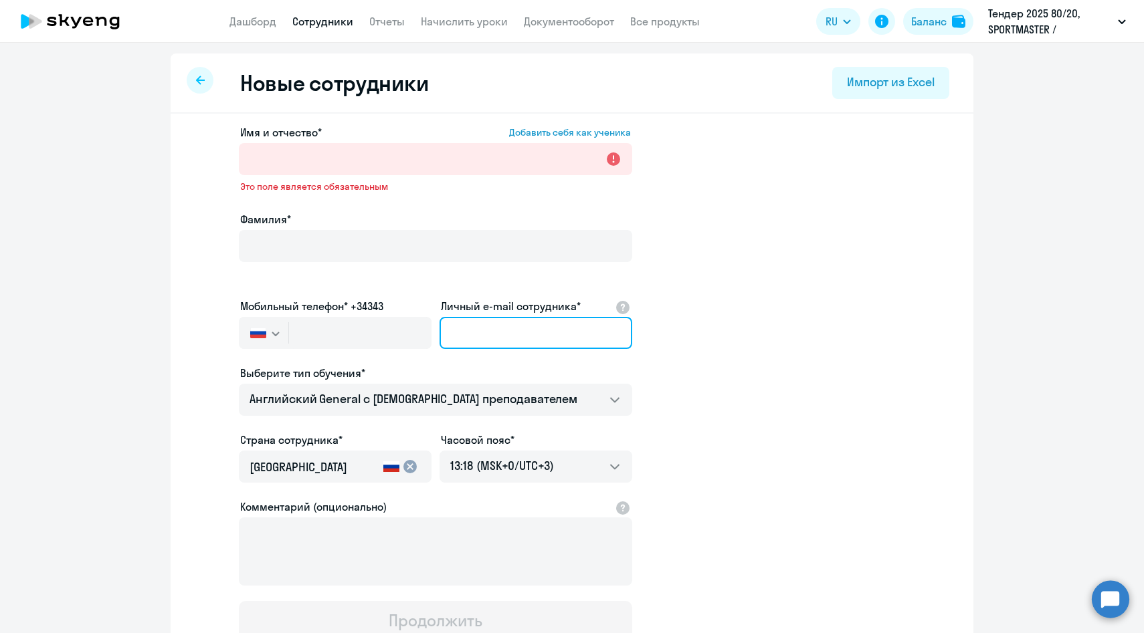
click at [511, 317] on input "Личный e-mail сотрудника*" at bounding box center [535, 333] width 193 height 32
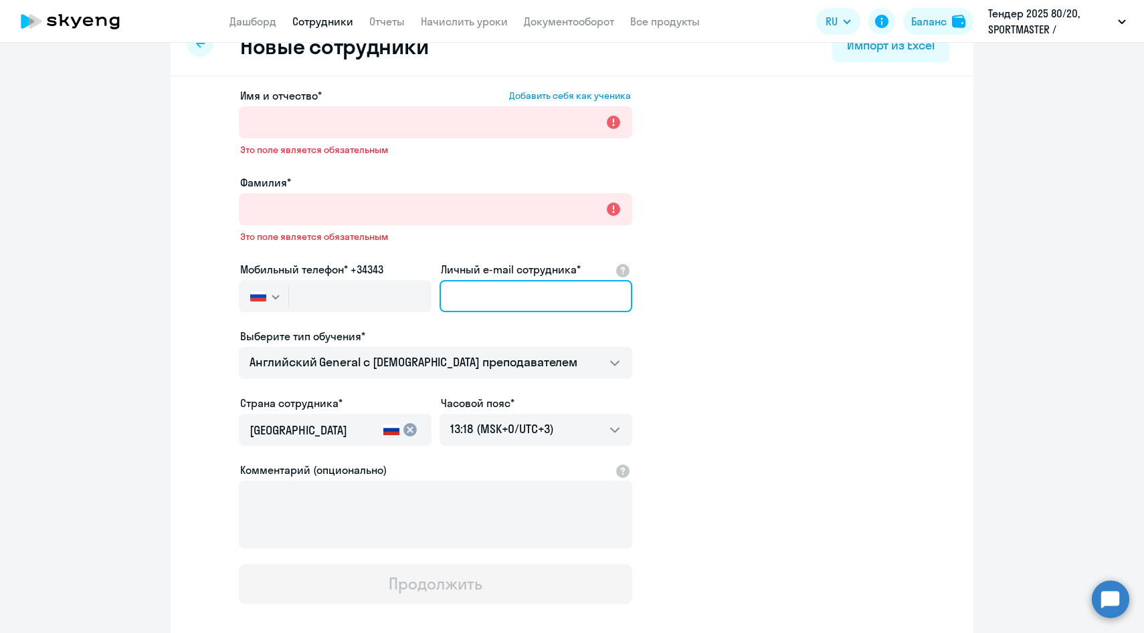
scroll to position [42, 0]
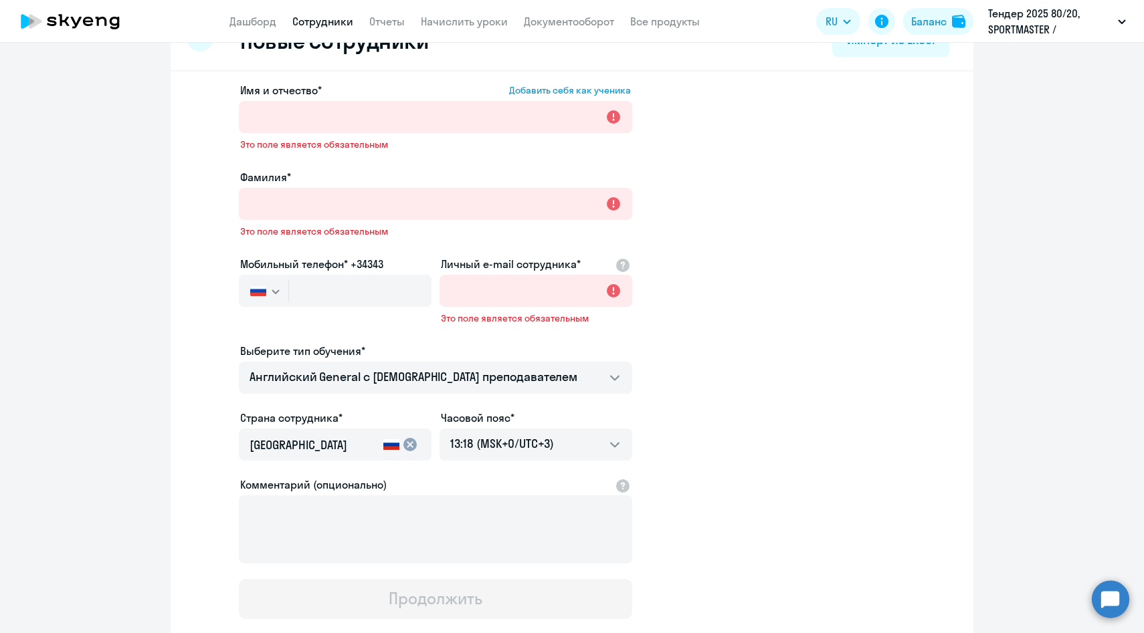
click at [1102, 599] on circle at bounding box center [1110, 599] width 37 height 37
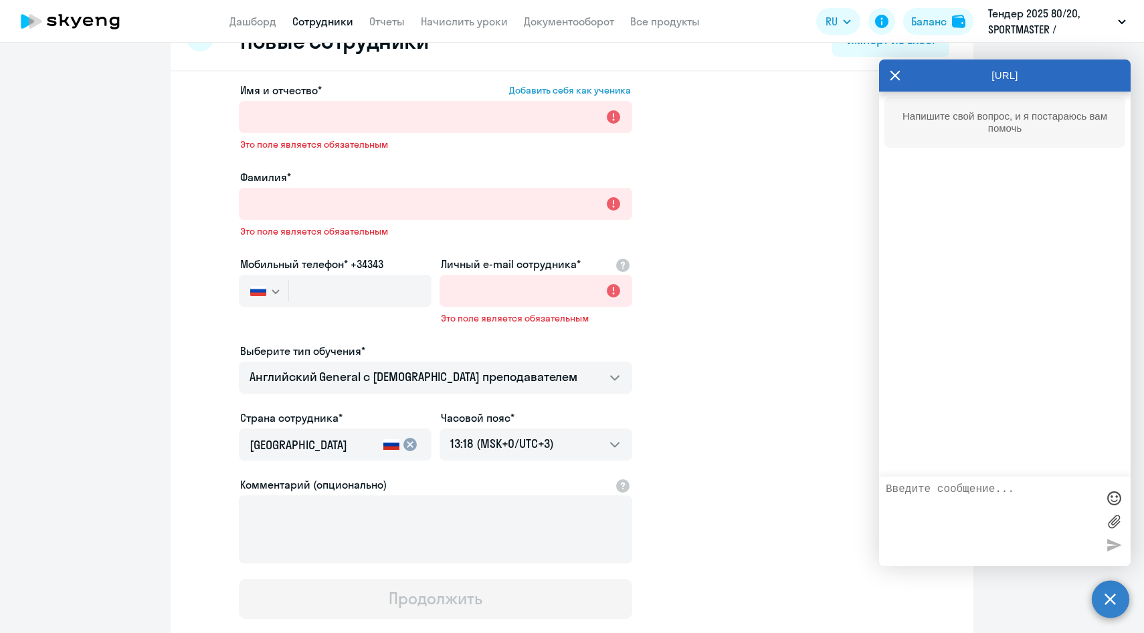
click at [937, 494] on textarea at bounding box center [991, 522] width 211 height 76
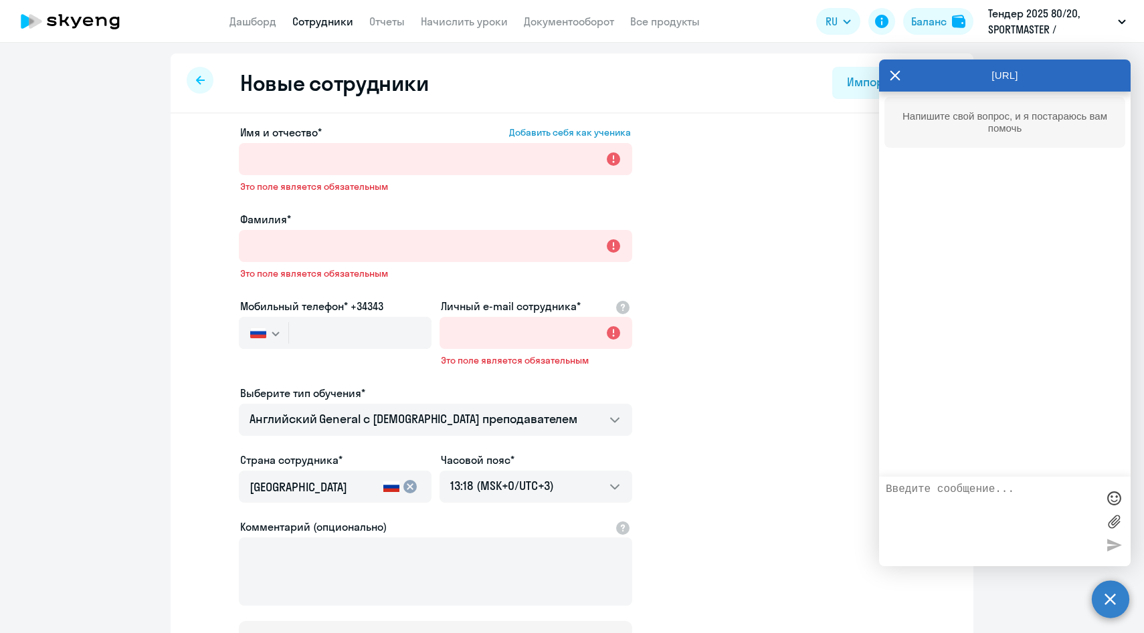
click at [198, 80] on icon at bounding box center [200, 80] width 9 height 9
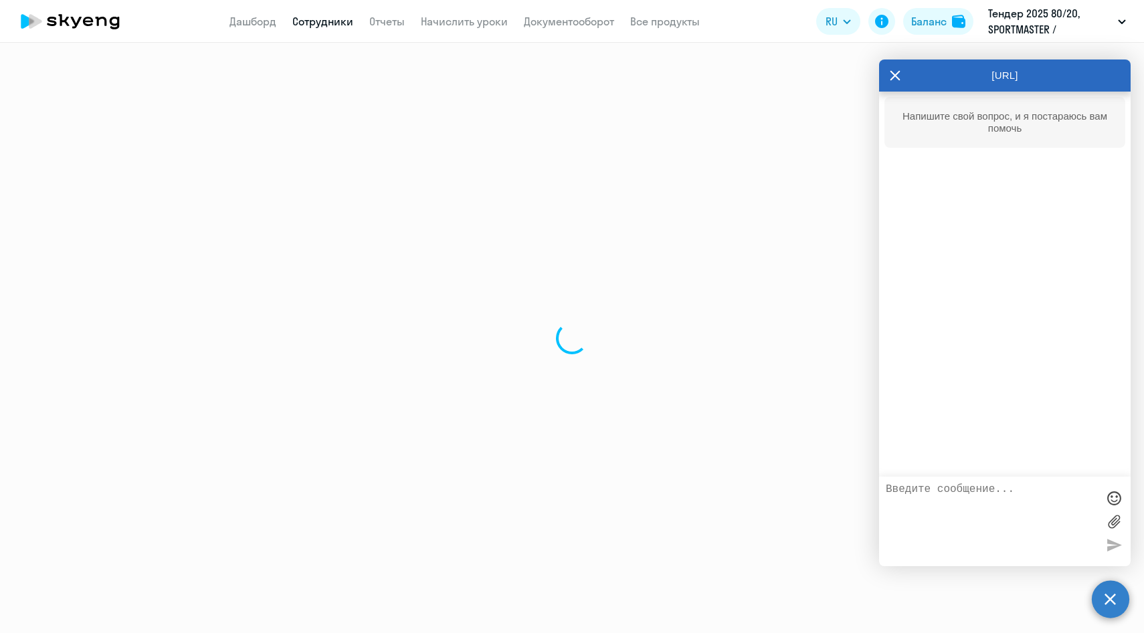
select select "30"
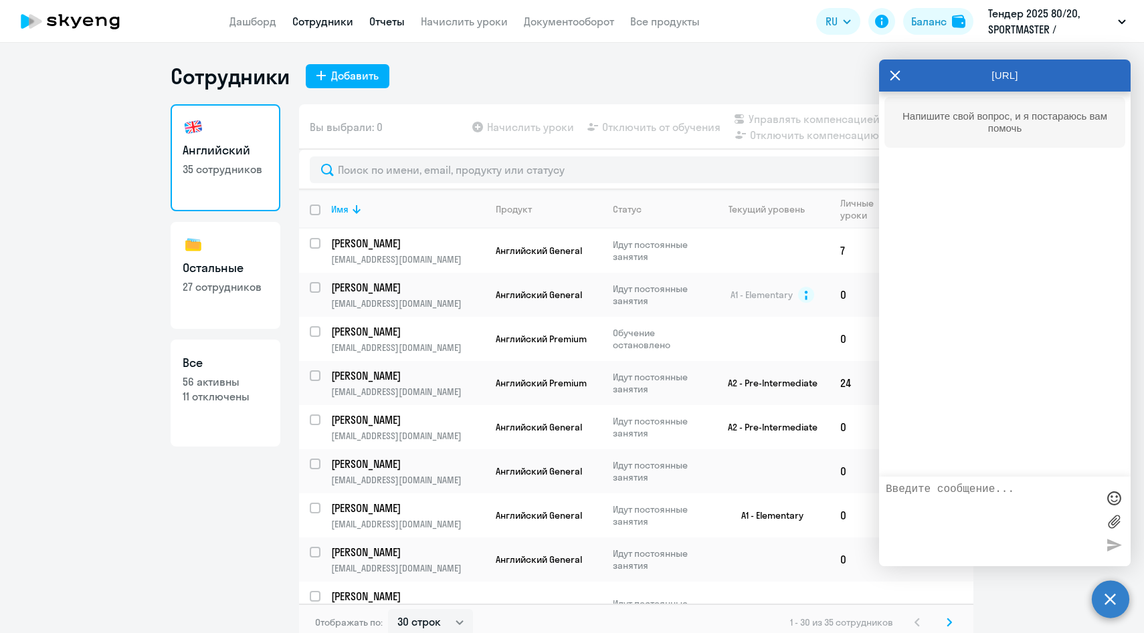
click at [391, 21] on link "Отчеты" at bounding box center [386, 21] width 35 height 13
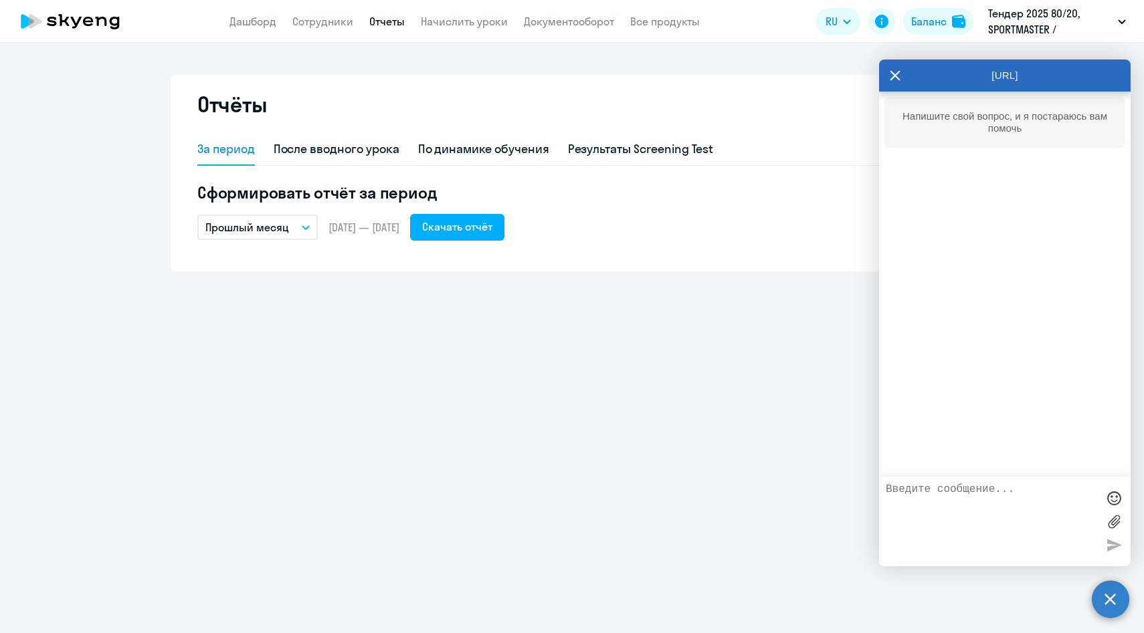
click at [266, 226] on p "Прошлый месяц" at bounding box center [247, 227] width 84 height 16
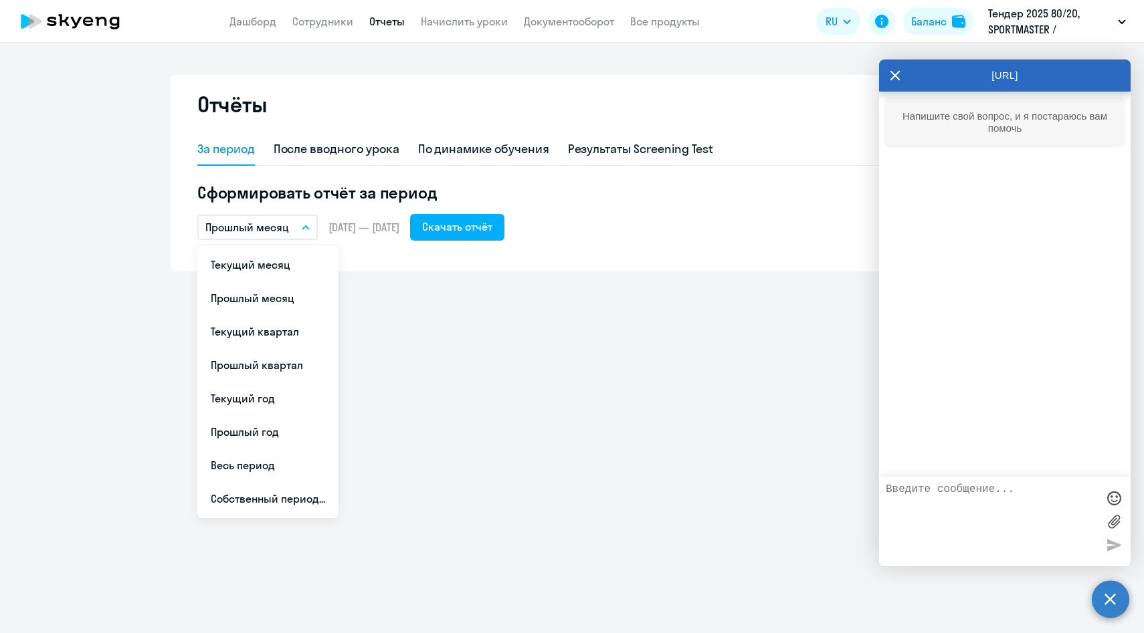
click at [380, 18] on link "Отчеты" at bounding box center [386, 21] width 35 height 13
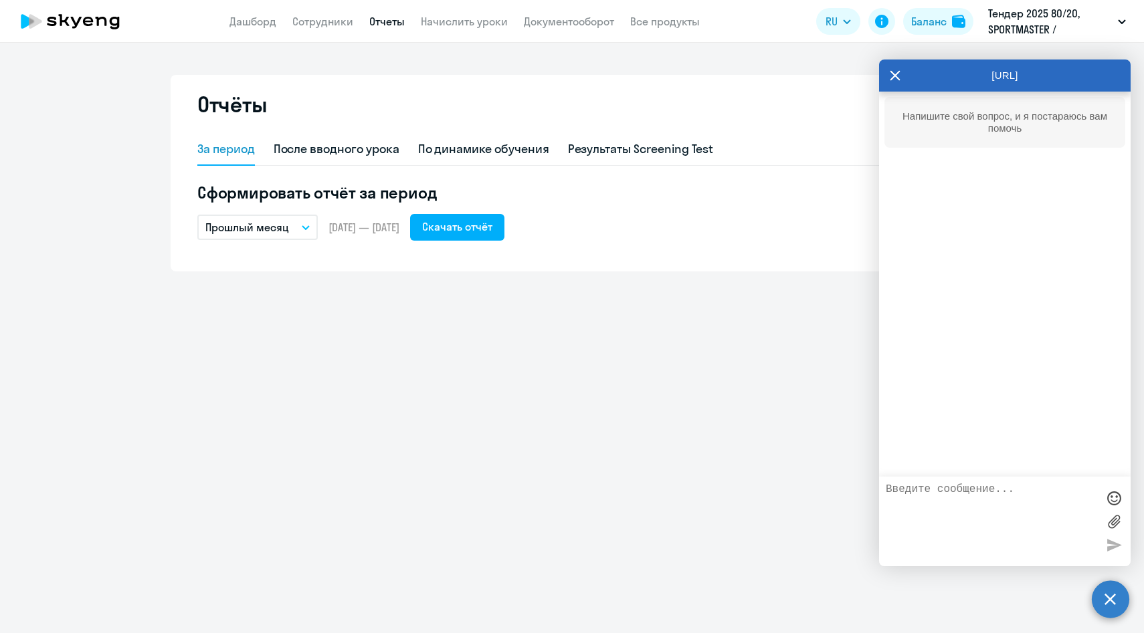
click at [223, 233] on p "Прошлый месяц" at bounding box center [247, 227] width 84 height 16
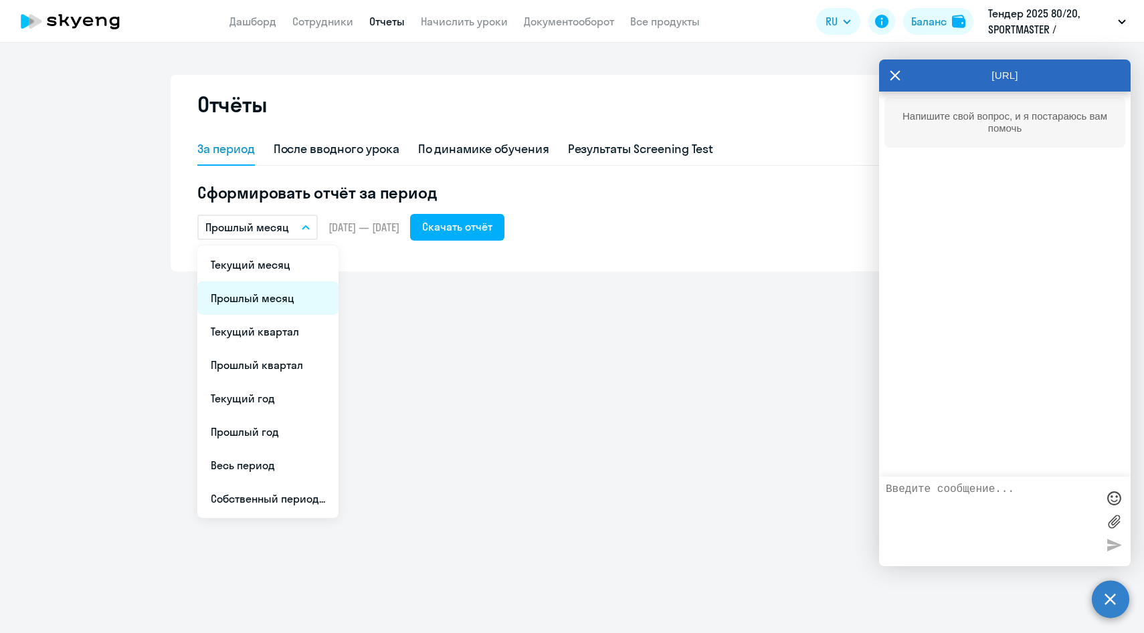
click at [226, 303] on li "Прошлый месяц" at bounding box center [267, 298] width 141 height 33
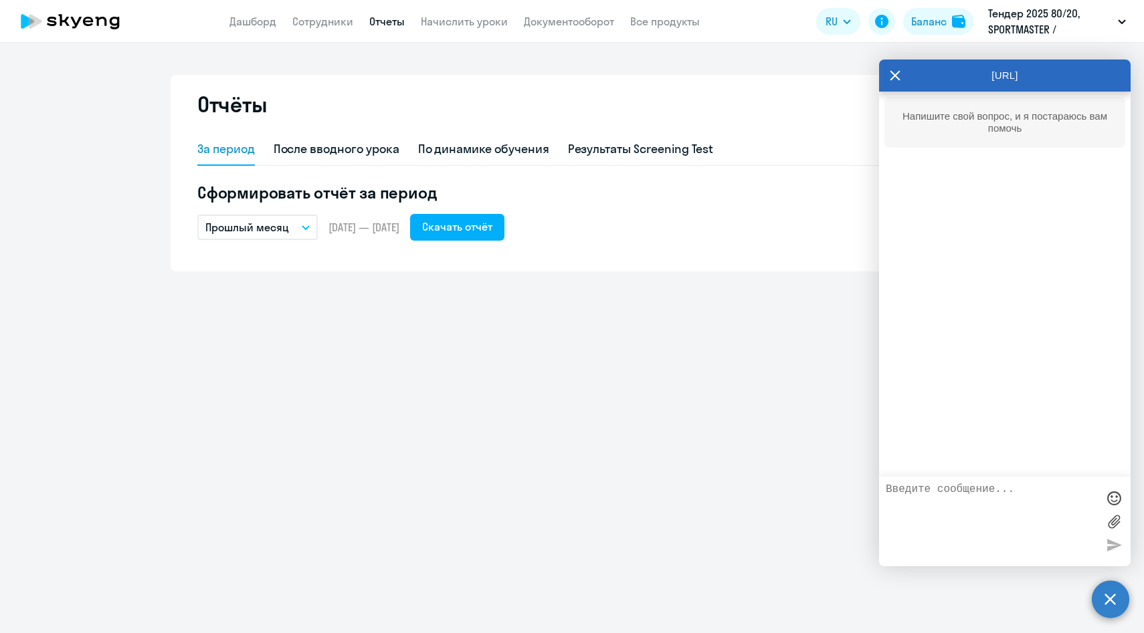
click at [1102, 605] on circle at bounding box center [1110, 599] width 37 height 37
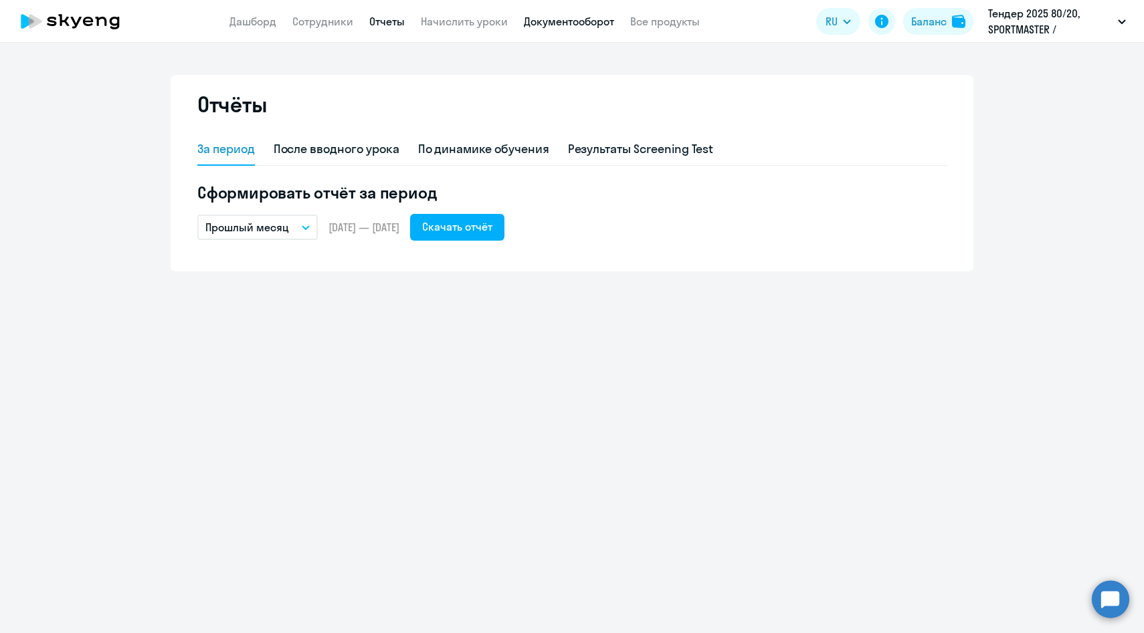
click at [535, 21] on link "Документооборот" at bounding box center [569, 21] width 90 height 13
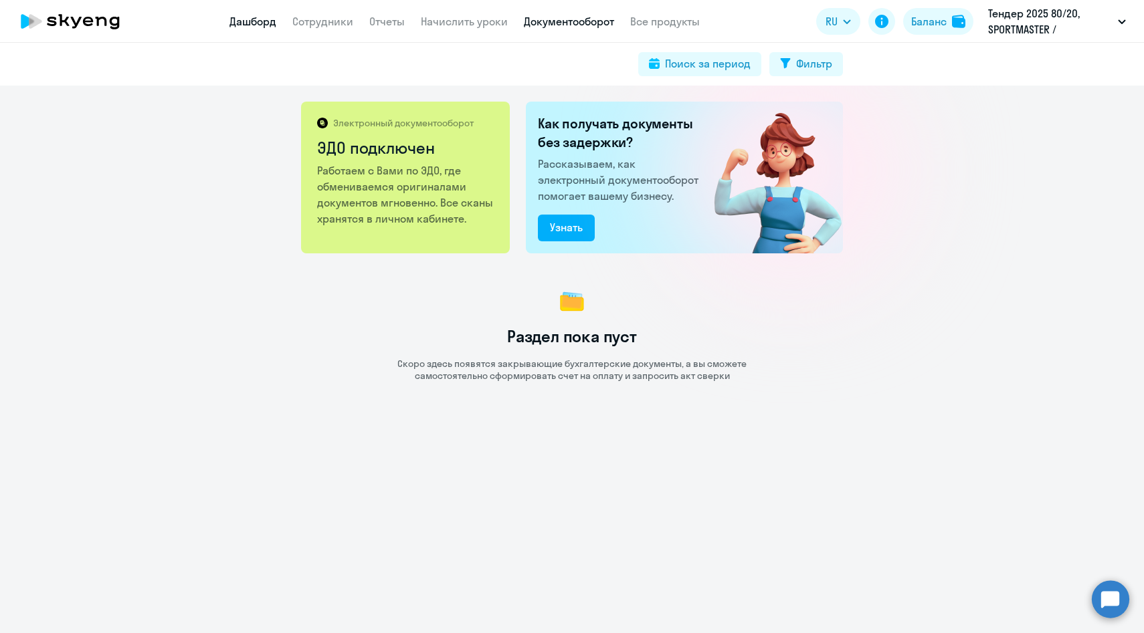
click at [265, 21] on link "Дашборд" at bounding box center [252, 21] width 47 height 13
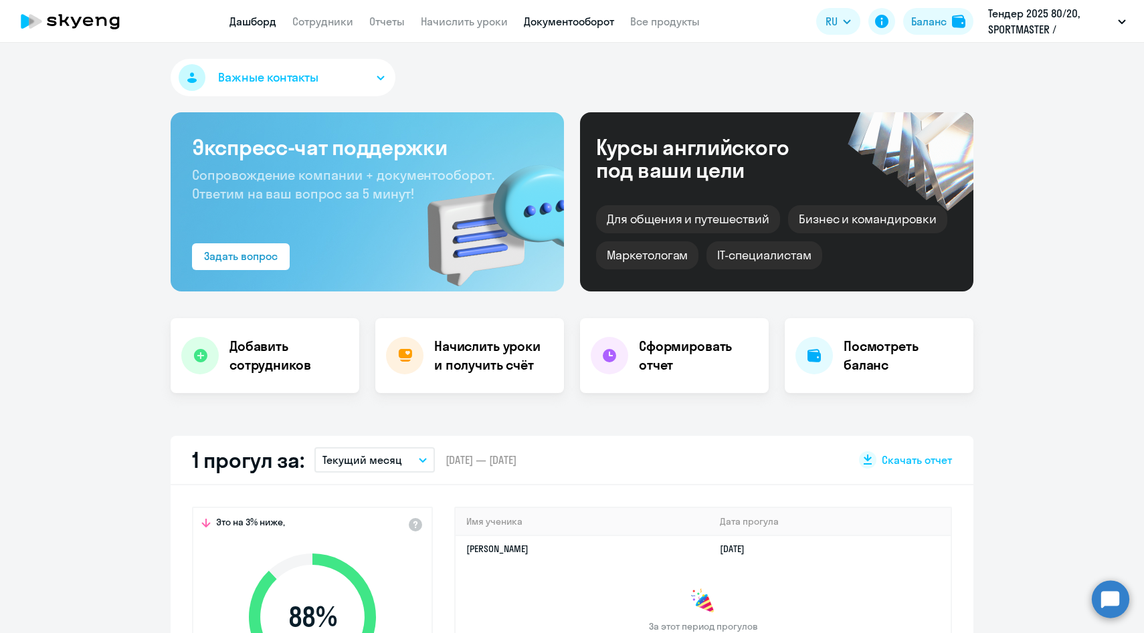
select select "30"
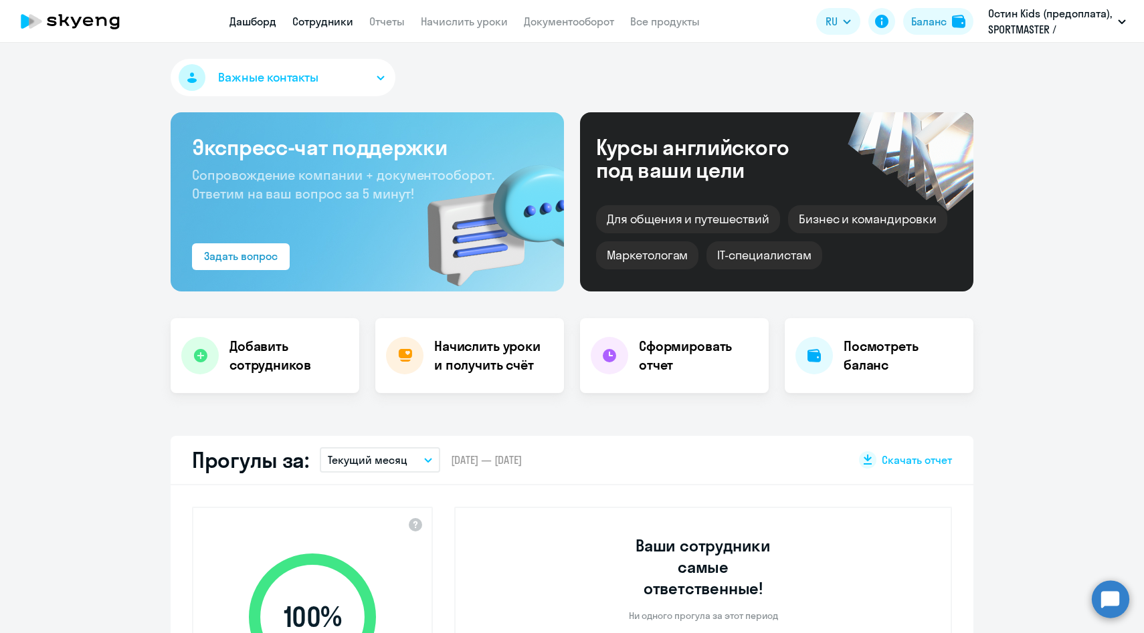
click at [325, 25] on link "Сотрудники" at bounding box center [322, 21] width 61 height 13
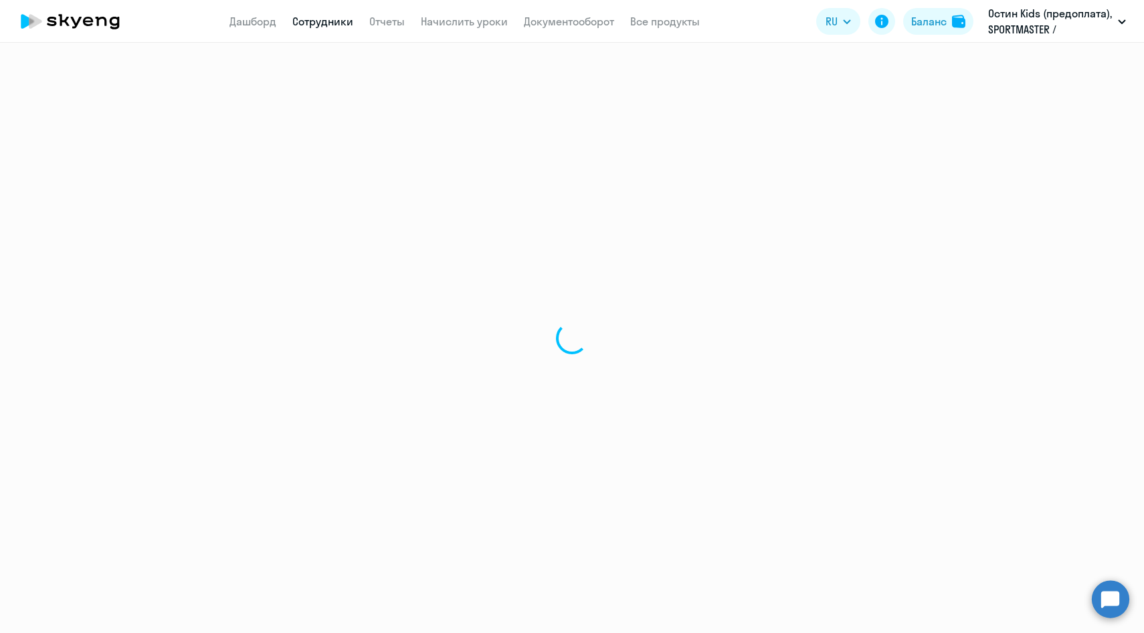
select select "30"
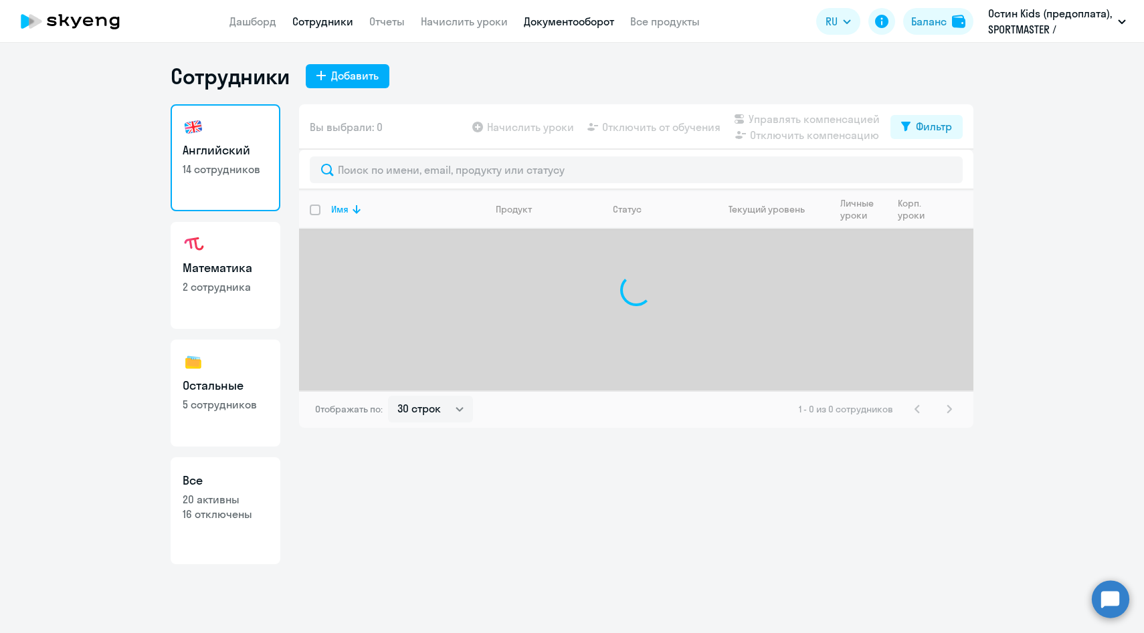
click at [564, 23] on link "Документооборот" at bounding box center [569, 21] width 90 height 13
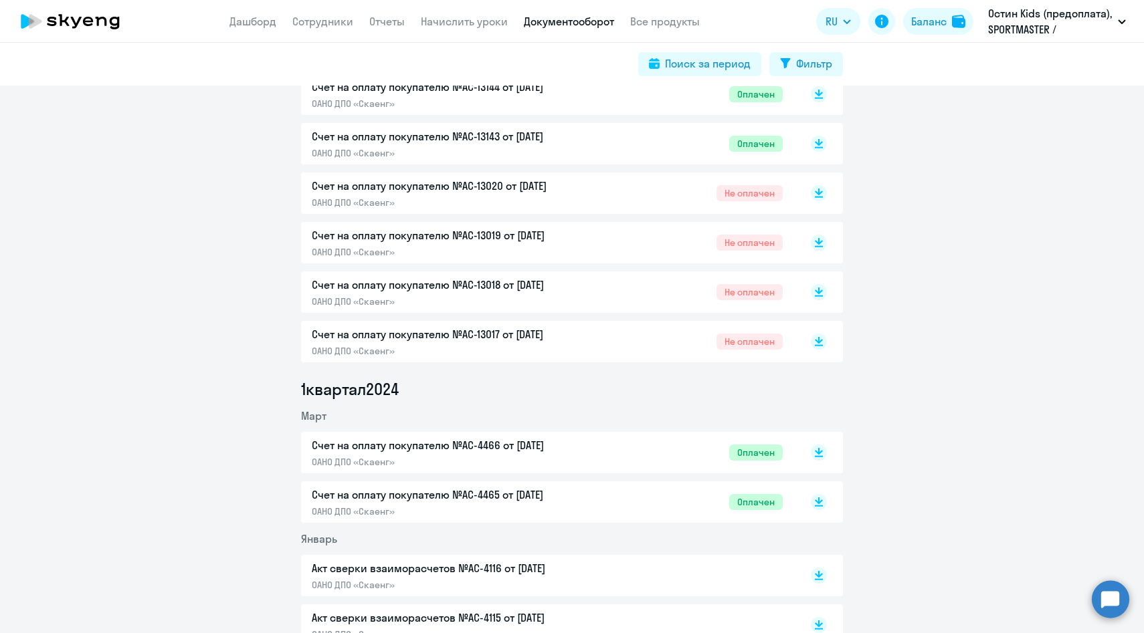
scroll to position [1000, 0]
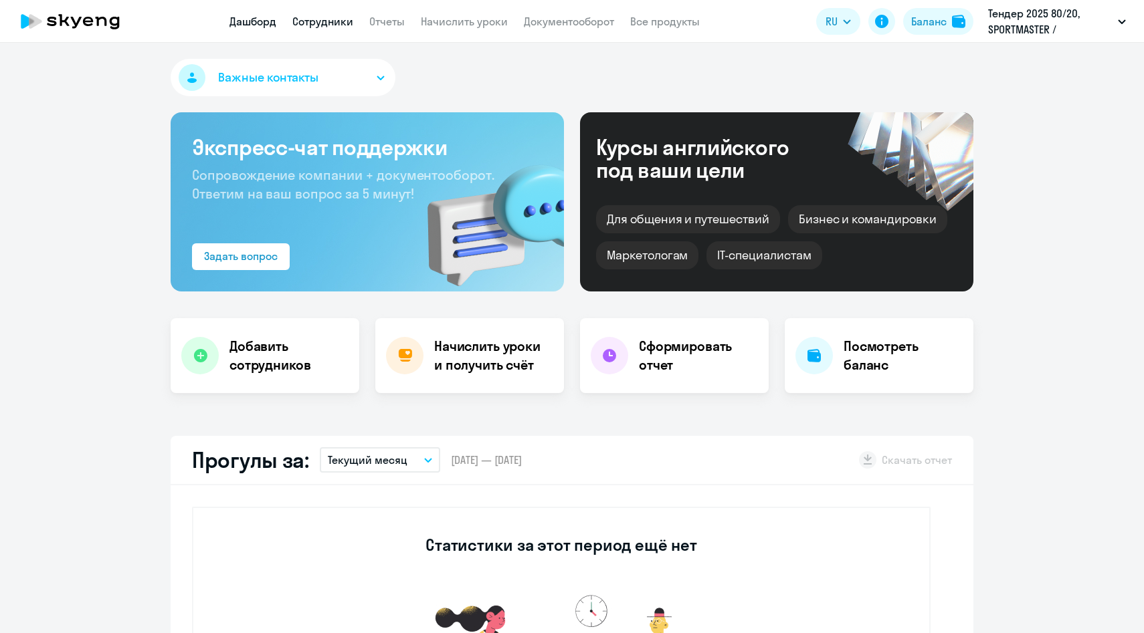
click at [334, 21] on link "Сотрудники" at bounding box center [322, 21] width 61 height 13
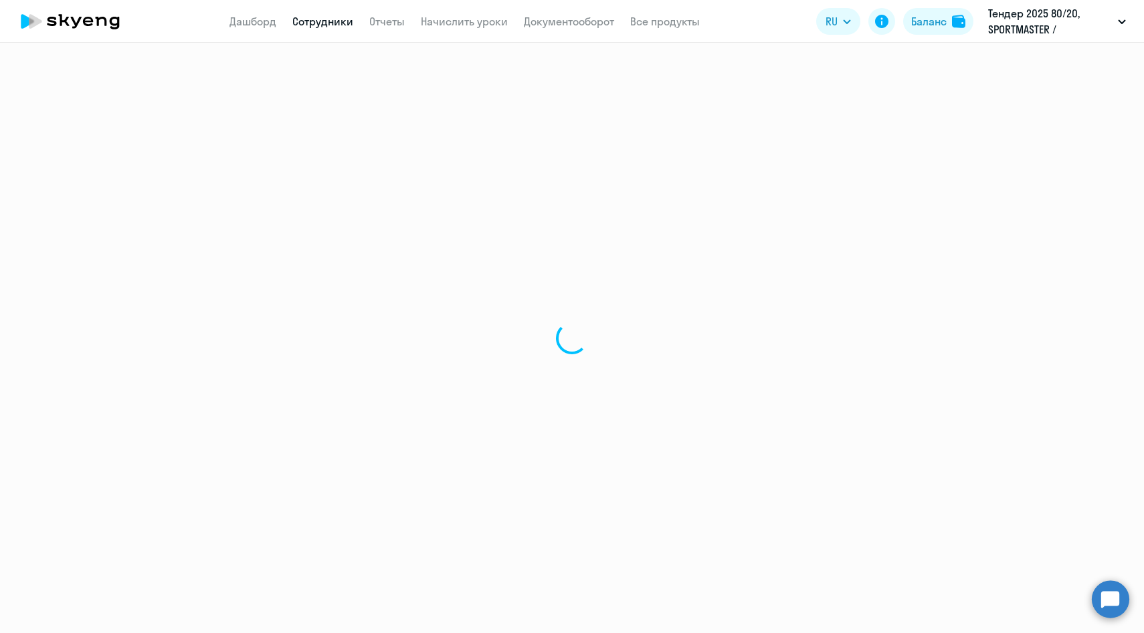
select select "30"
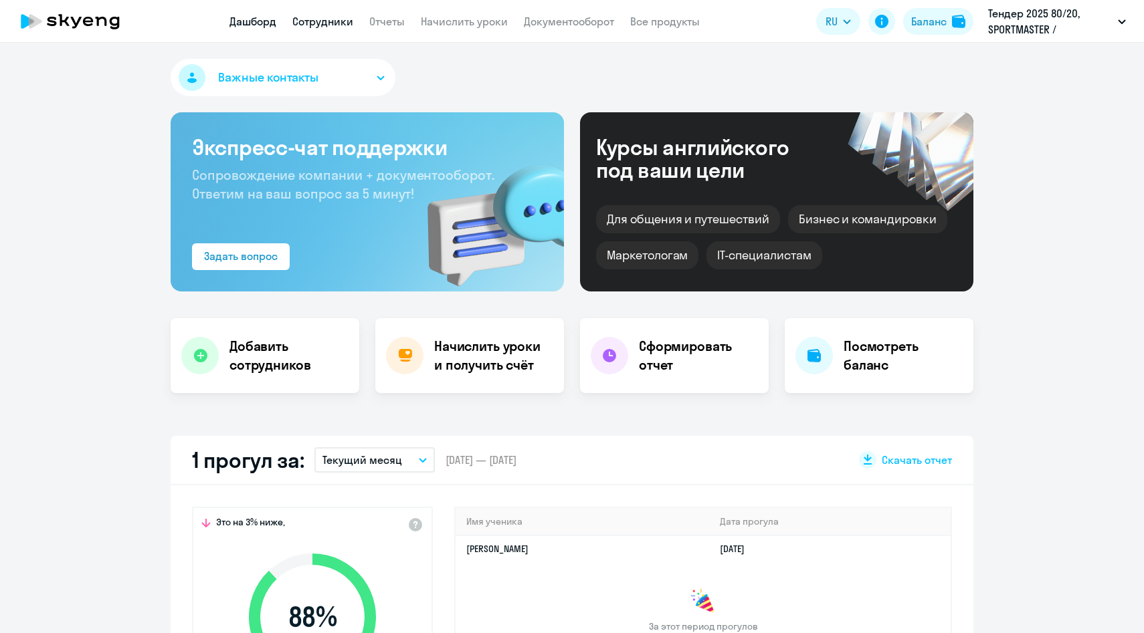
select select "30"
click at [302, 22] on link "Сотрудники" at bounding box center [322, 21] width 61 height 13
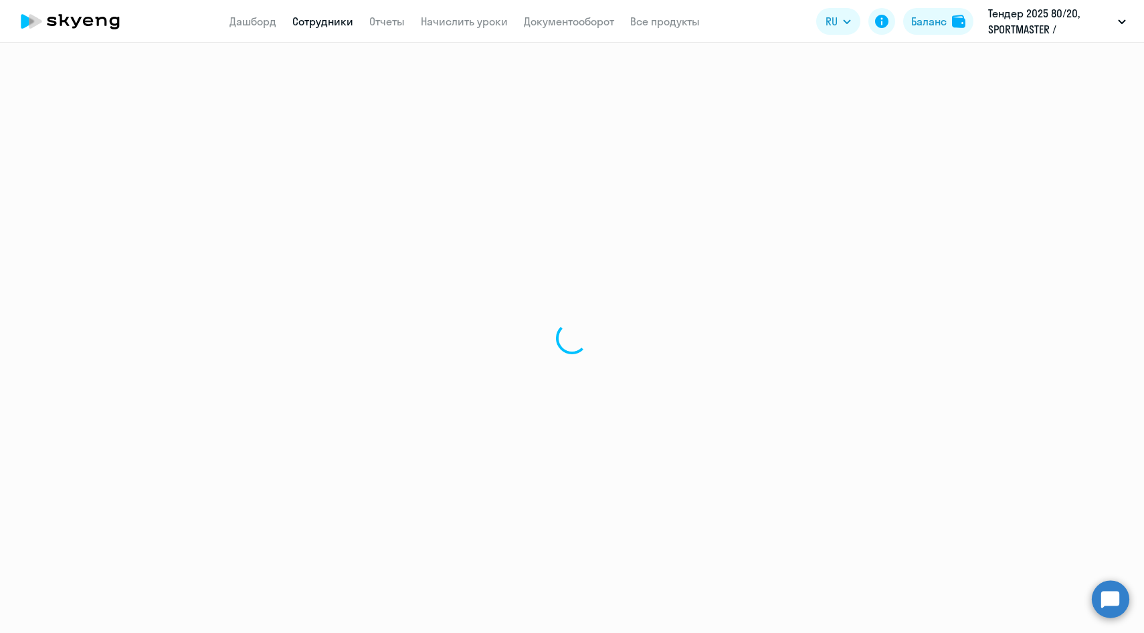
select select "30"
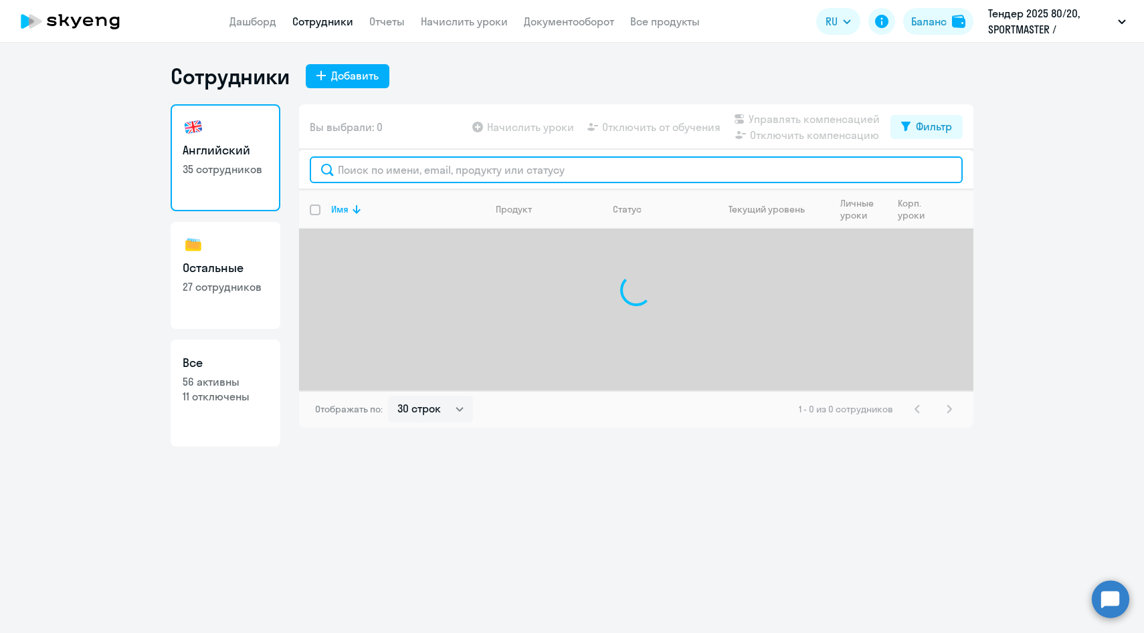
click at [357, 174] on input "text" at bounding box center [636, 170] width 653 height 27
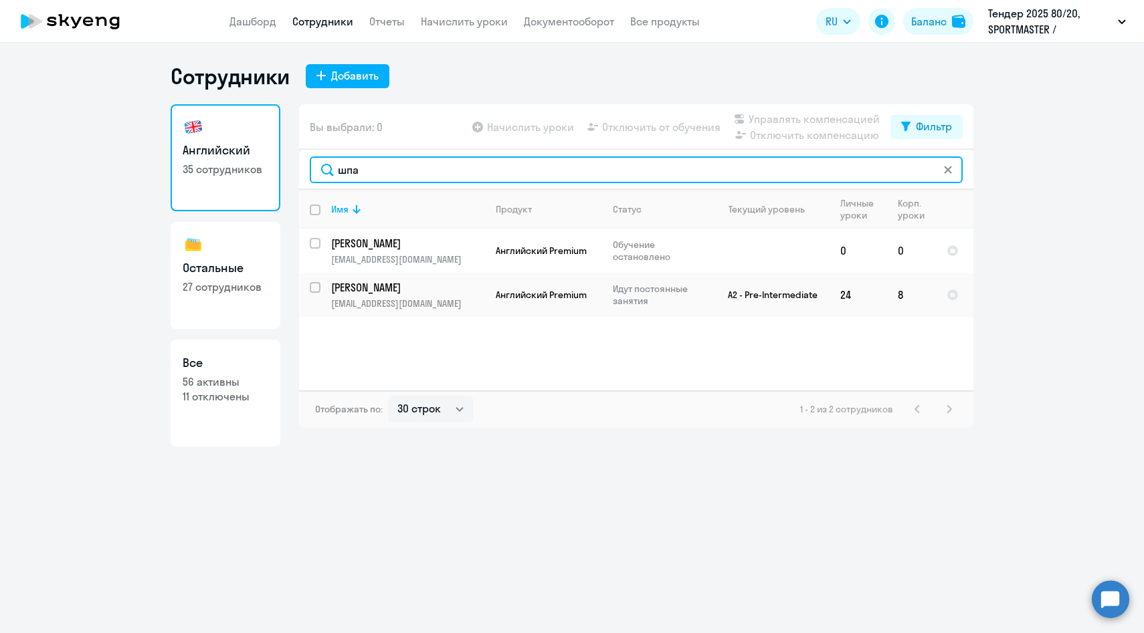
type input "шпа"
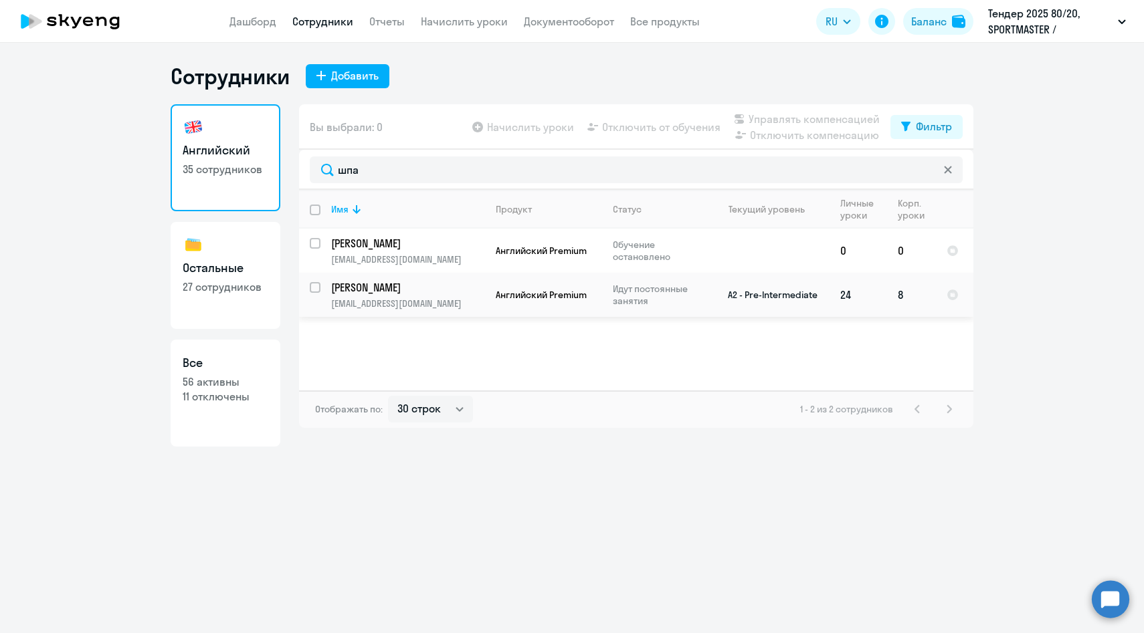
click at [375, 294] on p "[PERSON_NAME]" at bounding box center [406, 287] width 151 height 15
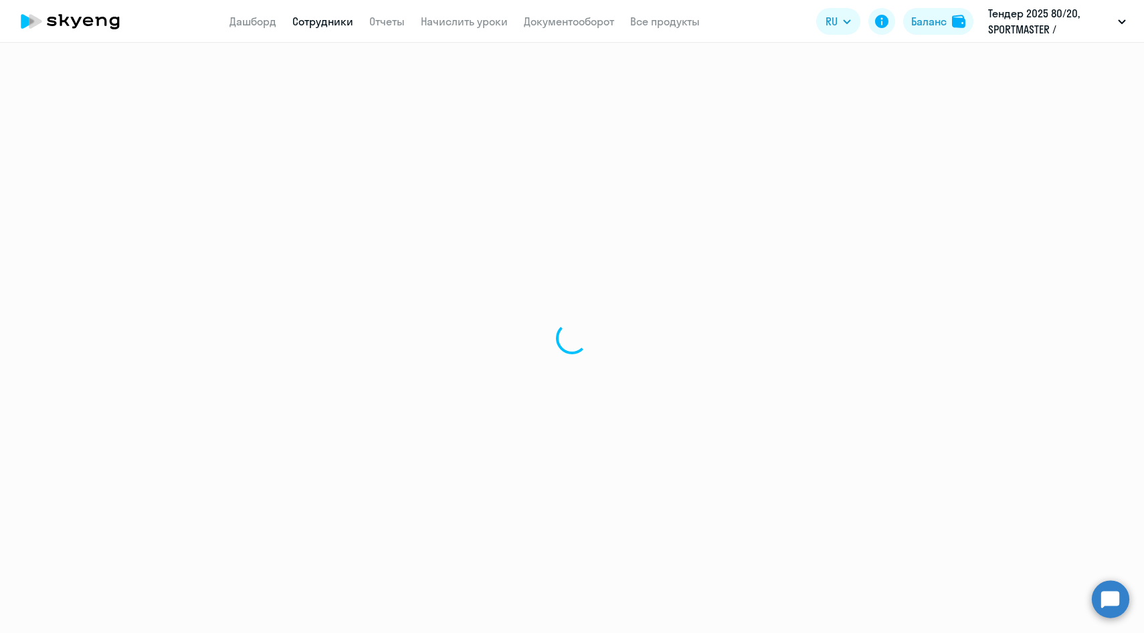
select select "english"
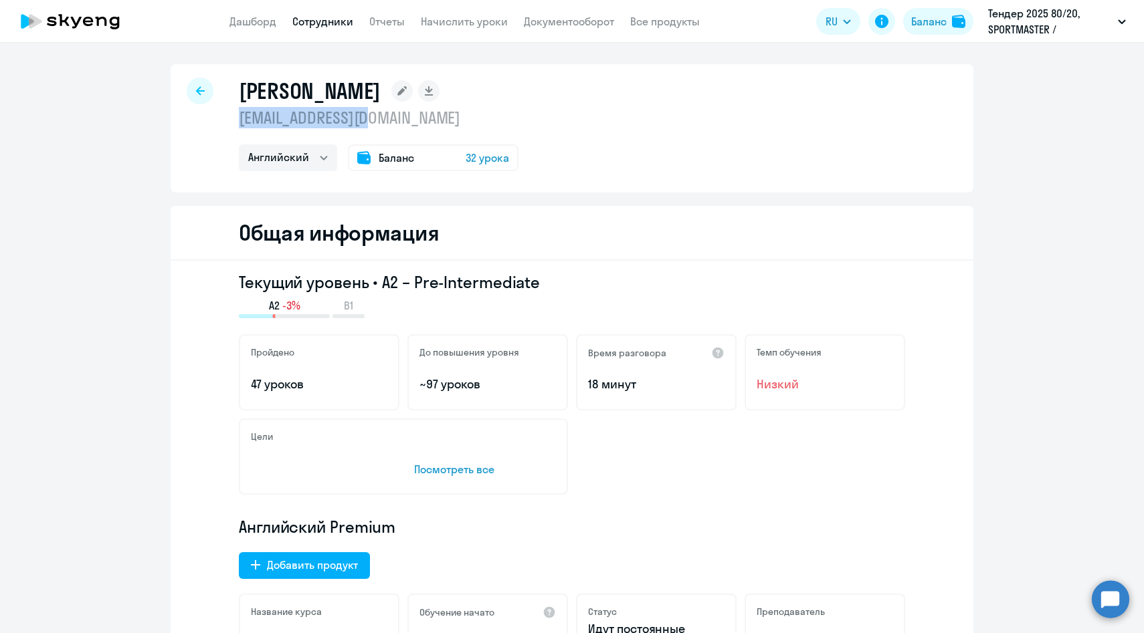
drag, startPoint x: 387, startPoint y: 122, endPoint x: 237, endPoint y: 120, distance: 149.8
click at [237, 120] on div "[PERSON_NAME] [EMAIL_ADDRESS][DOMAIN_NAME] Английский Баланс 32 урока" at bounding box center [572, 128] width 803 height 128
copy p "[EMAIL_ADDRESS][DOMAIN_NAME]"
